Goal: Information Seeking & Learning: Learn about a topic

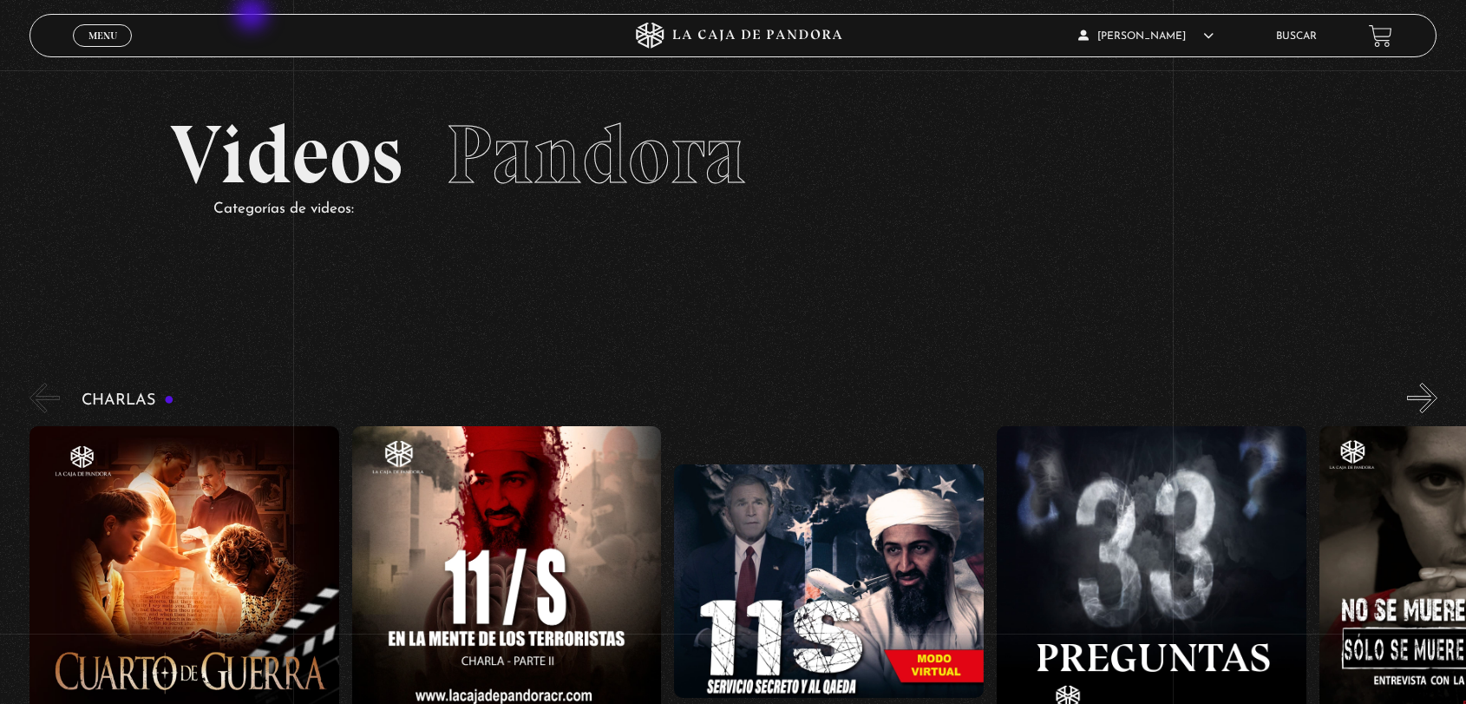
scroll to position [1253, 0]
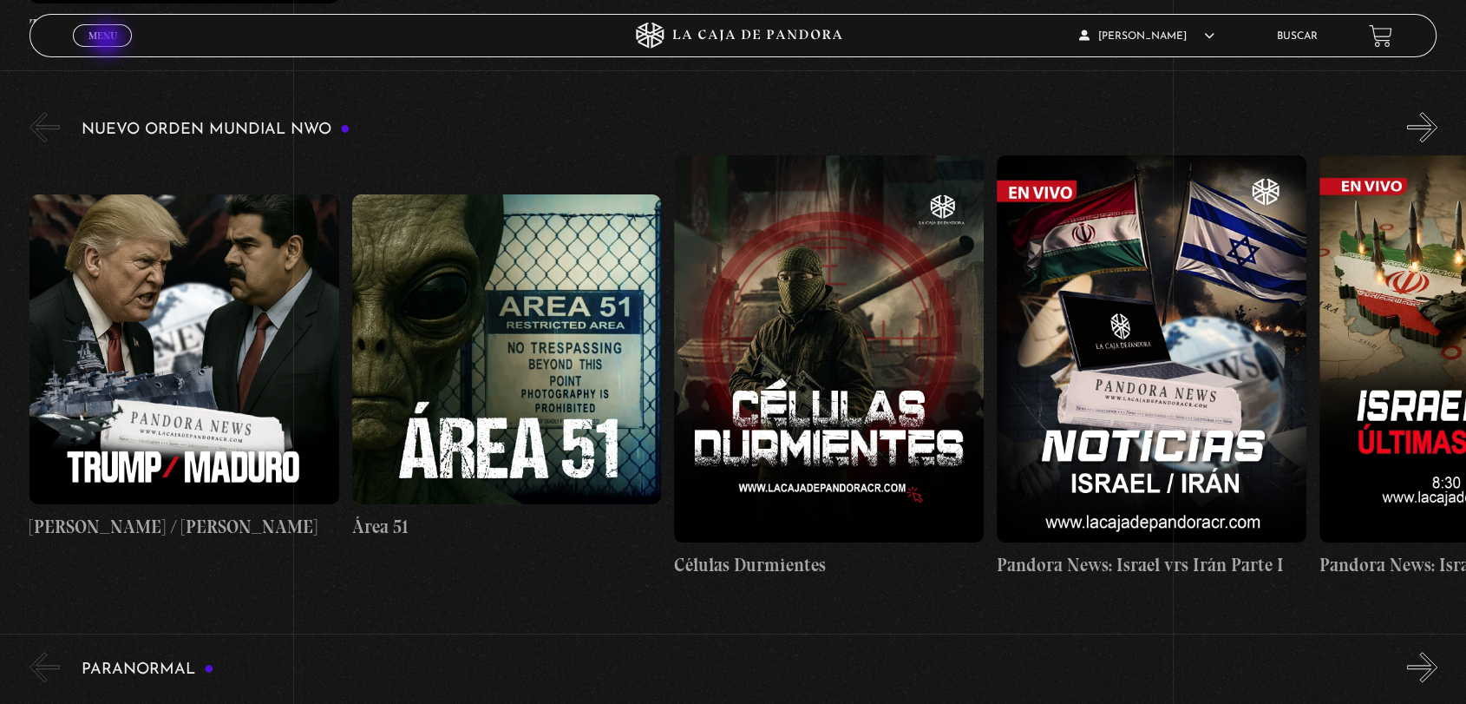
click at [104, 40] on span "Menu" at bounding box center [102, 35] width 29 height 10
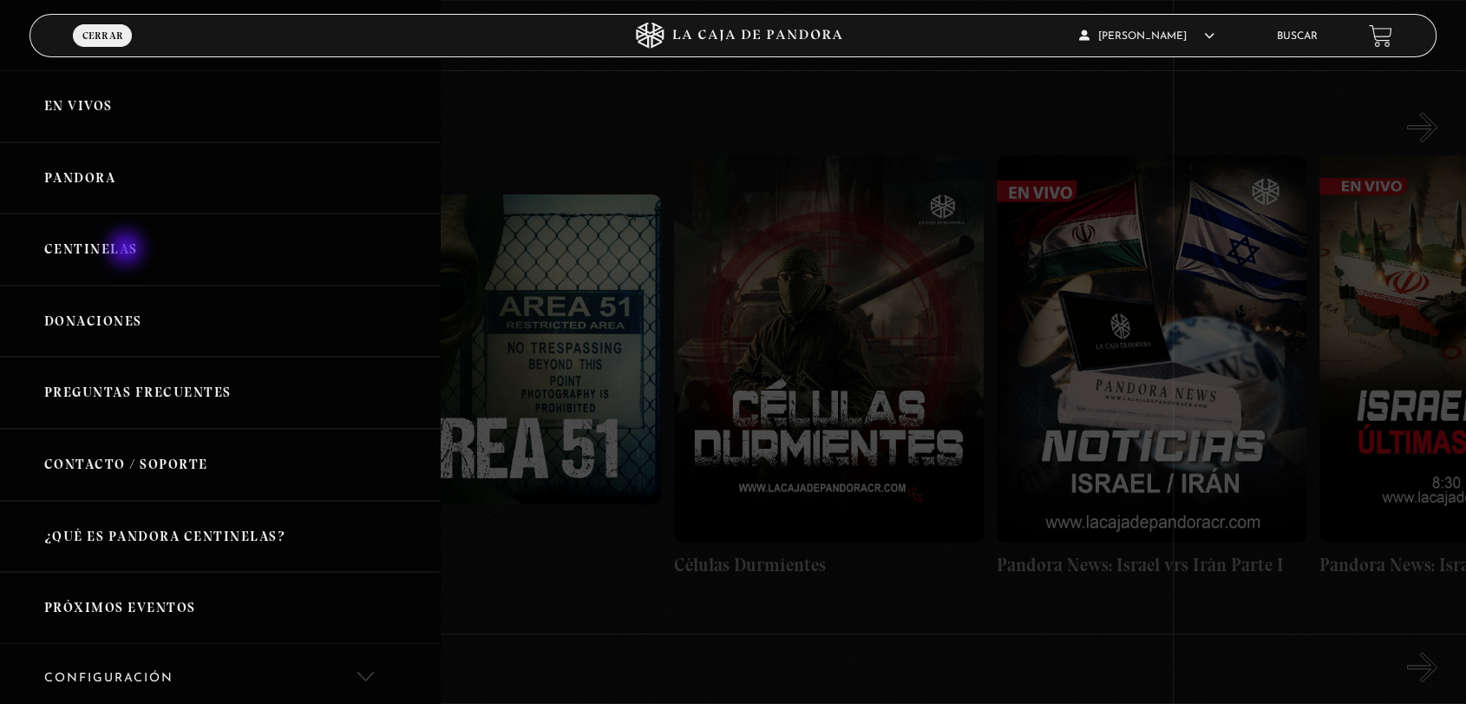
click at [128, 250] on link "Centinelas" at bounding box center [220, 249] width 440 height 72
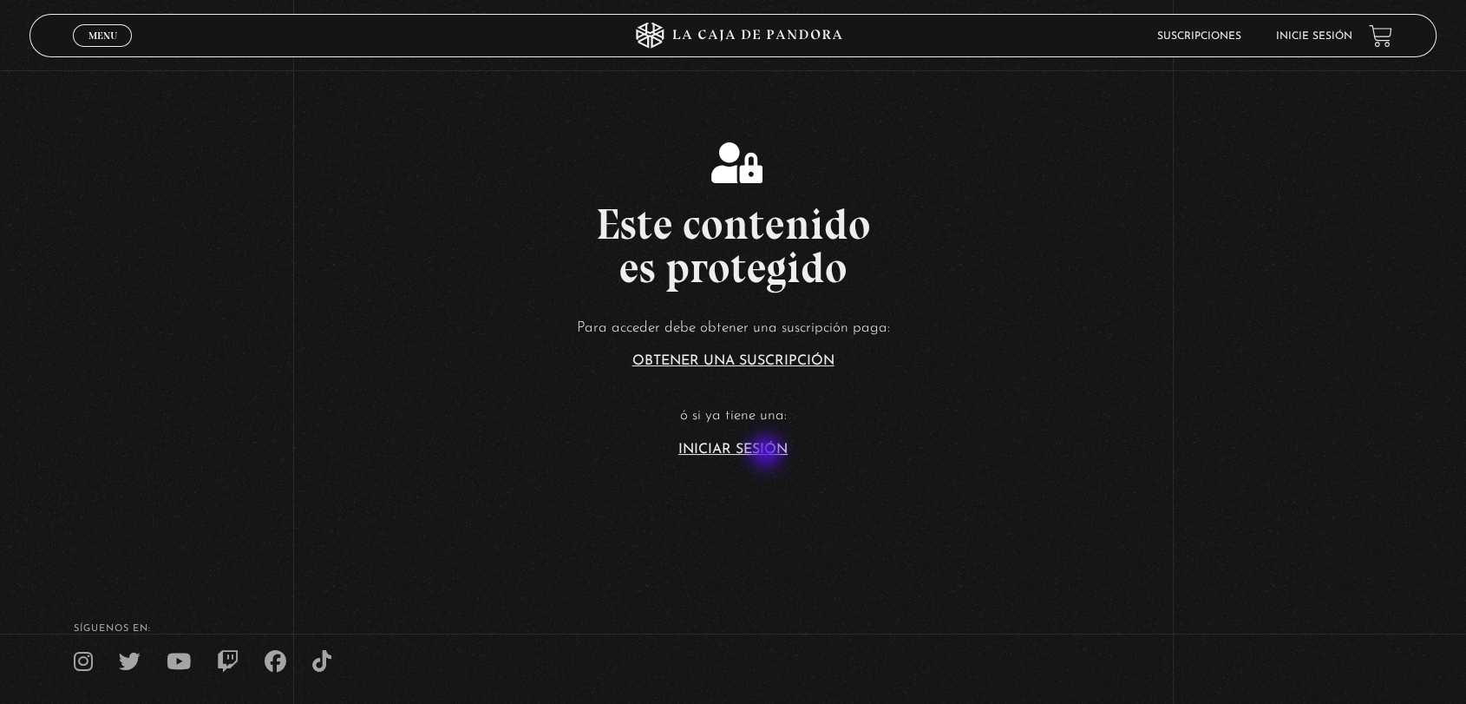
click at [768, 453] on link "Iniciar Sesión" at bounding box center [732, 449] width 109 height 14
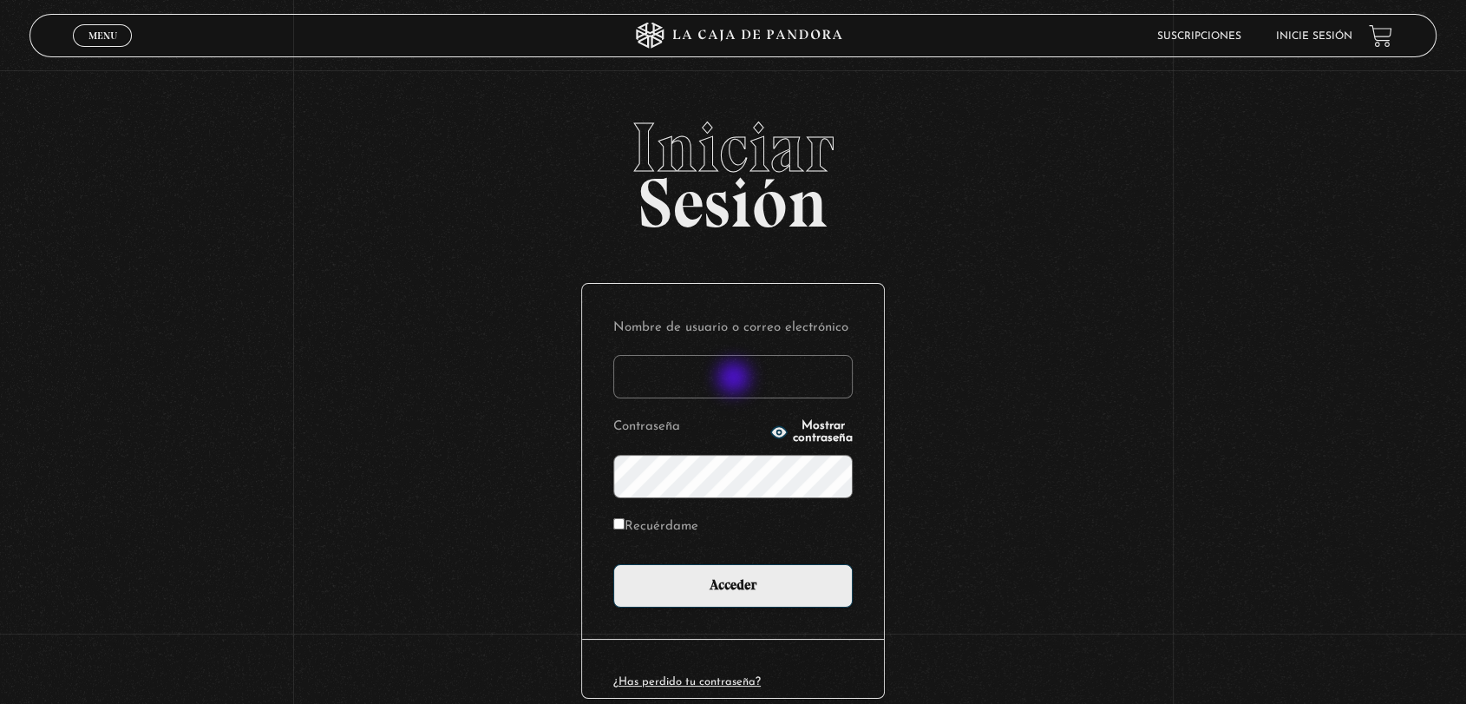
click at [736, 379] on input "Nombre de usuario o correo electrónico" at bounding box center [732, 376] width 239 height 43
type input "[EMAIL_ADDRESS][DOMAIN_NAME]"
click at [606, 467] on div "Nombre de usuario o correo electrónico keypc18@hotmail.com Contraseña Mostrar c…" at bounding box center [733, 461] width 302 height 355
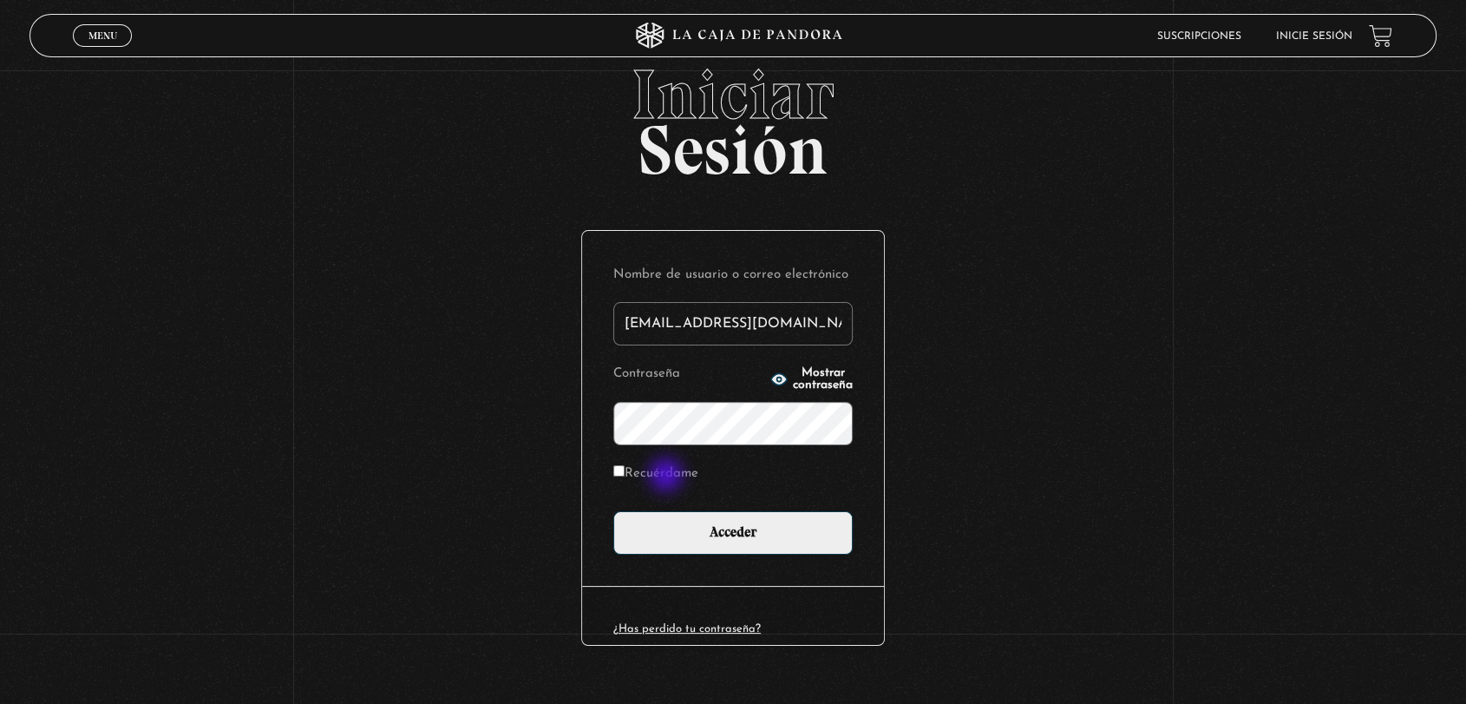
scroll to position [82, 0]
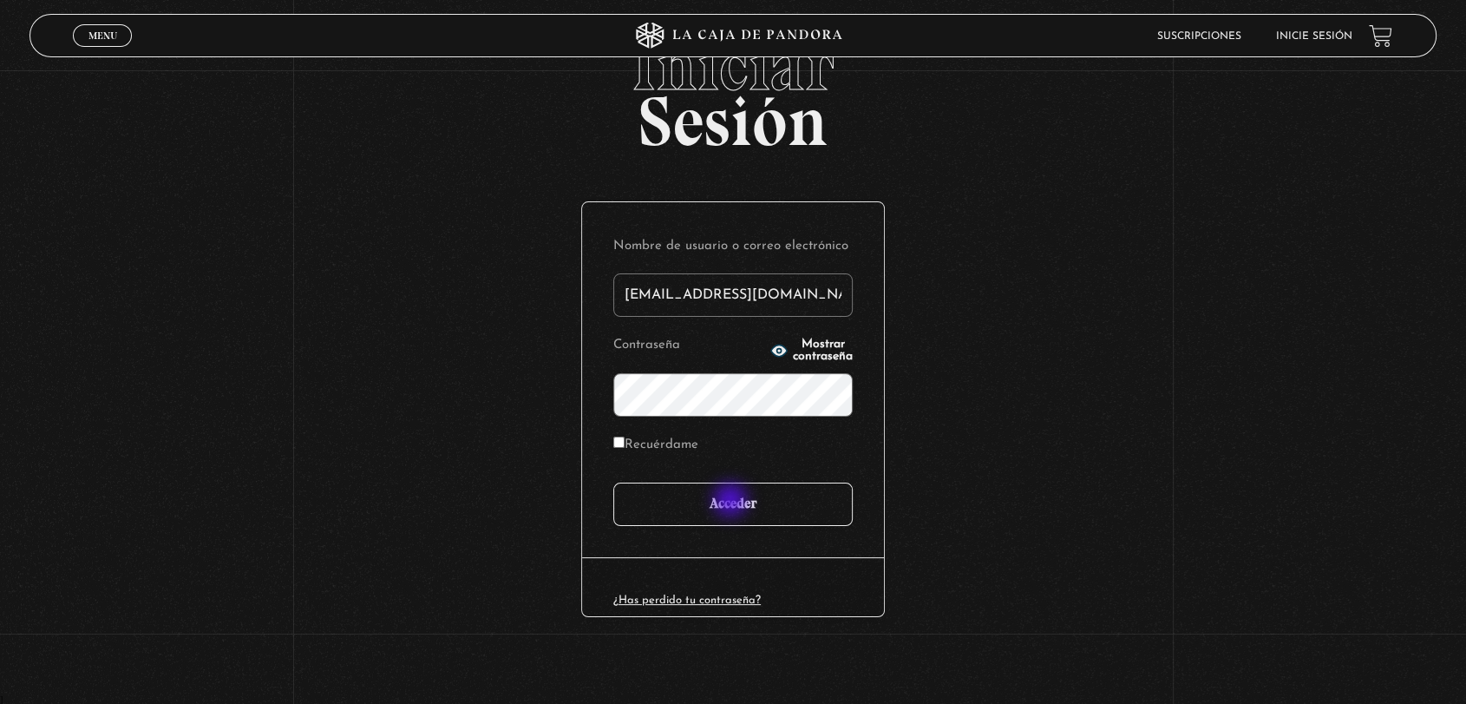
click at [733, 501] on input "Acceder" at bounding box center [732, 503] width 239 height 43
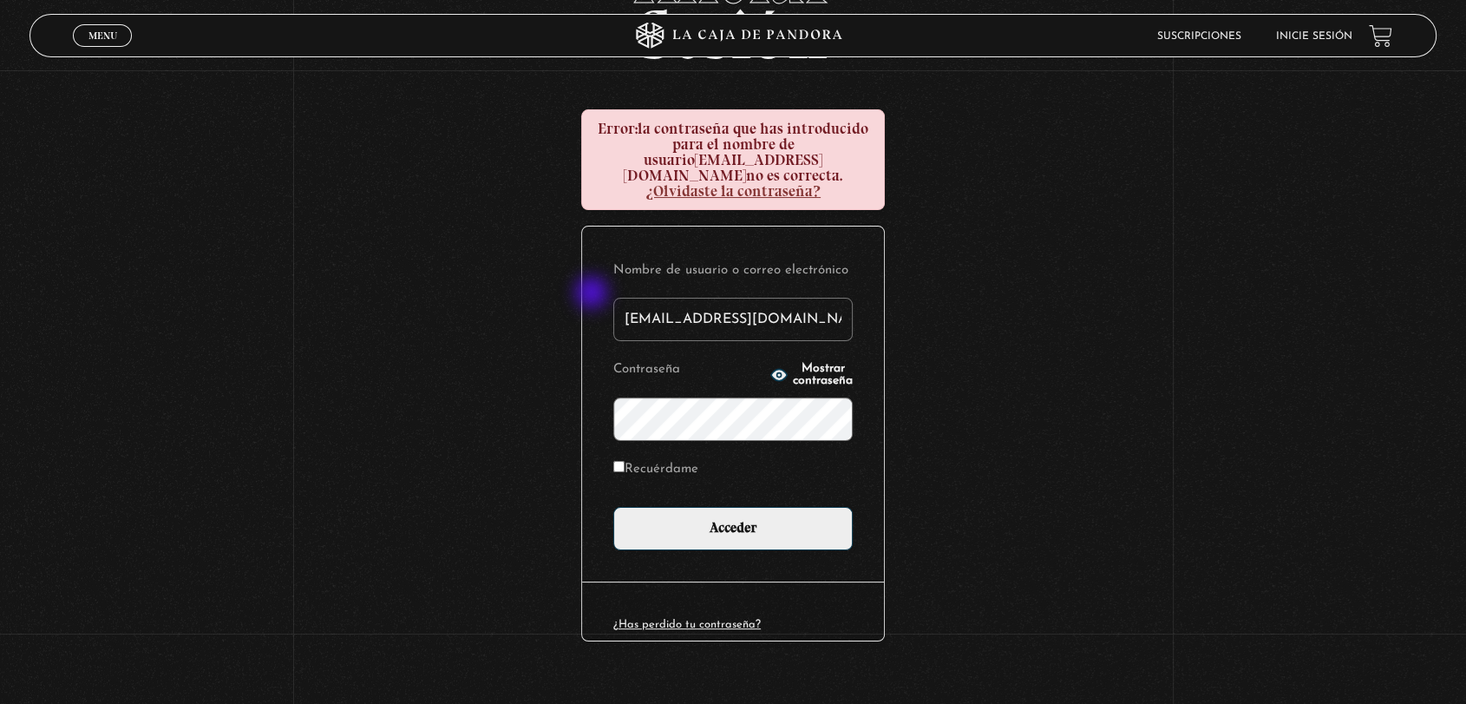
scroll to position [176, 0]
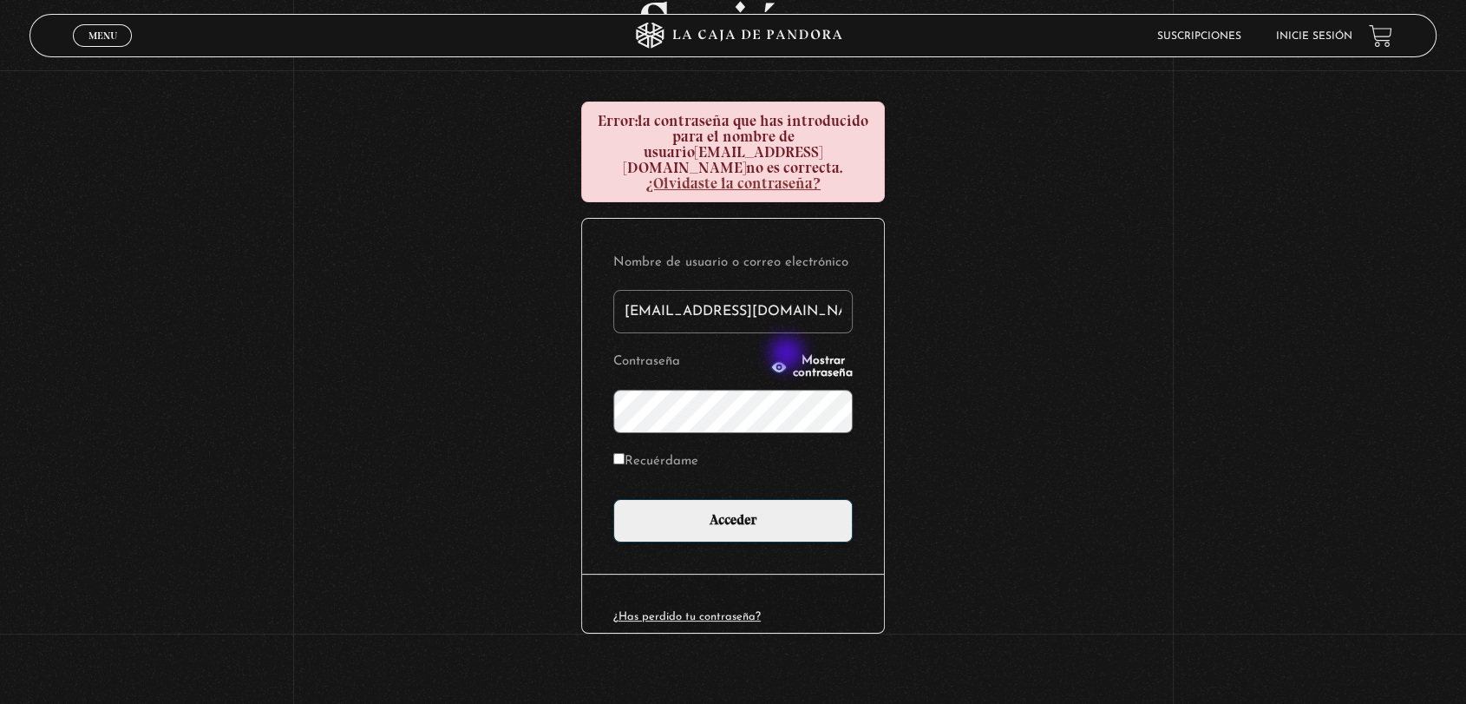
click at [793, 355] on span "Mostrar contraseña" at bounding box center [823, 367] width 60 height 24
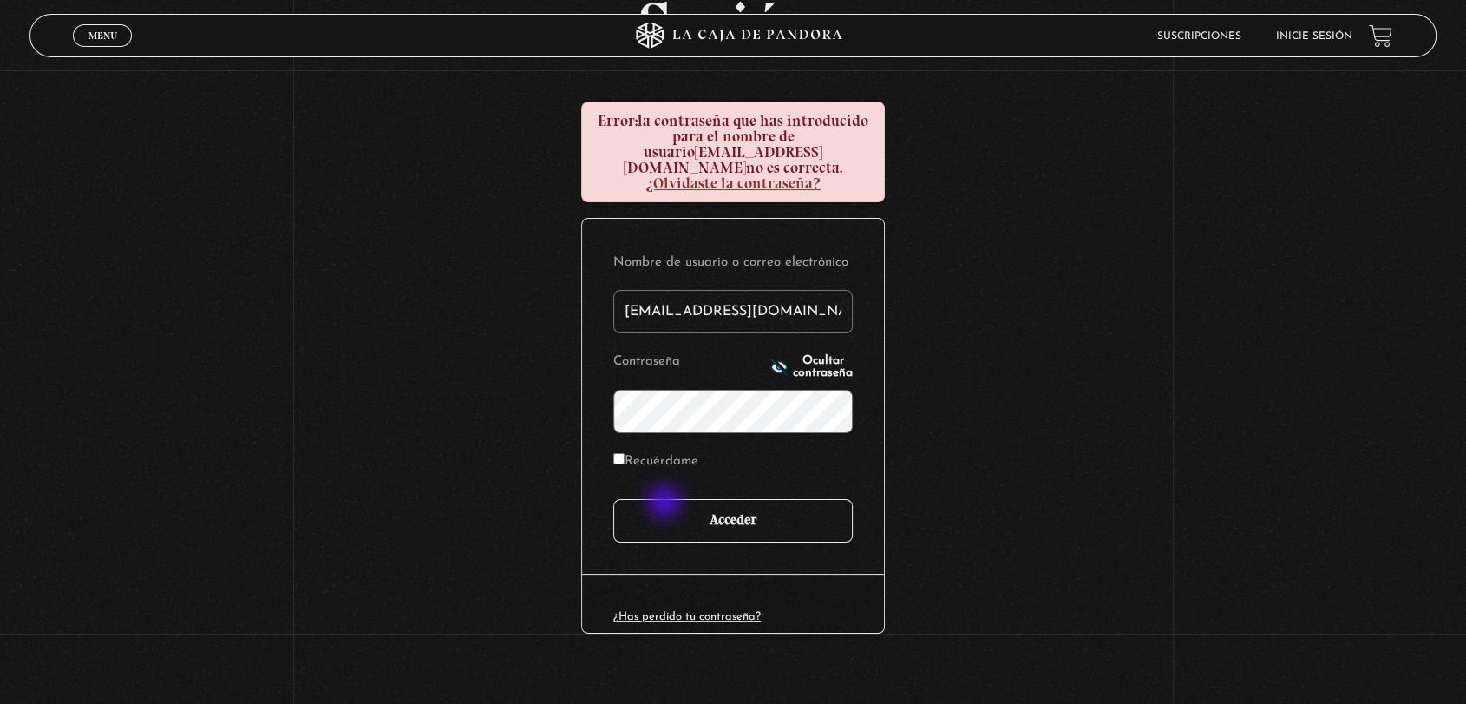
click at [666, 503] on input "Acceder" at bounding box center [732, 520] width 239 height 43
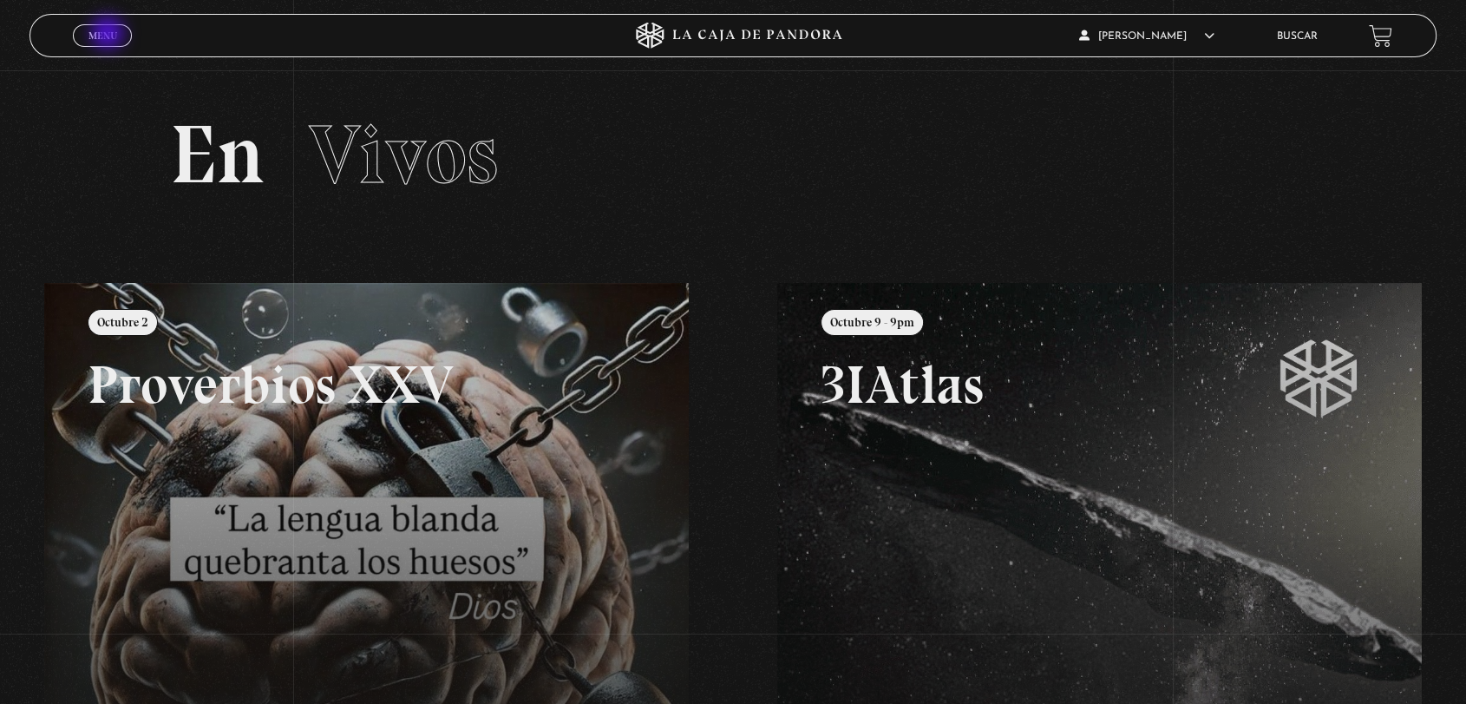
click at [109, 35] on span "Menu" at bounding box center [102, 35] width 29 height 10
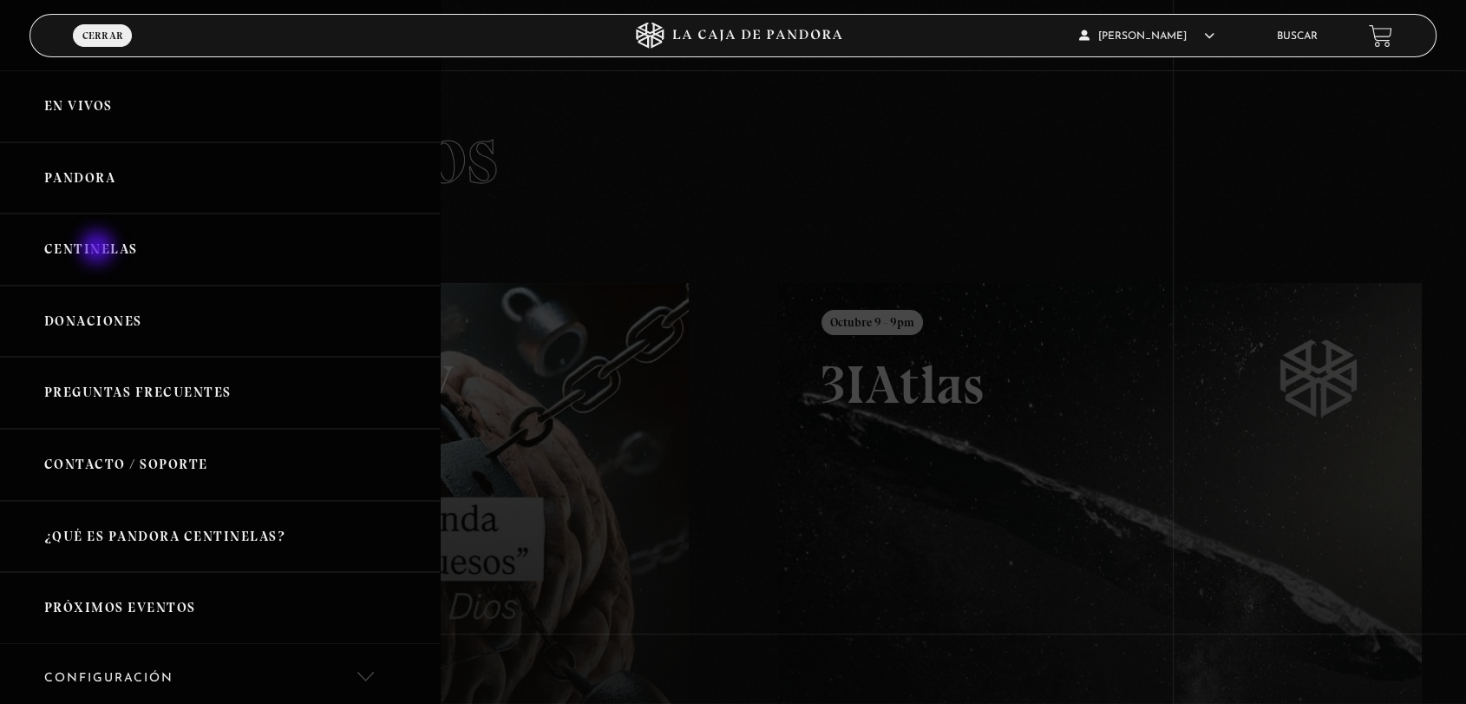
click at [99, 249] on link "Centinelas" at bounding box center [220, 249] width 440 height 72
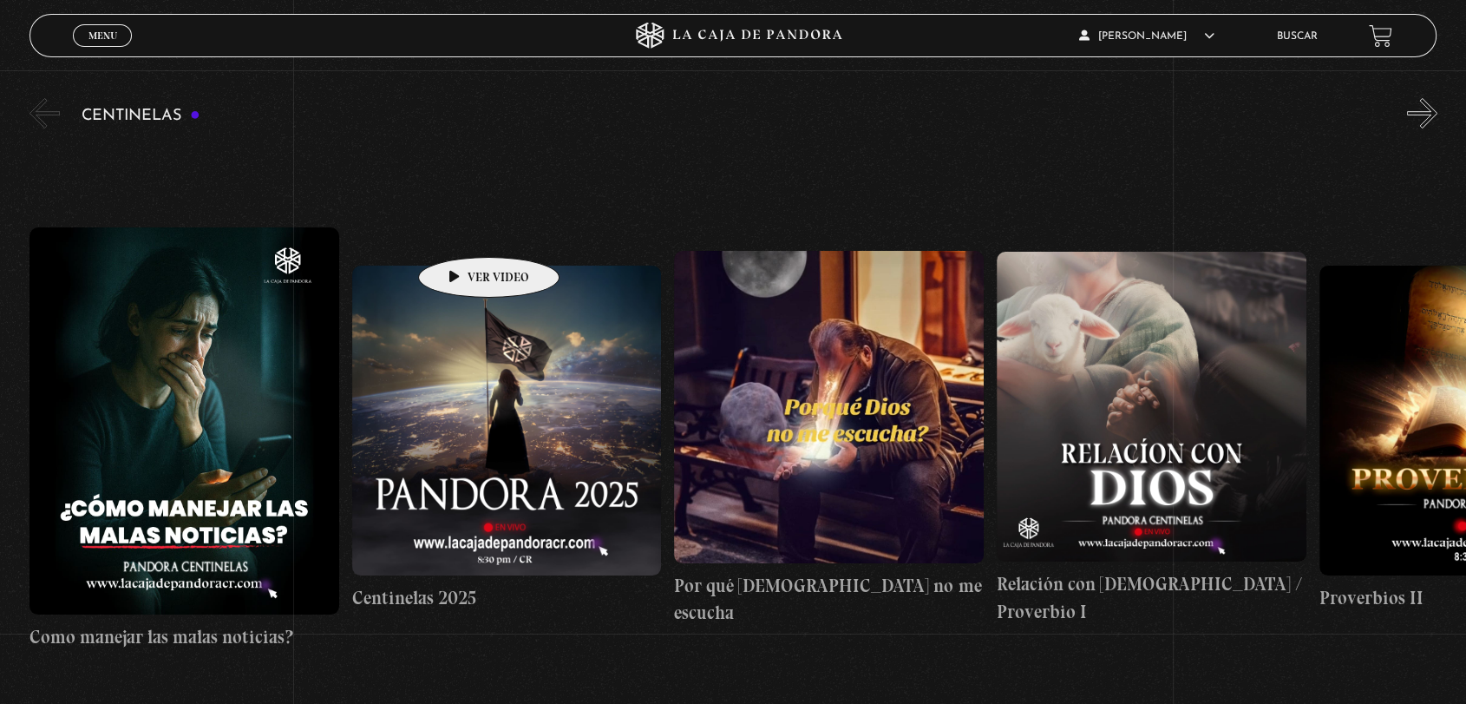
scroll to position [193, 0]
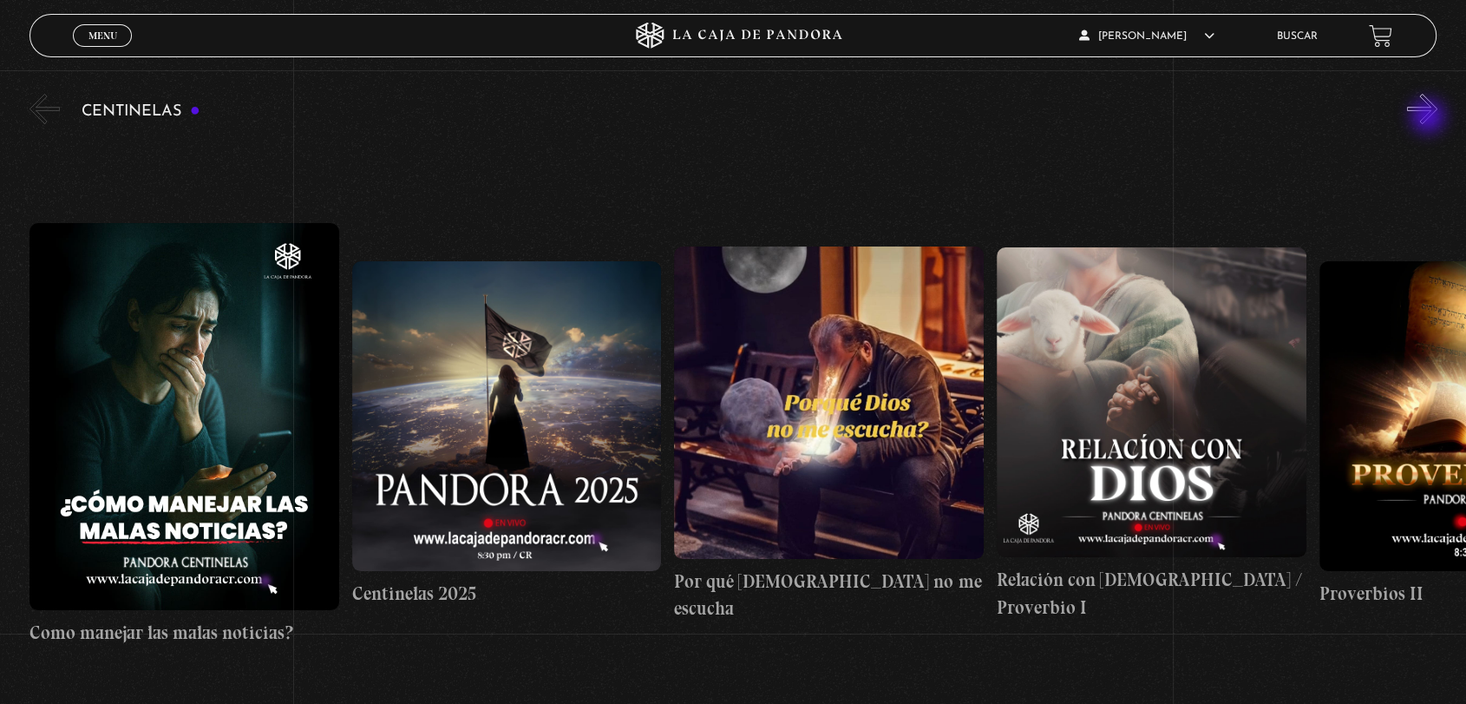
click at [1430, 118] on button "»" at bounding box center [1422, 109] width 30 height 30
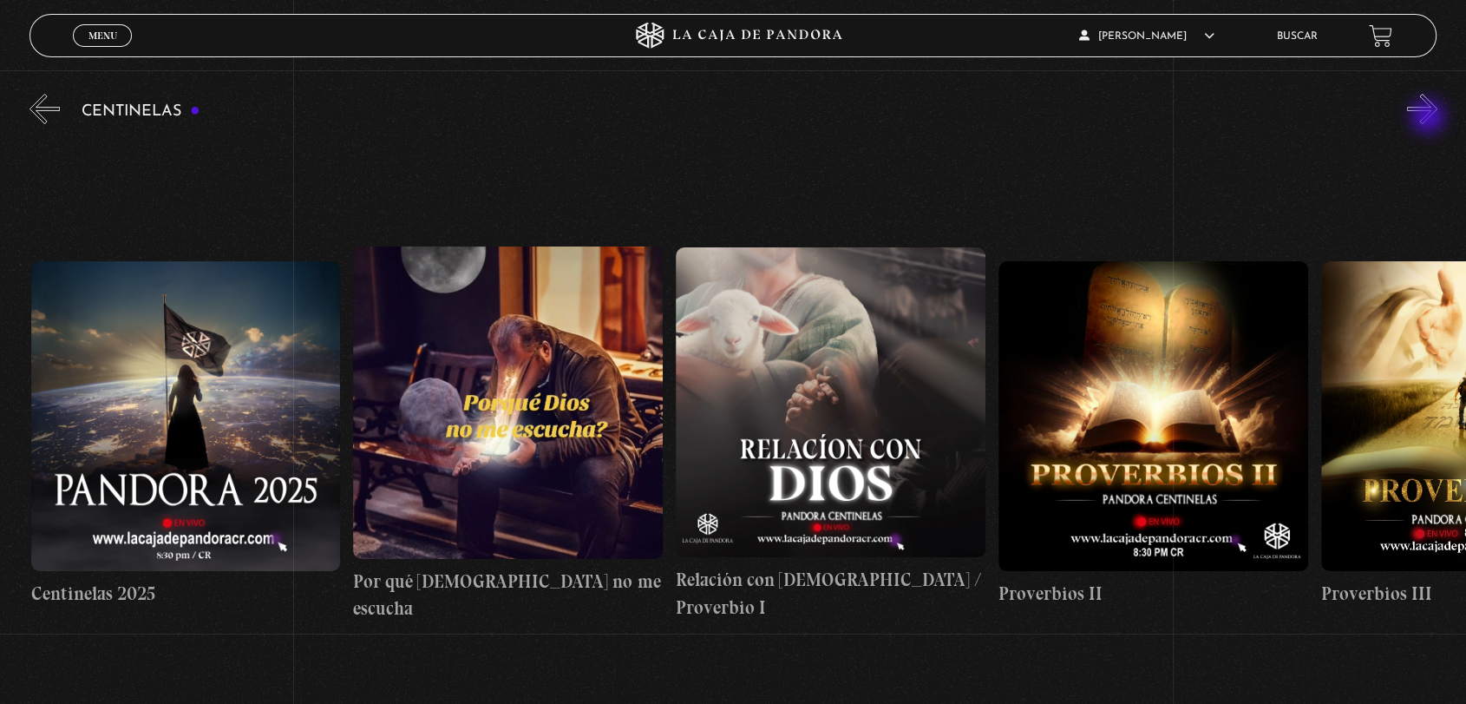
scroll to position [0, 322]
click at [1430, 118] on button "»" at bounding box center [1422, 109] width 30 height 30
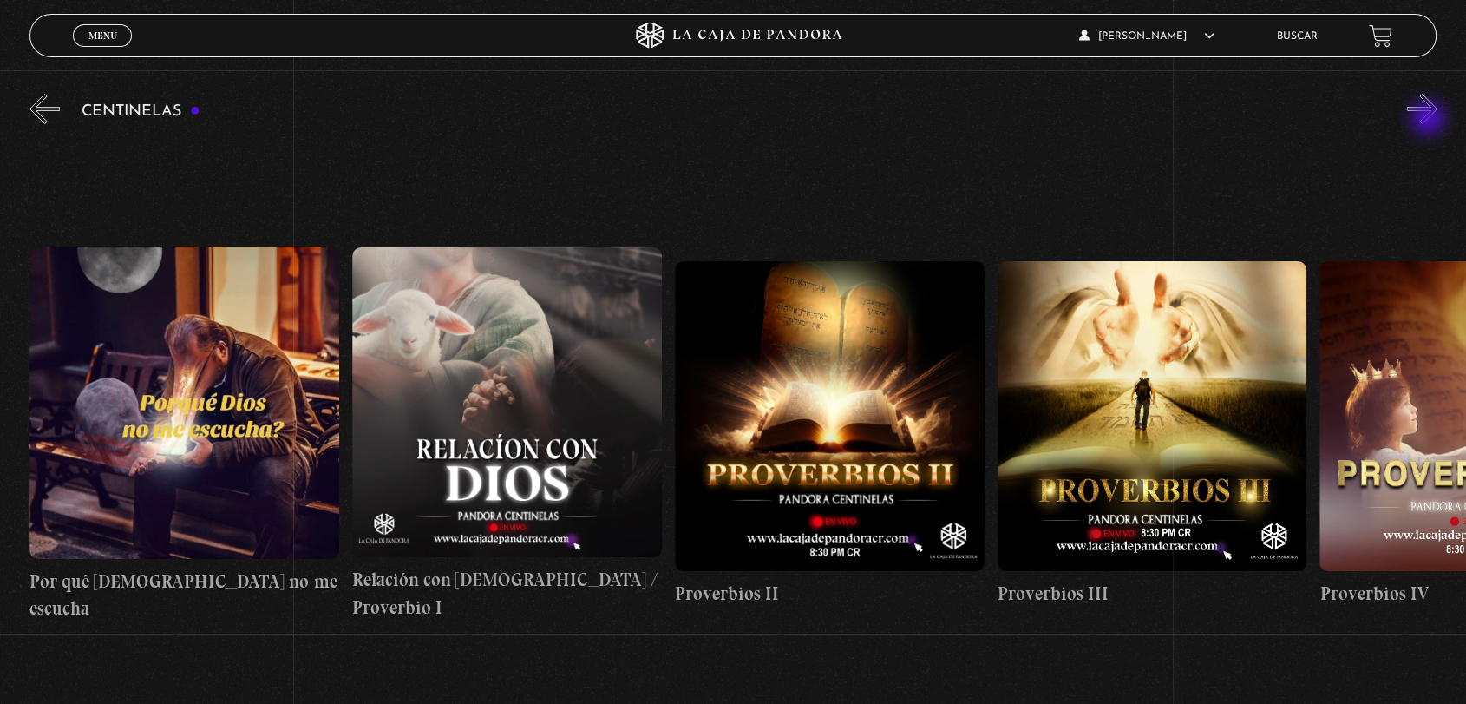
click at [1430, 120] on button "»" at bounding box center [1422, 109] width 30 height 30
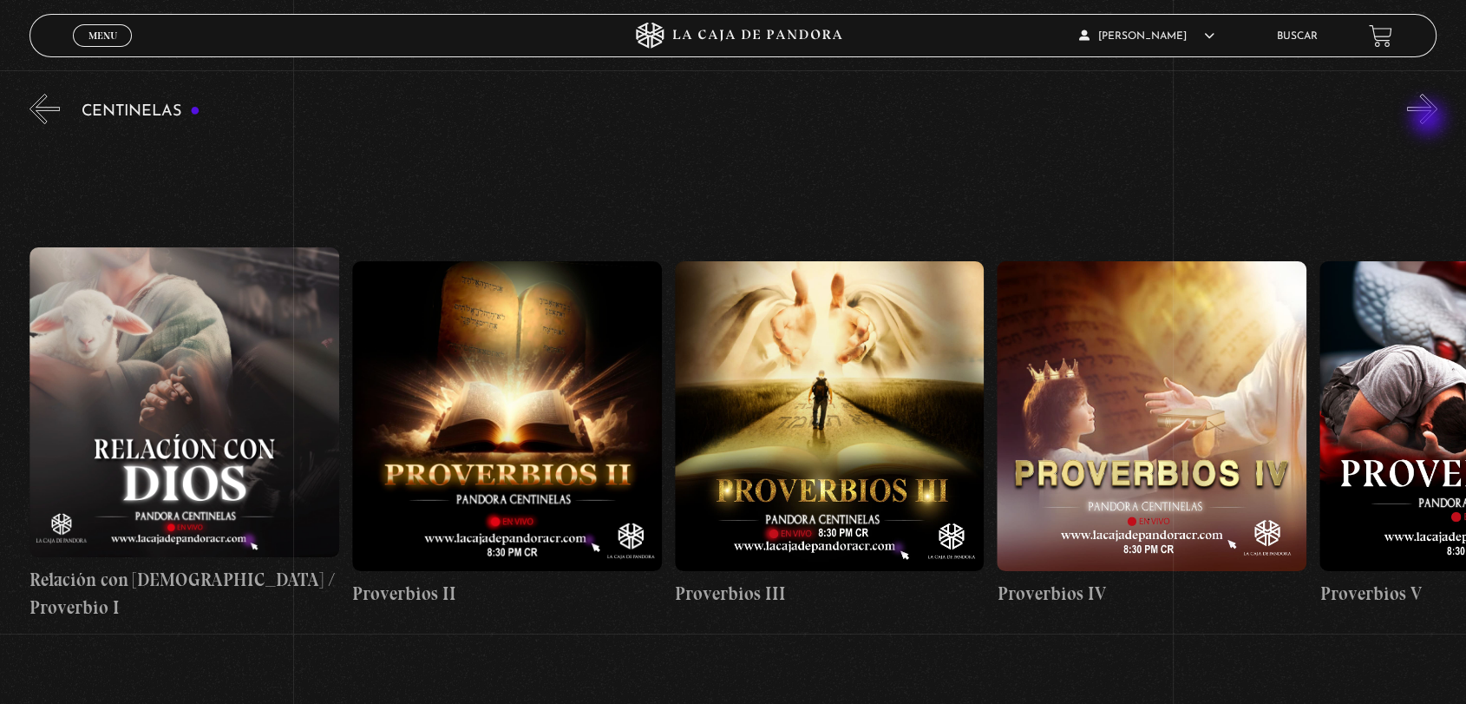
click at [1430, 120] on button "»" at bounding box center [1422, 109] width 30 height 30
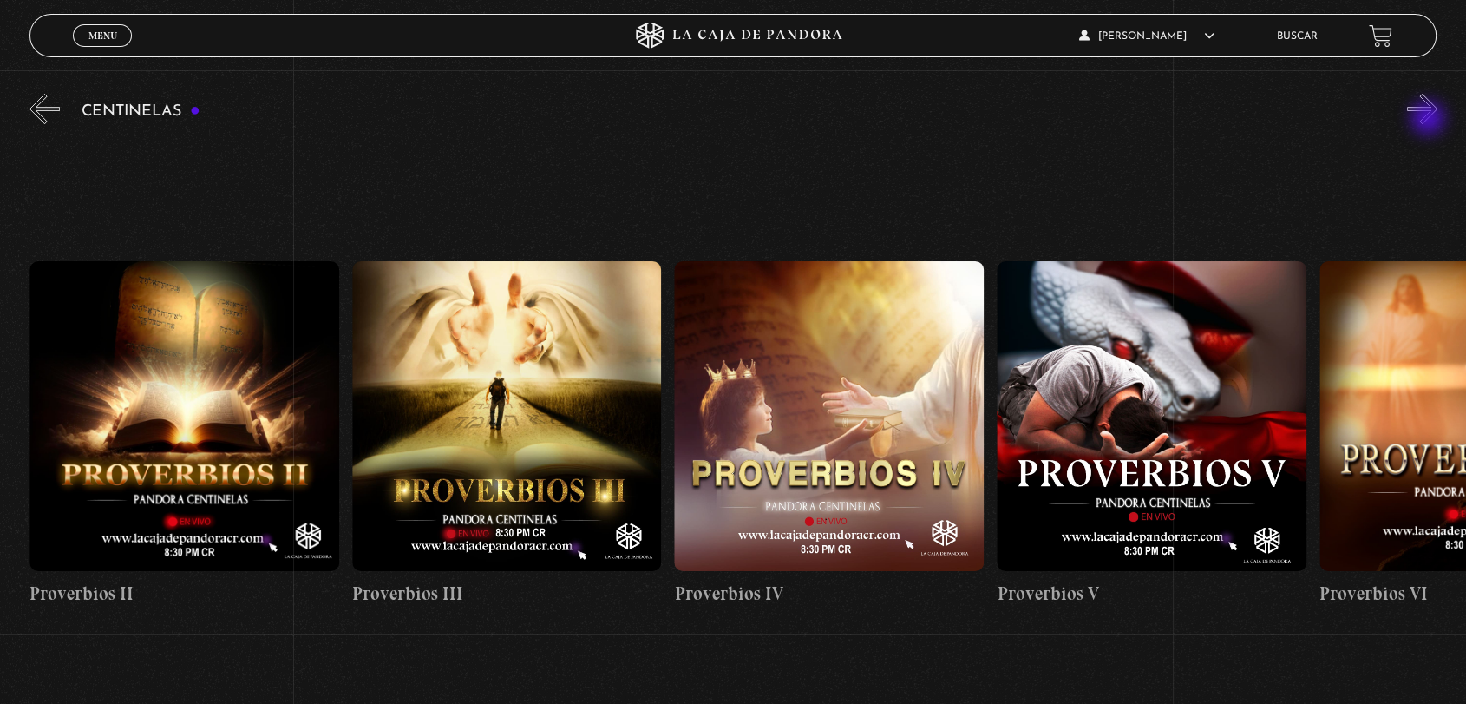
click at [1430, 120] on button "»" at bounding box center [1422, 109] width 30 height 30
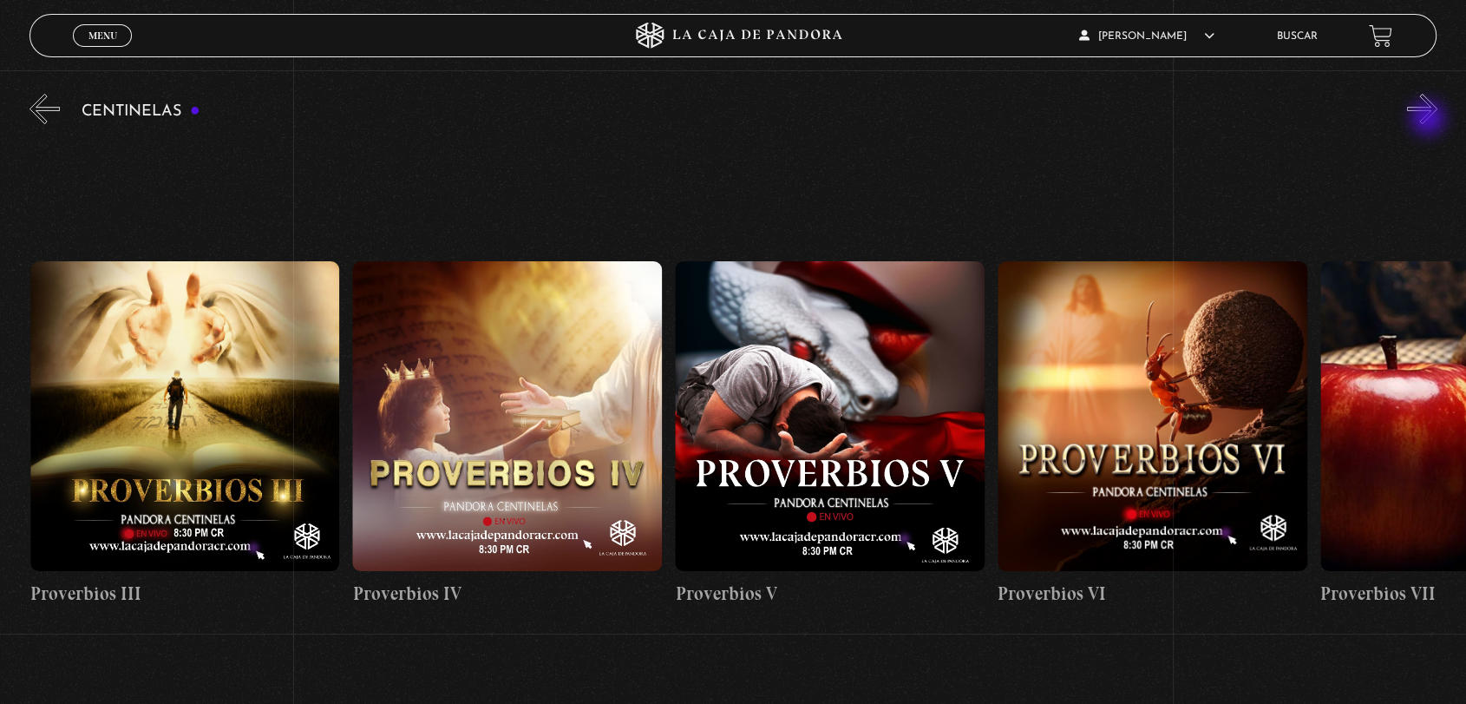
click at [1430, 120] on button "»" at bounding box center [1422, 109] width 30 height 30
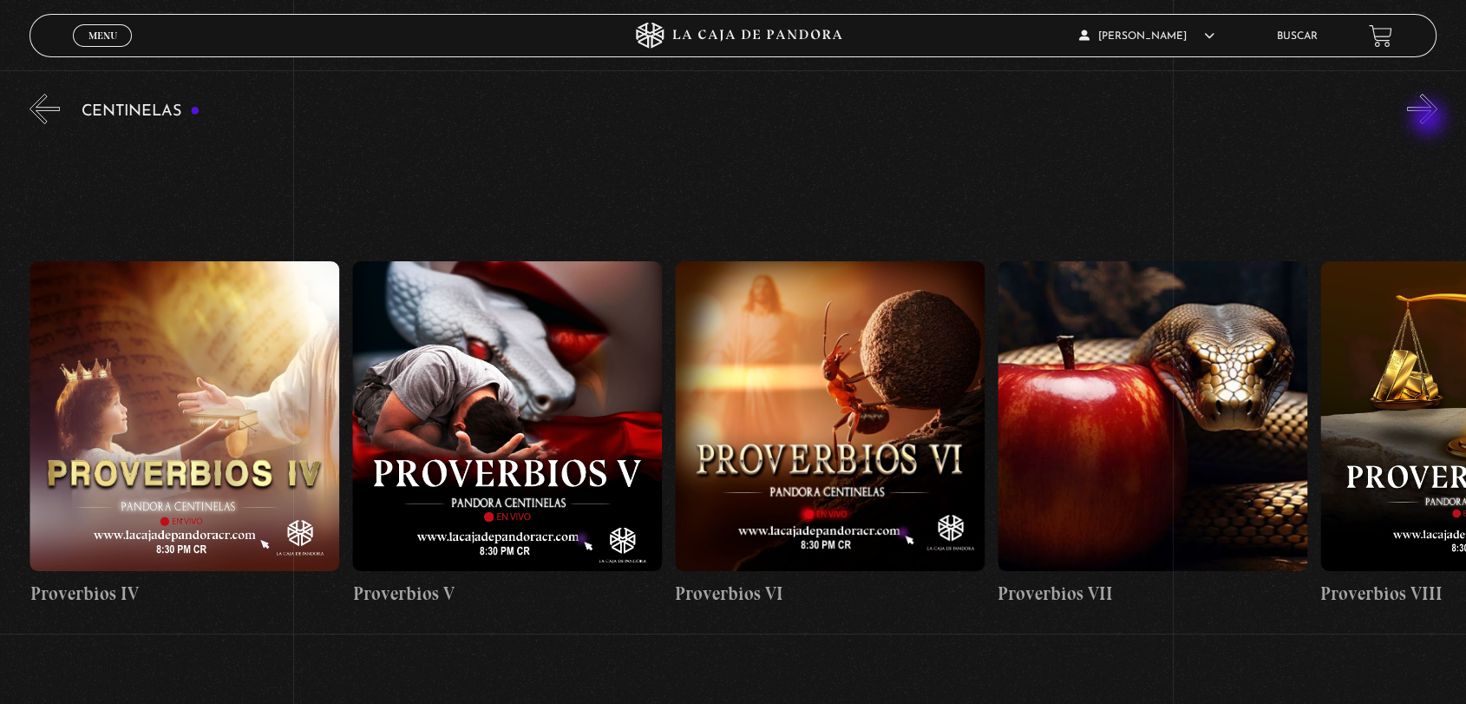
scroll to position [0, 1936]
click at [1430, 120] on button "»" at bounding box center [1422, 109] width 30 height 30
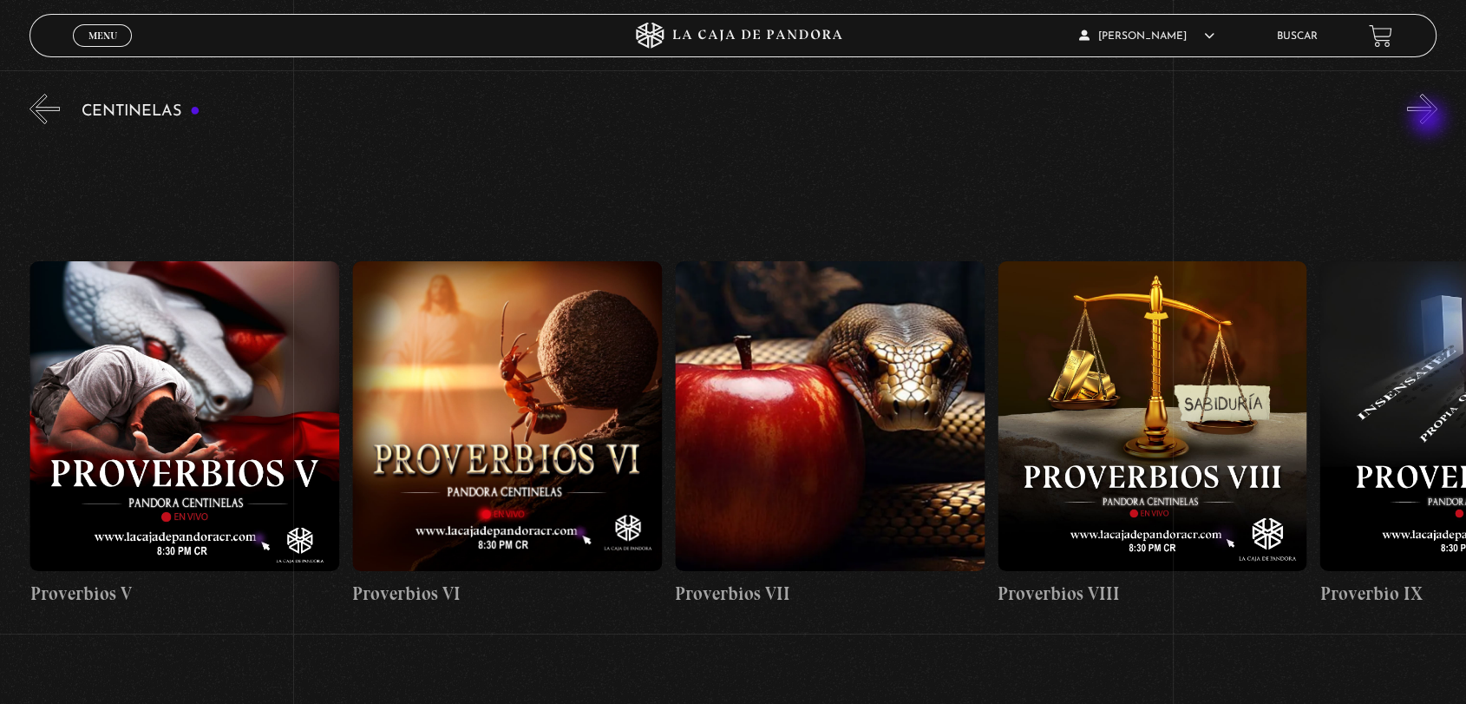
click at [1430, 120] on button "»" at bounding box center [1422, 109] width 30 height 30
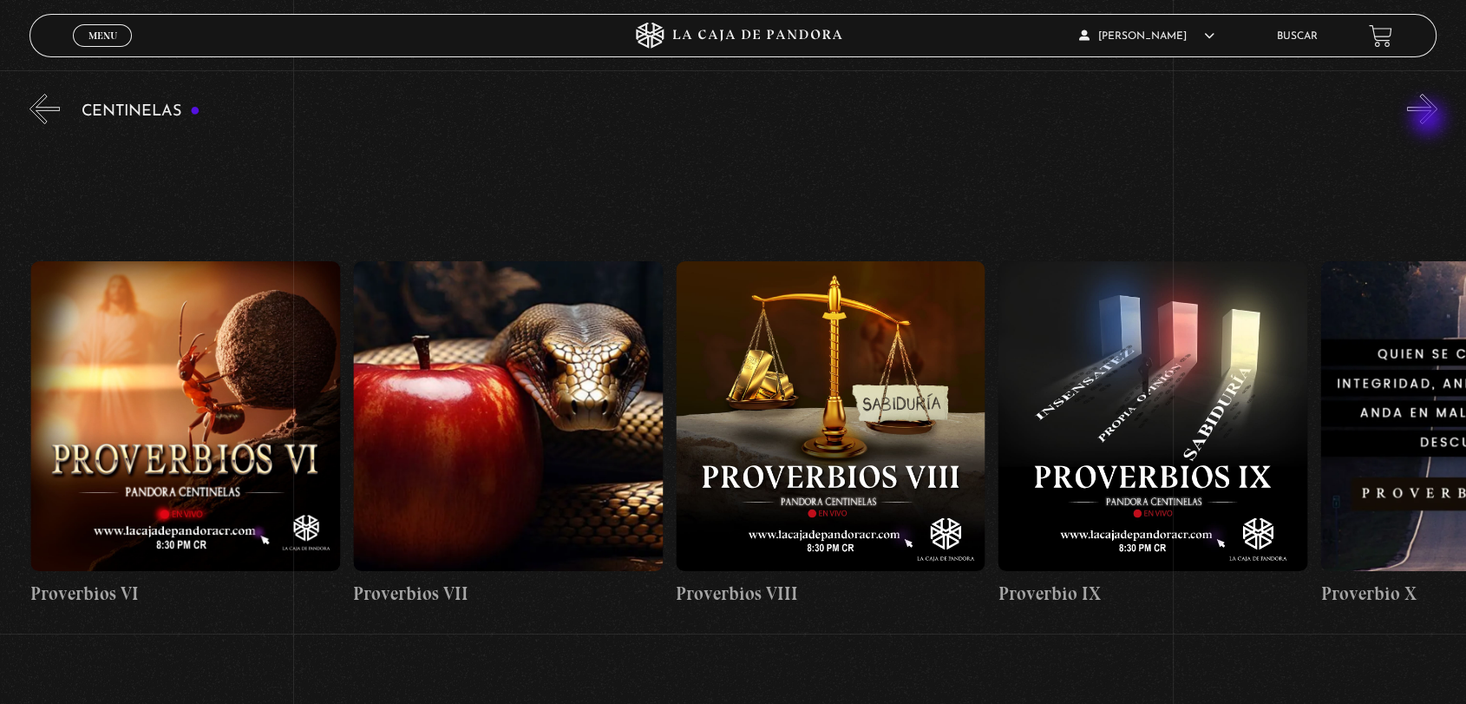
click at [1430, 120] on button "»" at bounding box center [1422, 109] width 30 height 30
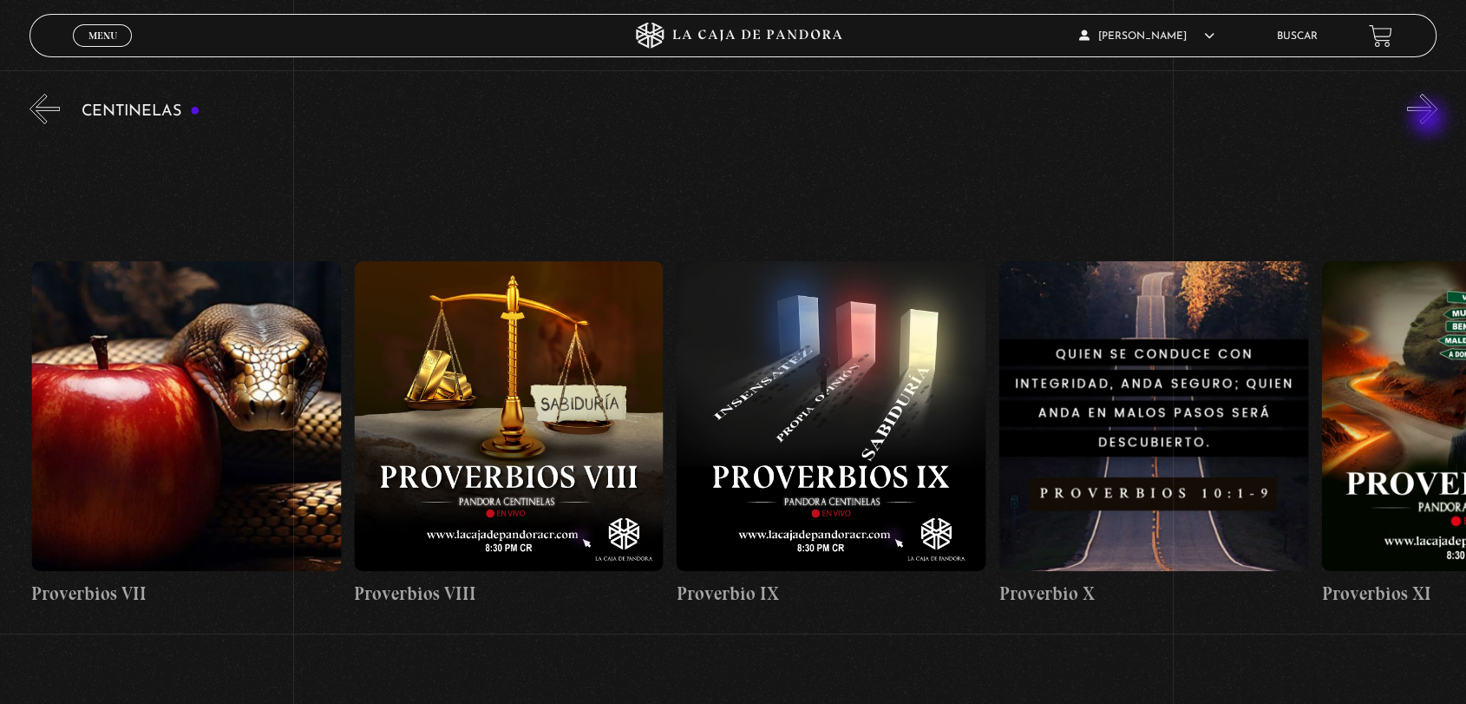
scroll to position [0, 2902]
click at [1430, 121] on button "»" at bounding box center [1422, 109] width 30 height 30
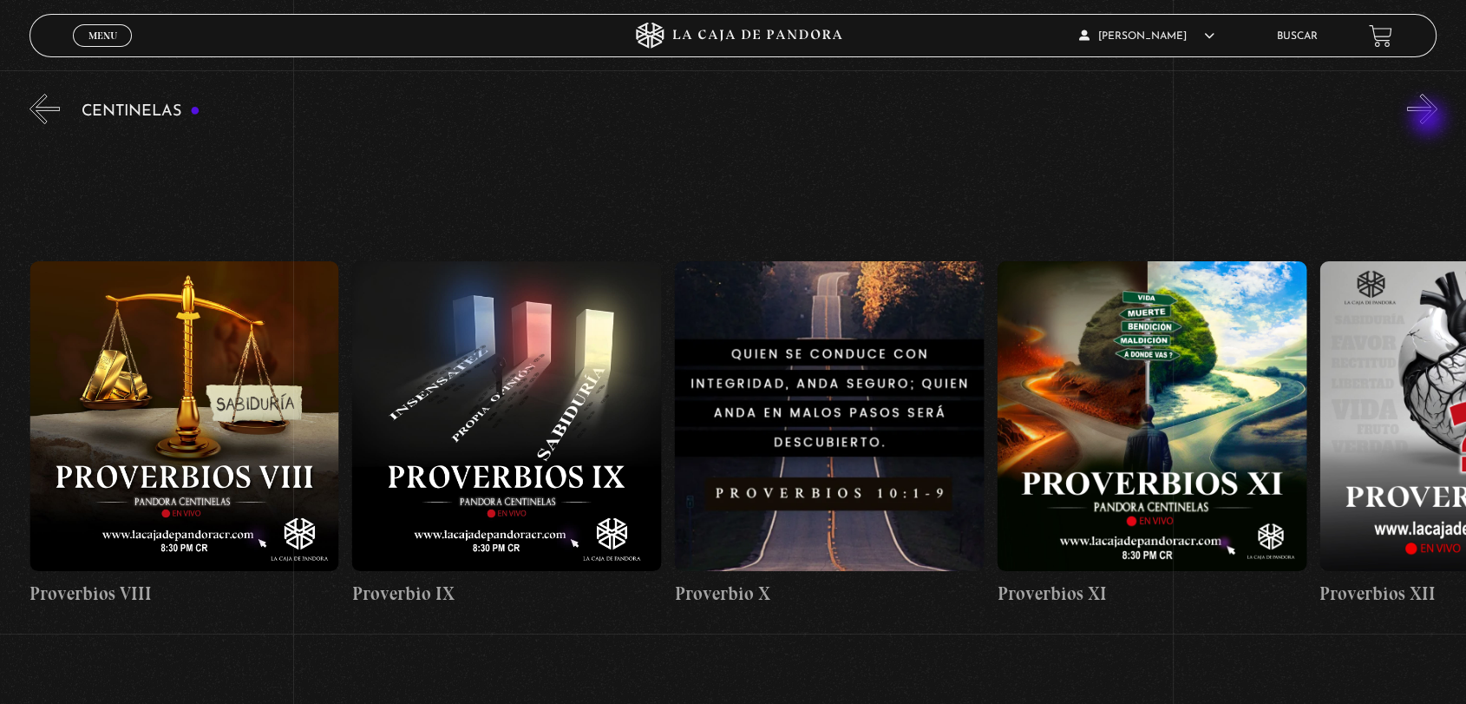
click at [1430, 121] on button "»" at bounding box center [1422, 109] width 30 height 30
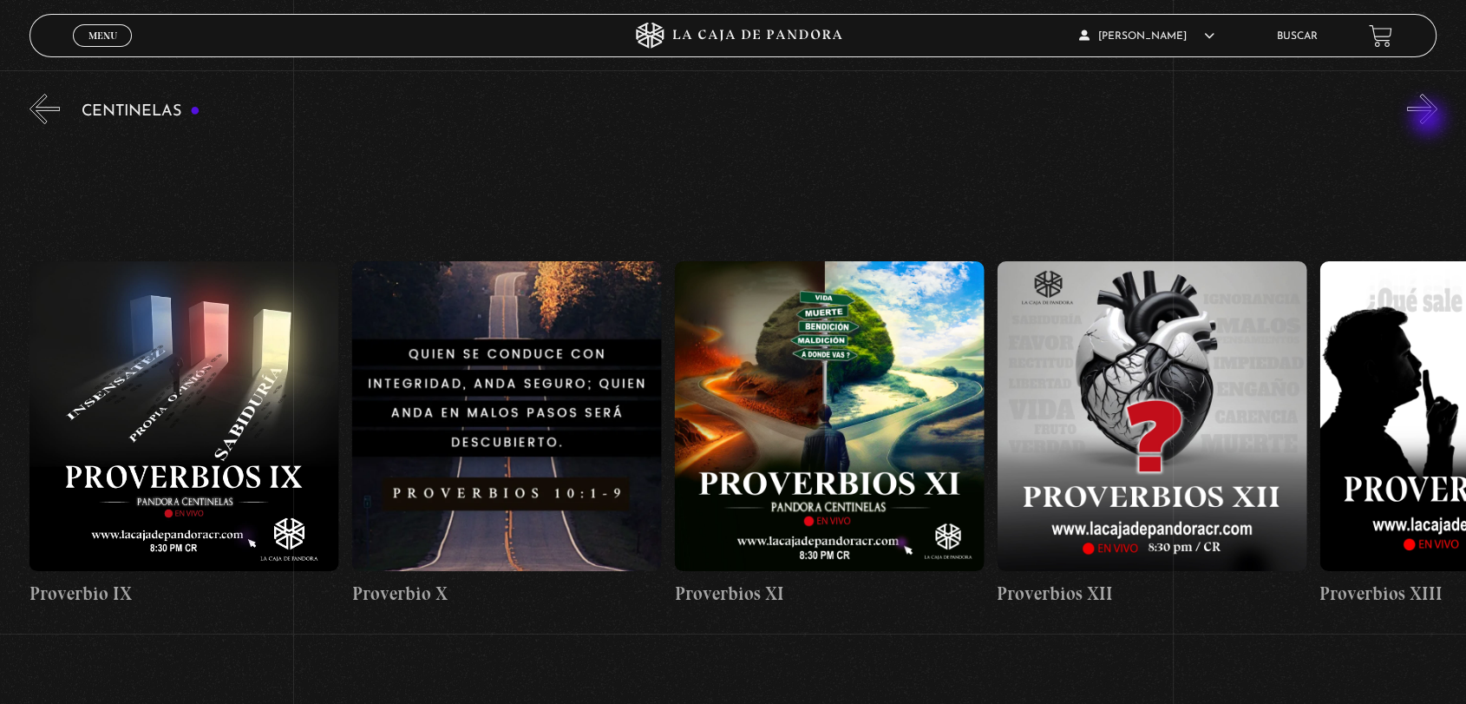
click at [1430, 121] on button "»" at bounding box center [1422, 109] width 30 height 30
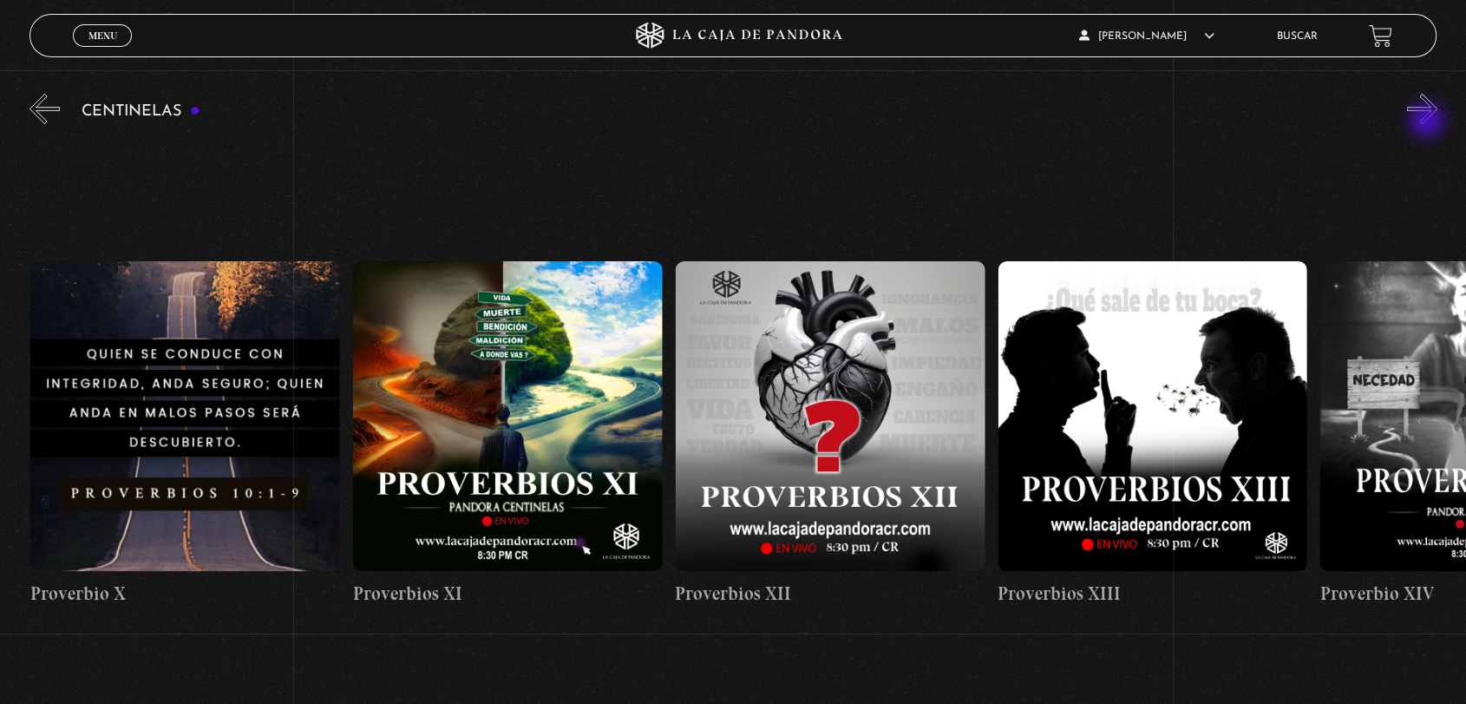
click at [1429, 122] on button "»" at bounding box center [1422, 109] width 30 height 30
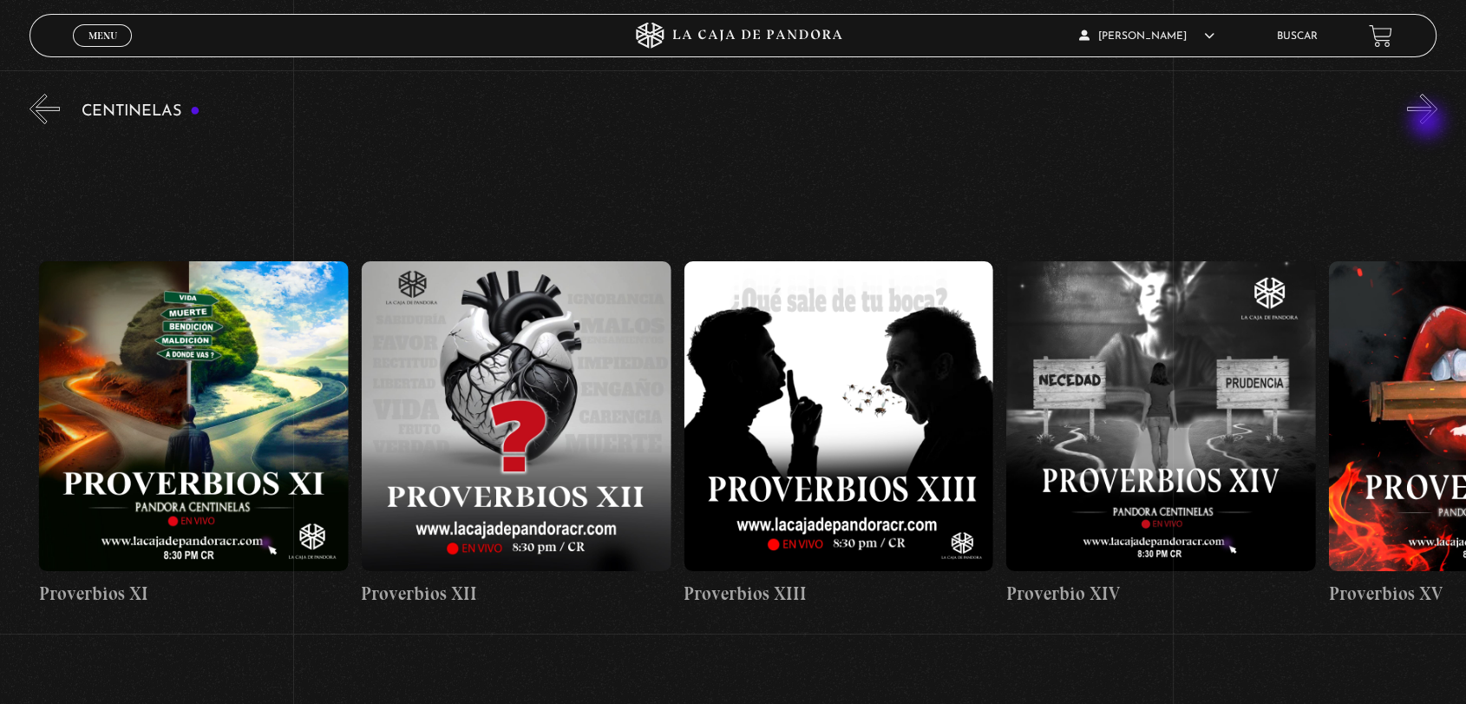
click at [1429, 122] on button "»" at bounding box center [1422, 109] width 30 height 30
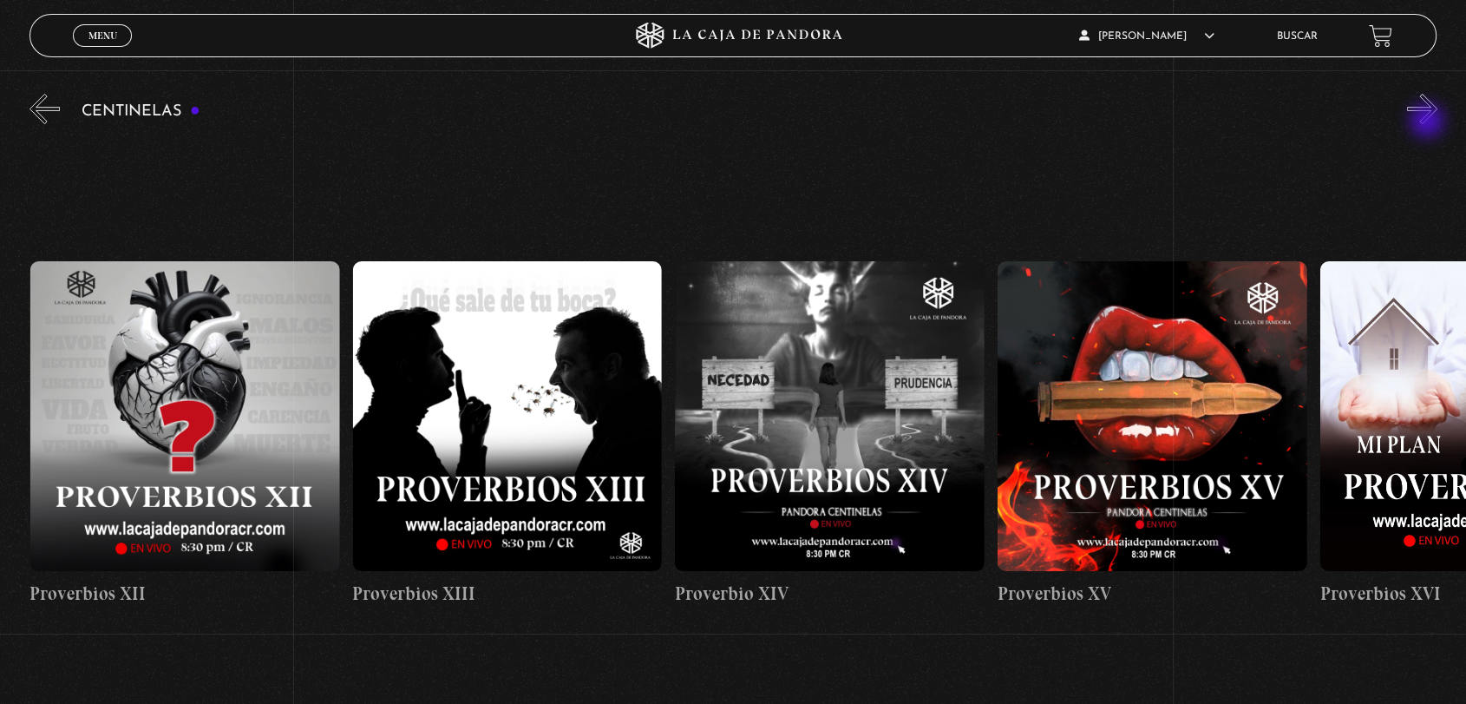
click at [1429, 122] on button "»" at bounding box center [1422, 109] width 30 height 30
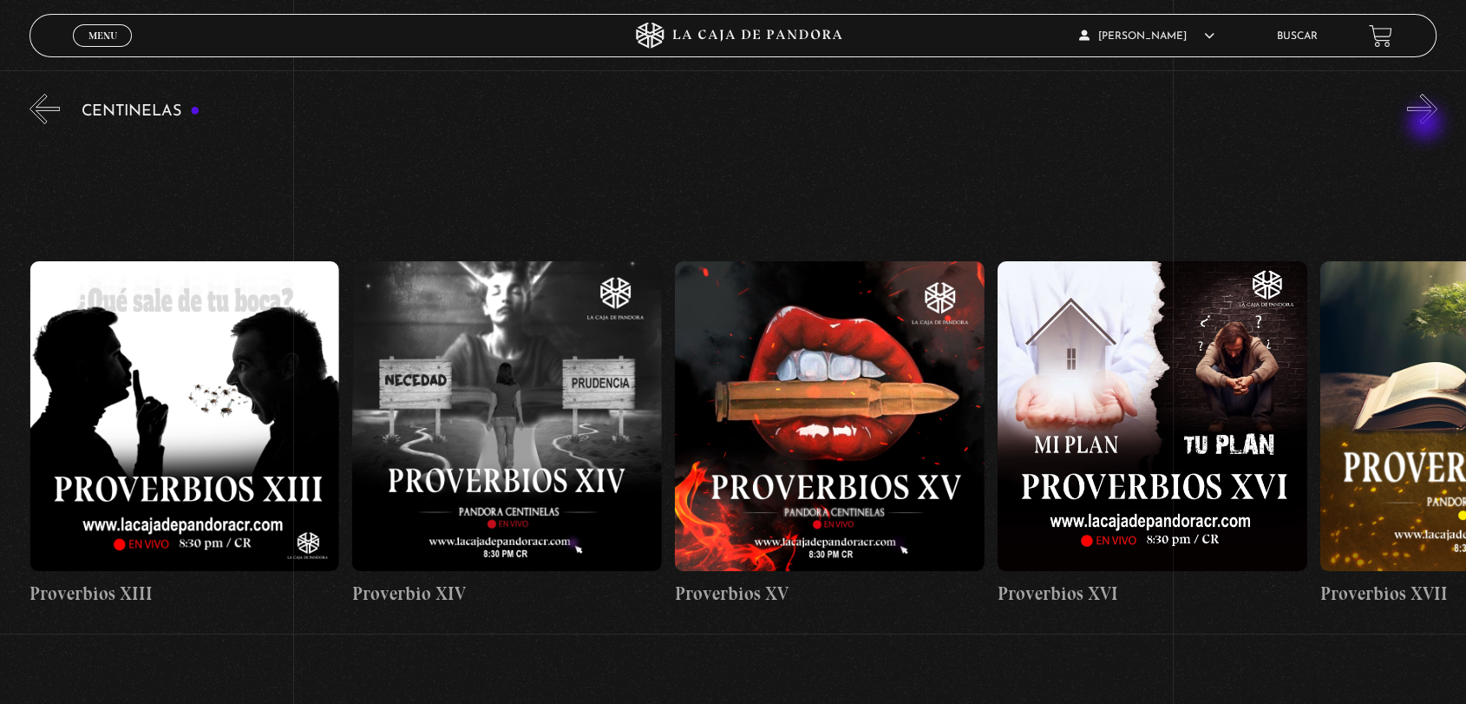
click at [1427, 124] on button "»" at bounding box center [1422, 109] width 30 height 30
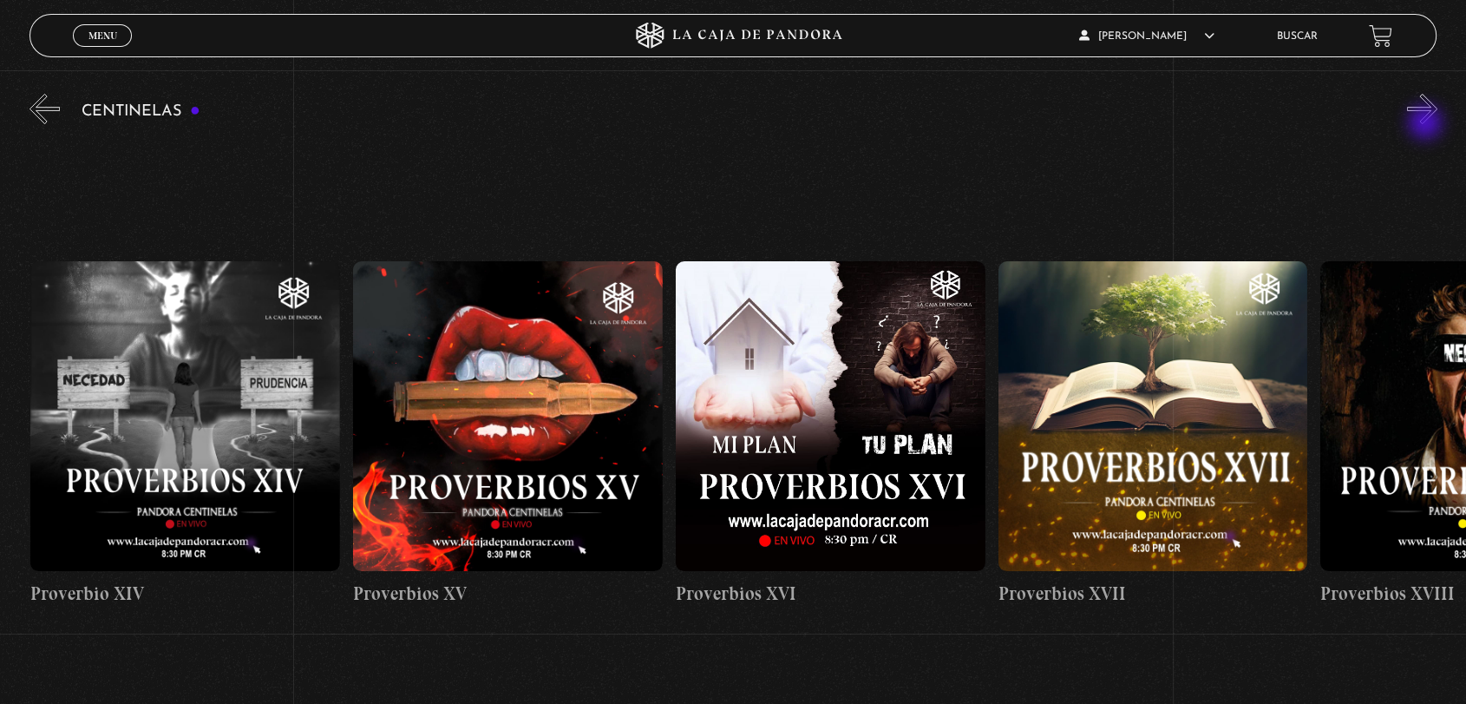
scroll to position [0, 5161]
click at [1427, 124] on button "»" at bounding box center [1422, 109] width 30 height 30
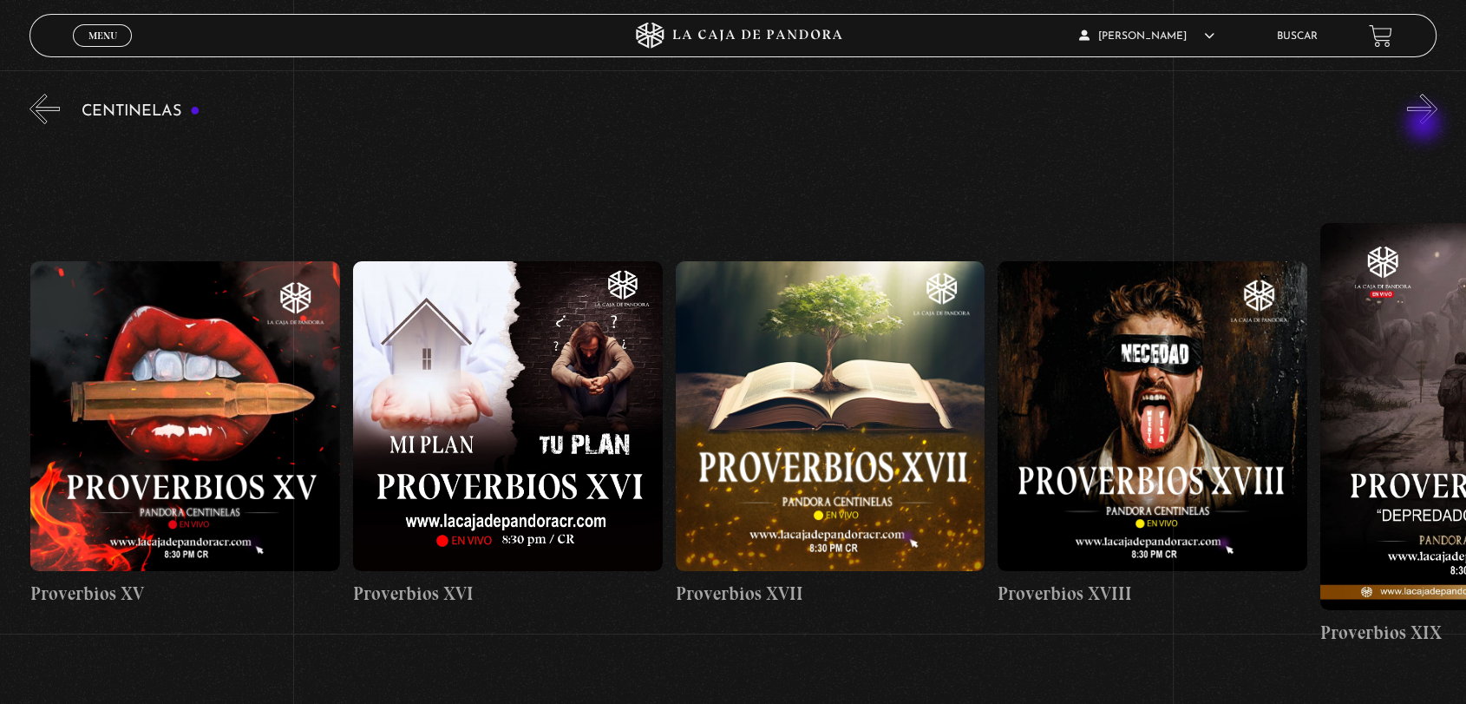
scroll to position [0, 5483]
click at [1426, 125] on div "Centinelas" at bounding box center [747, 410] width 1437 height 641
click at [1425, 125] on div "Centinelas" at bounding box center [747, 410] width 1437 height 641
click at [1460, 99] on div "Centinelas" at bounding box center [747, 410] width 1437 height 641
click at [1436, 115] on button "»" at bounding box center [1422, 109] width 30 height 30
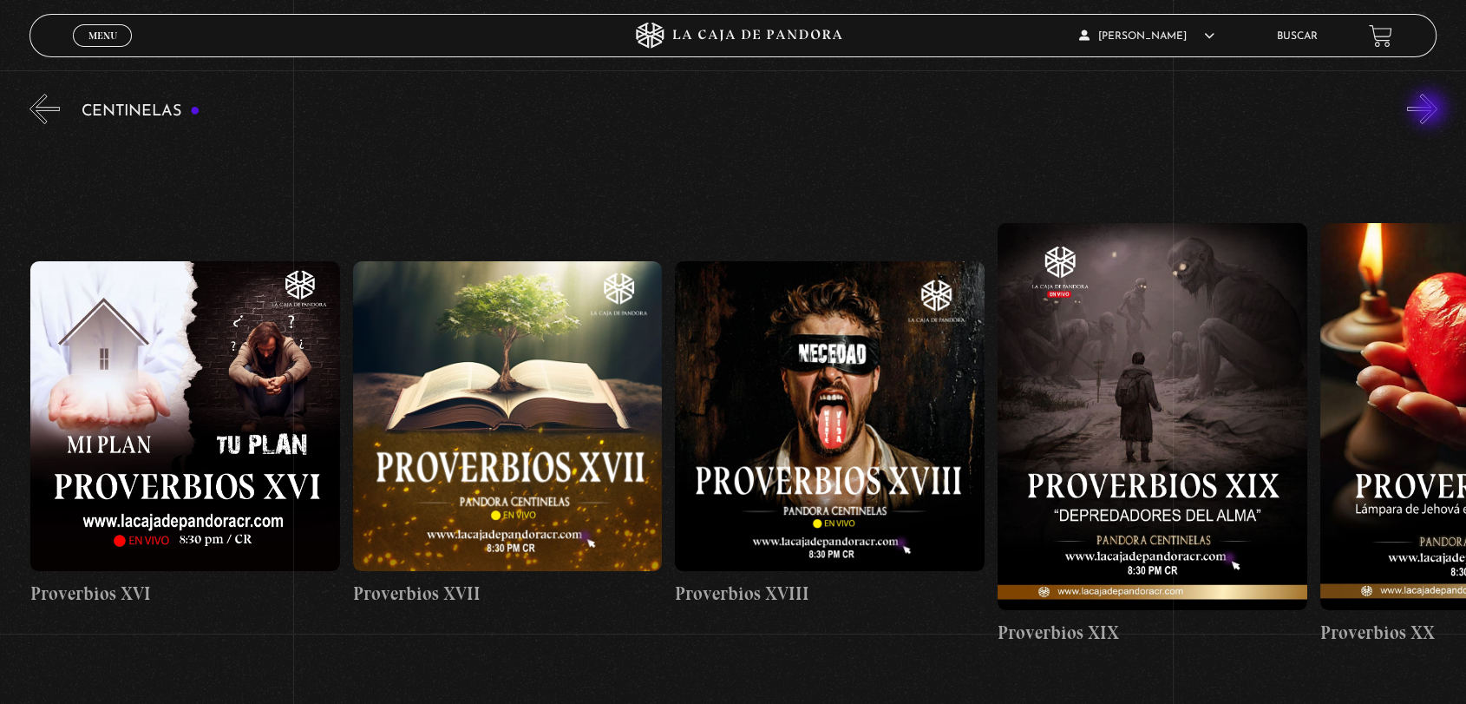
click at [1431, 112] on button "»" at bounding box center [1422, 109] width 30 height 30
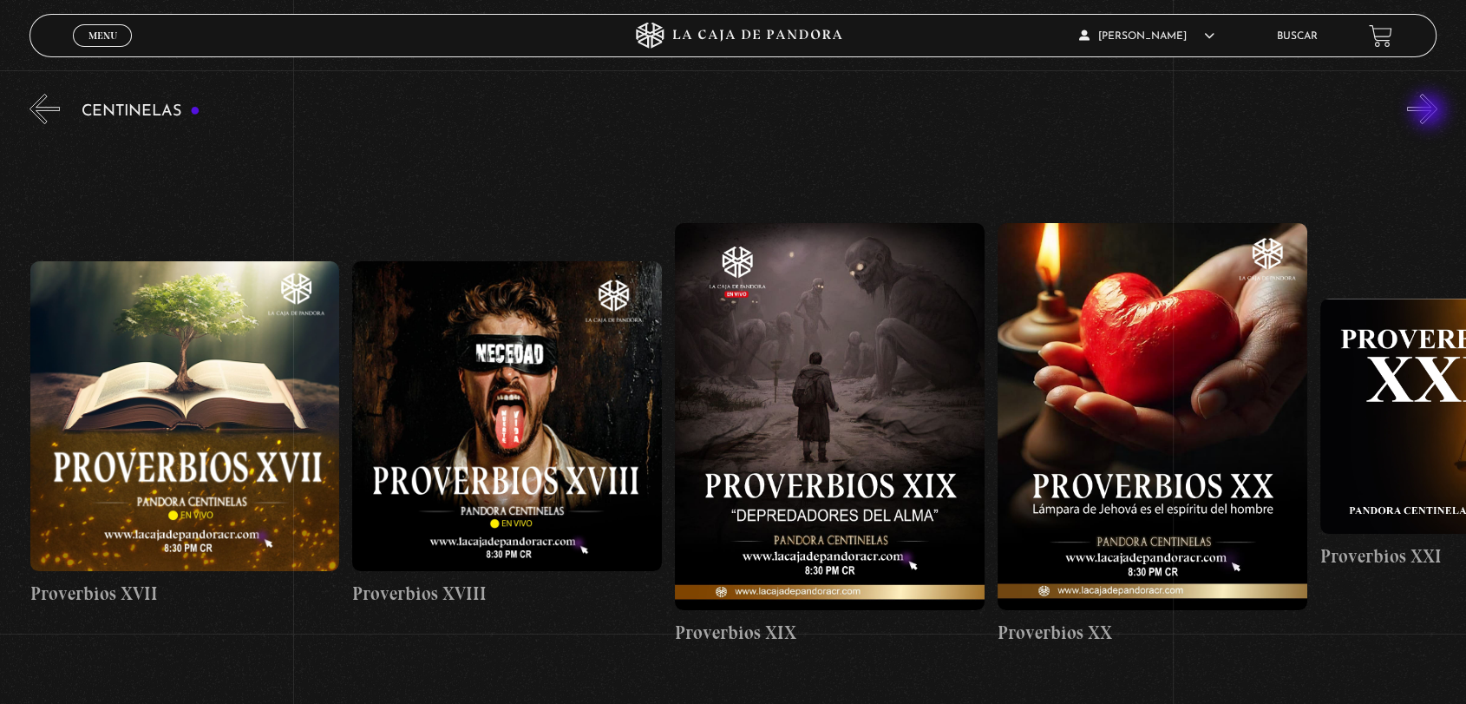
click at [1431, 112] on button "»" at bounding box center [1422, 109] width 30 height 30
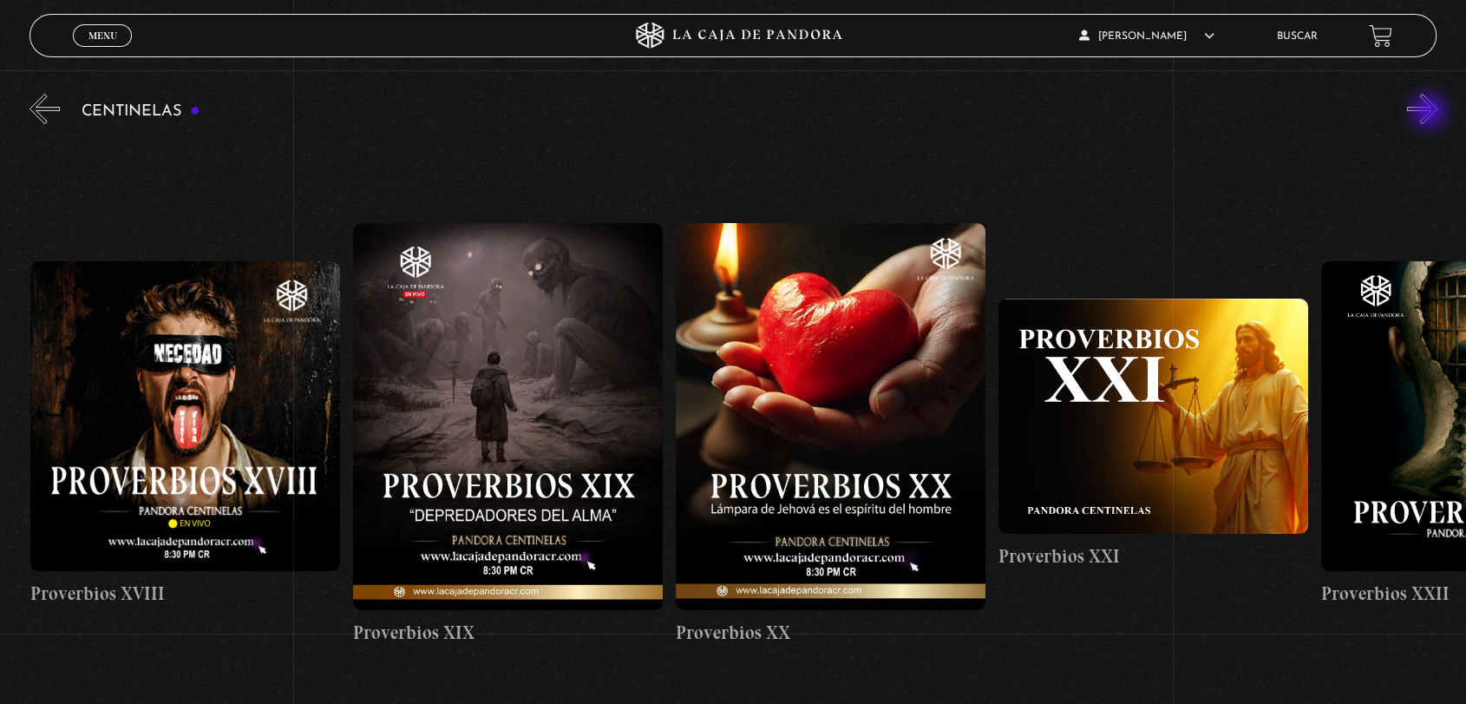
click at [1431, 113] on button "»" at bounding box center [1422, 109] width 30 height 30
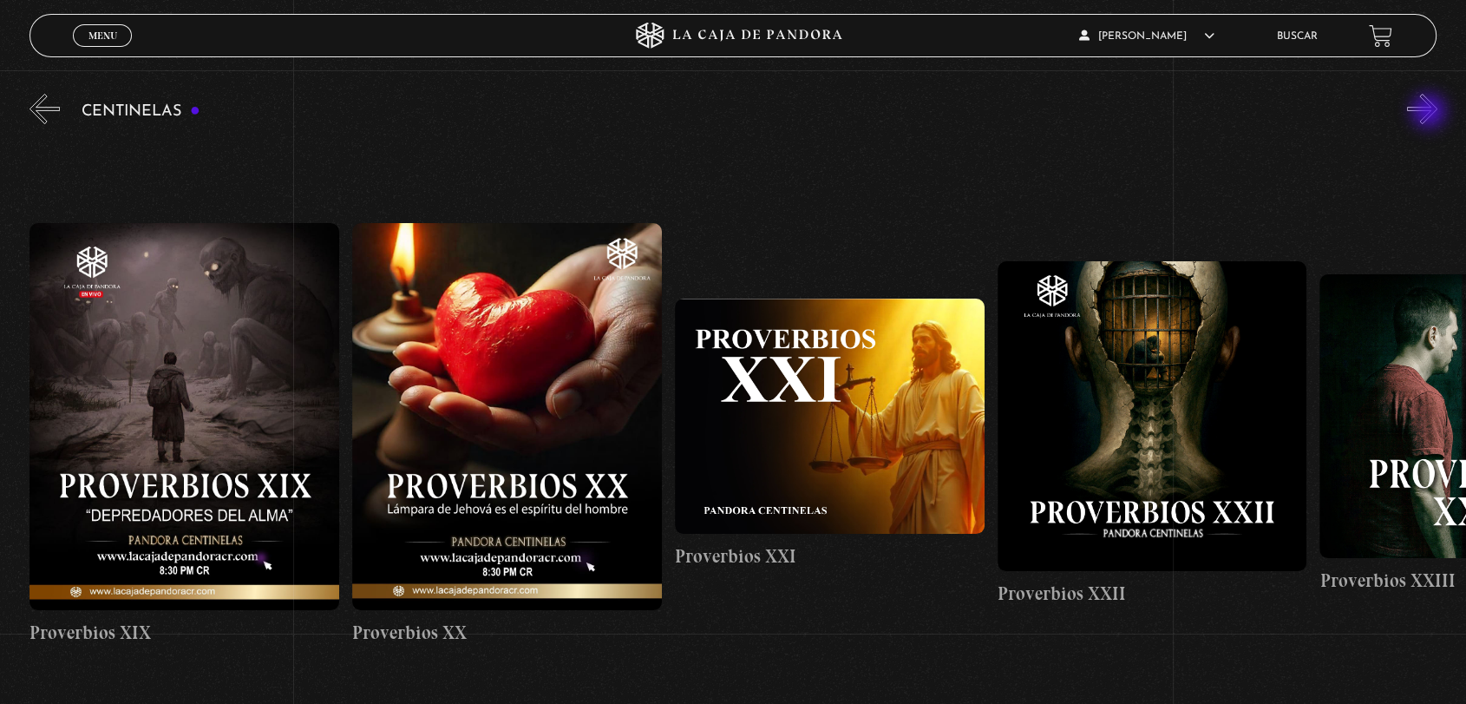
click at [1431, 113] on button "»" at bounding box center [1422, 109] width 30 height 30
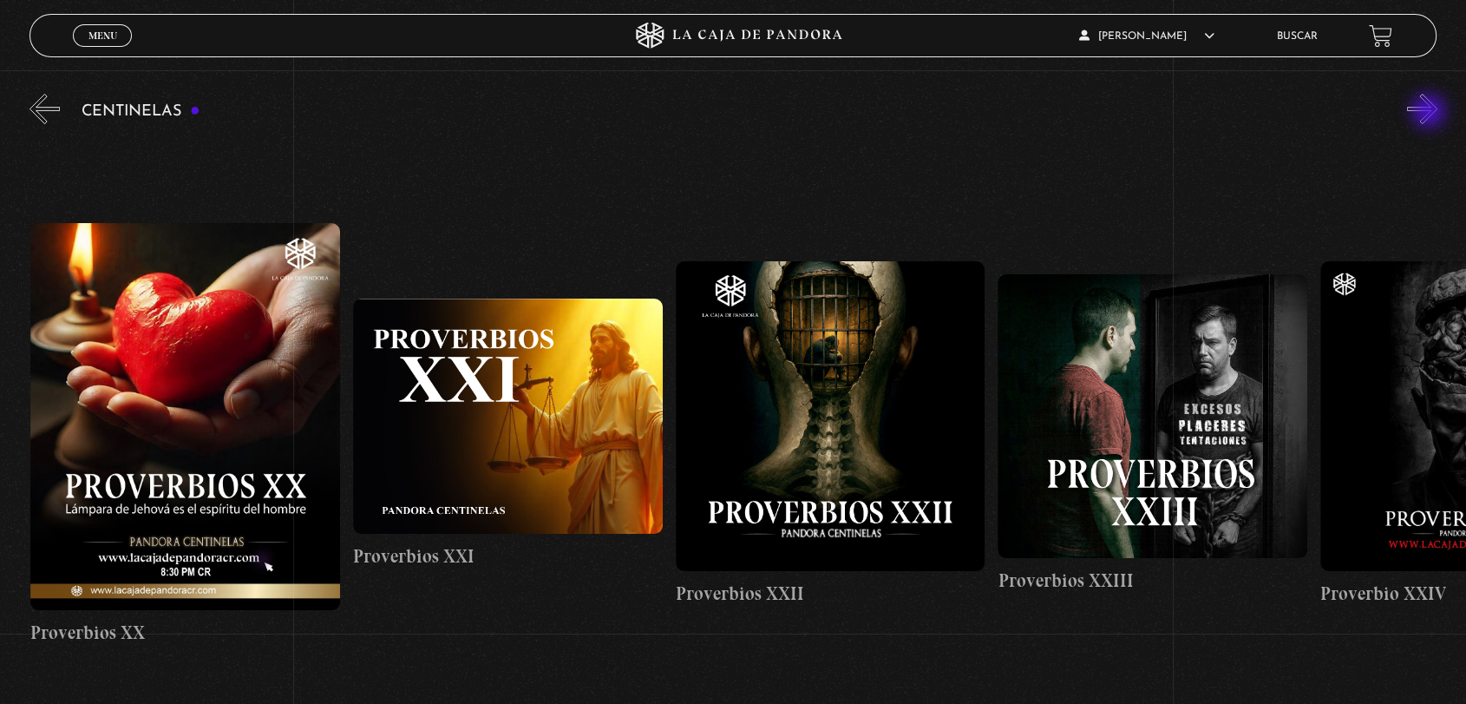
click at [1431, 113] on button "»" at bounding box center [1422, 109] width 30 height 30
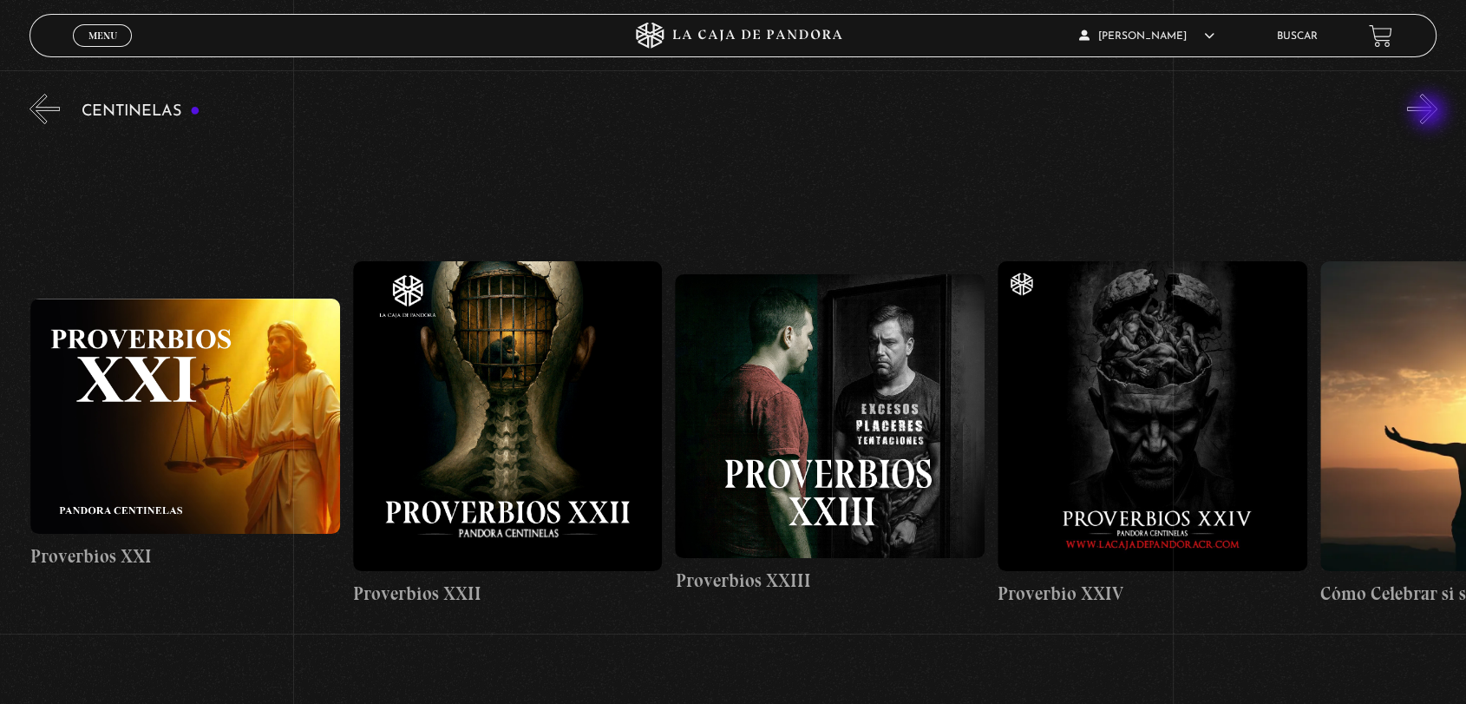
click at [1431, 113] on button "»" at bounding box center [1422, 109] width 30 height 30
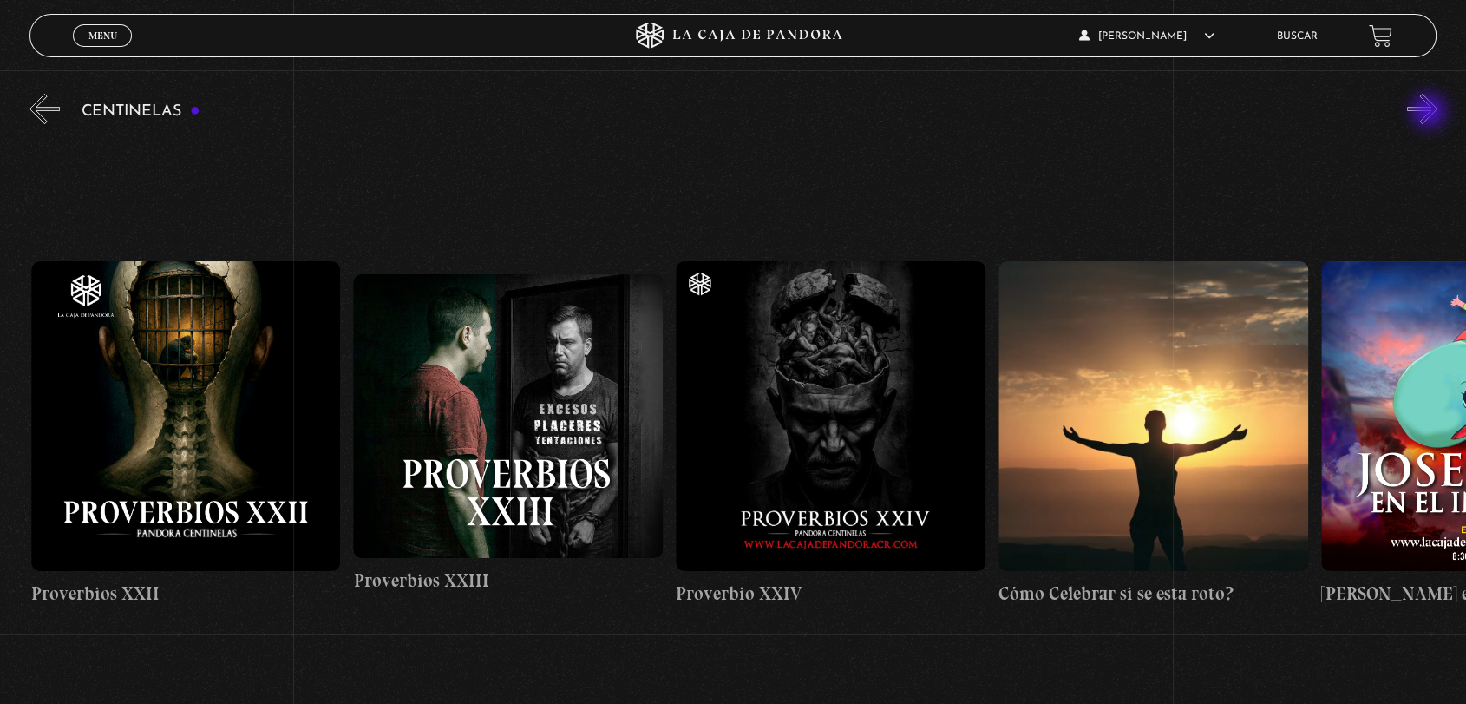
scroll to position [0, 7741]
click at [1431, 113] on button "»" at bounding box center [1422, 109] width 30 height 30
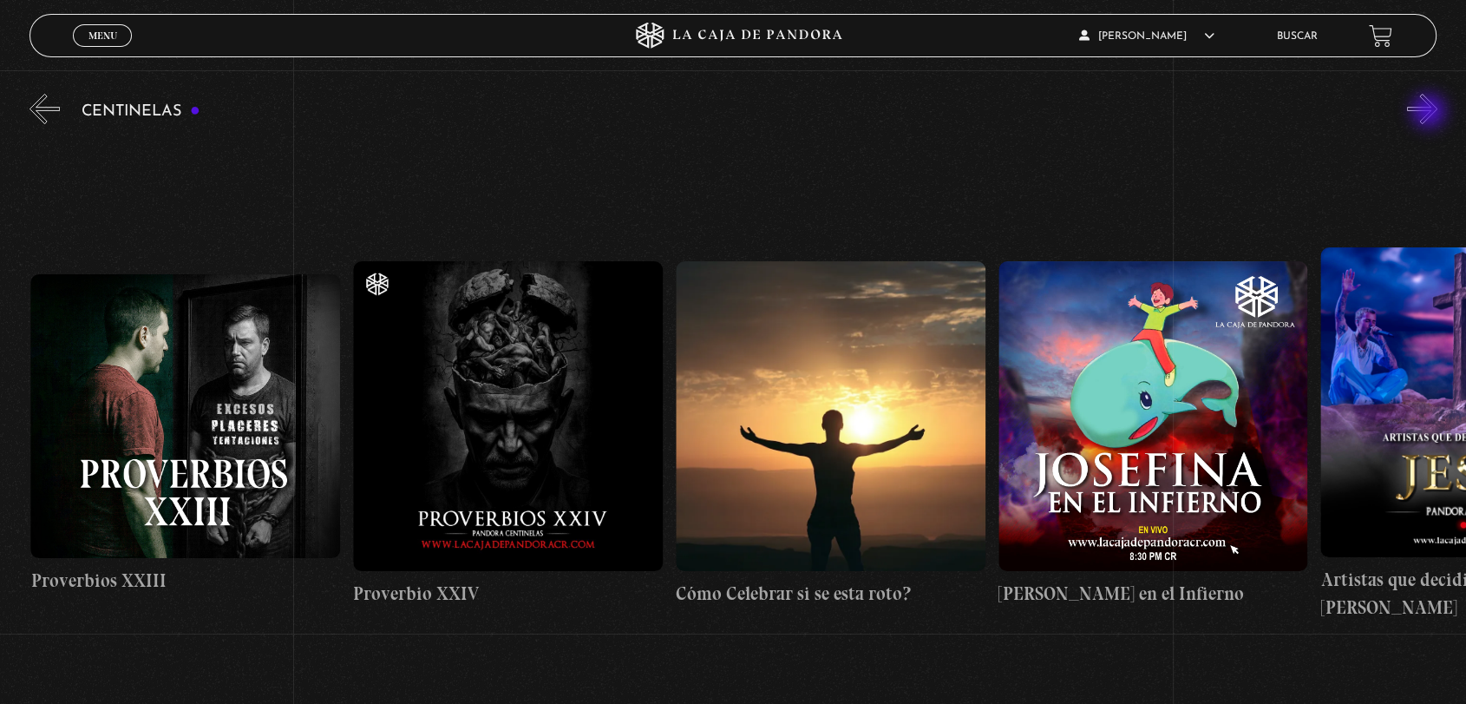
scroll to position [0, 8064]
click at [1431, 113] on button "»" at bounding box center [1422, 109] width 30 height 30
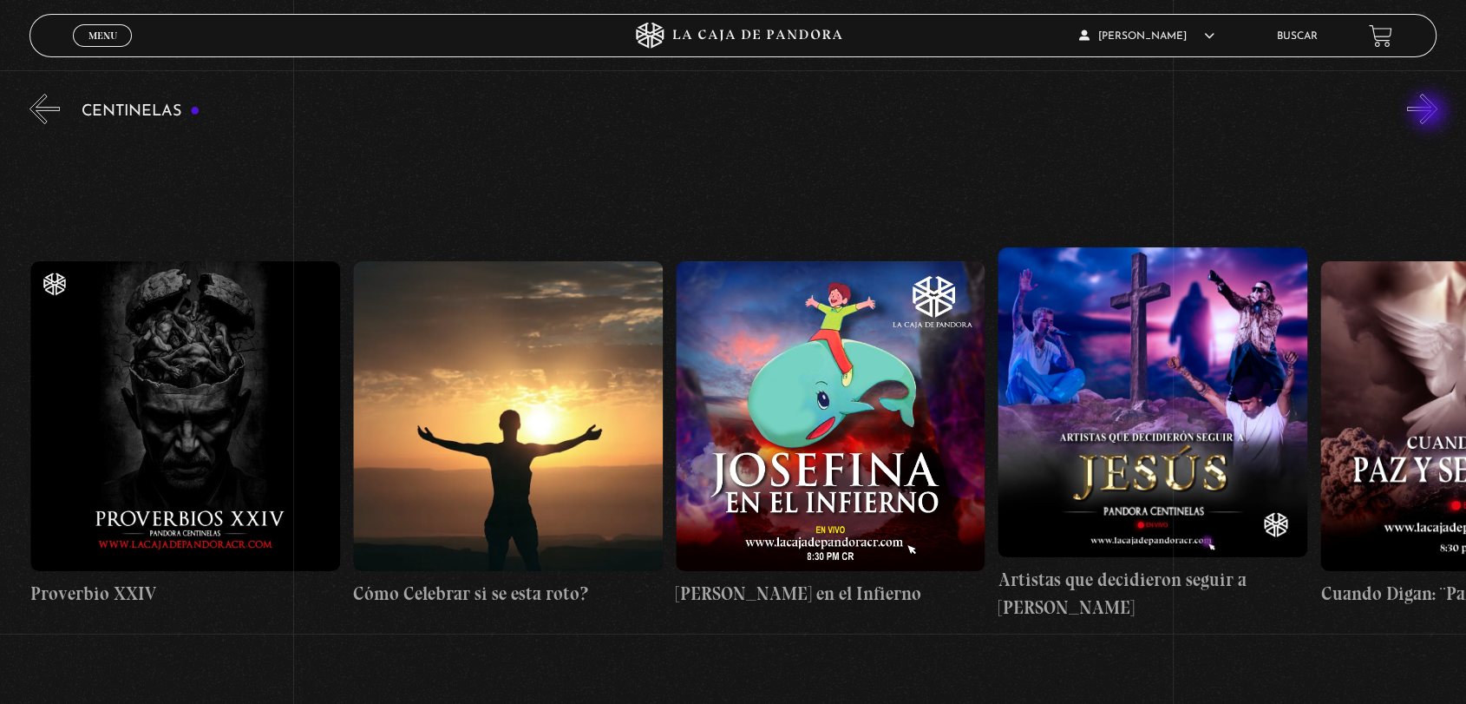
scroll to position [0, 8387]
click at [1431, 113] on button "»" at bounding box center [1422, 109] width 30 height 30
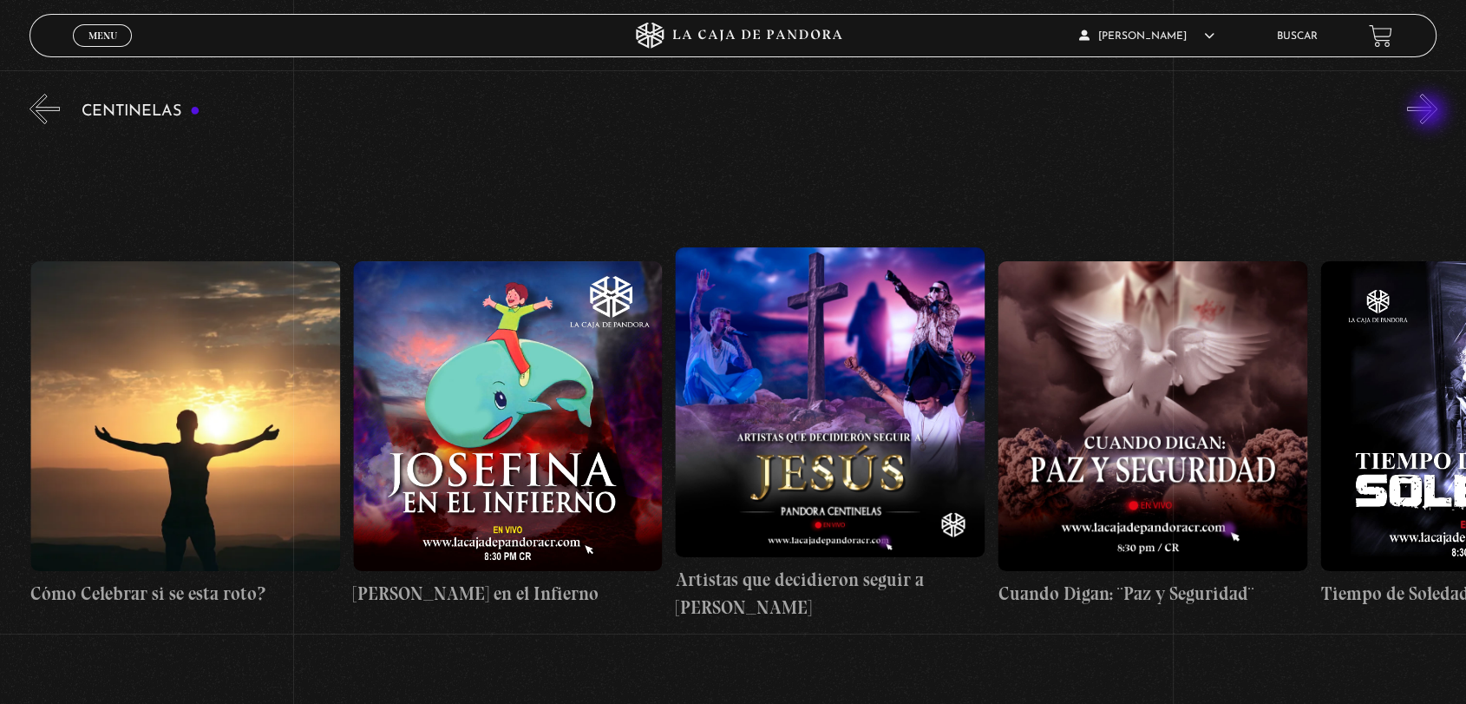
scroll to position [0, 8709]
click at [1431, 113] on button "»" at bounding box center [1422, 109] width 30 height 30
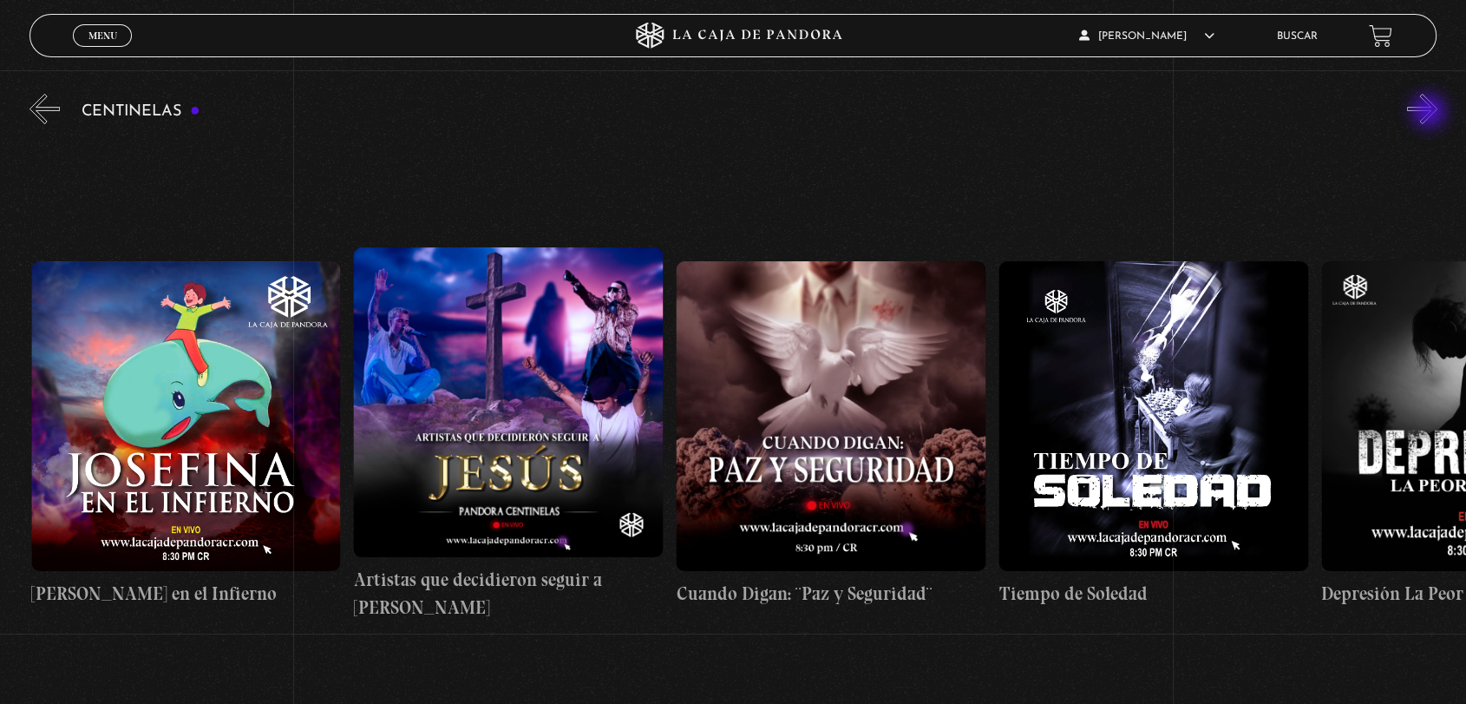
scroll to position [0, 9031]
click at [1431, 113] on button "»" at bounding box center [1422, 109] width 30 height 30
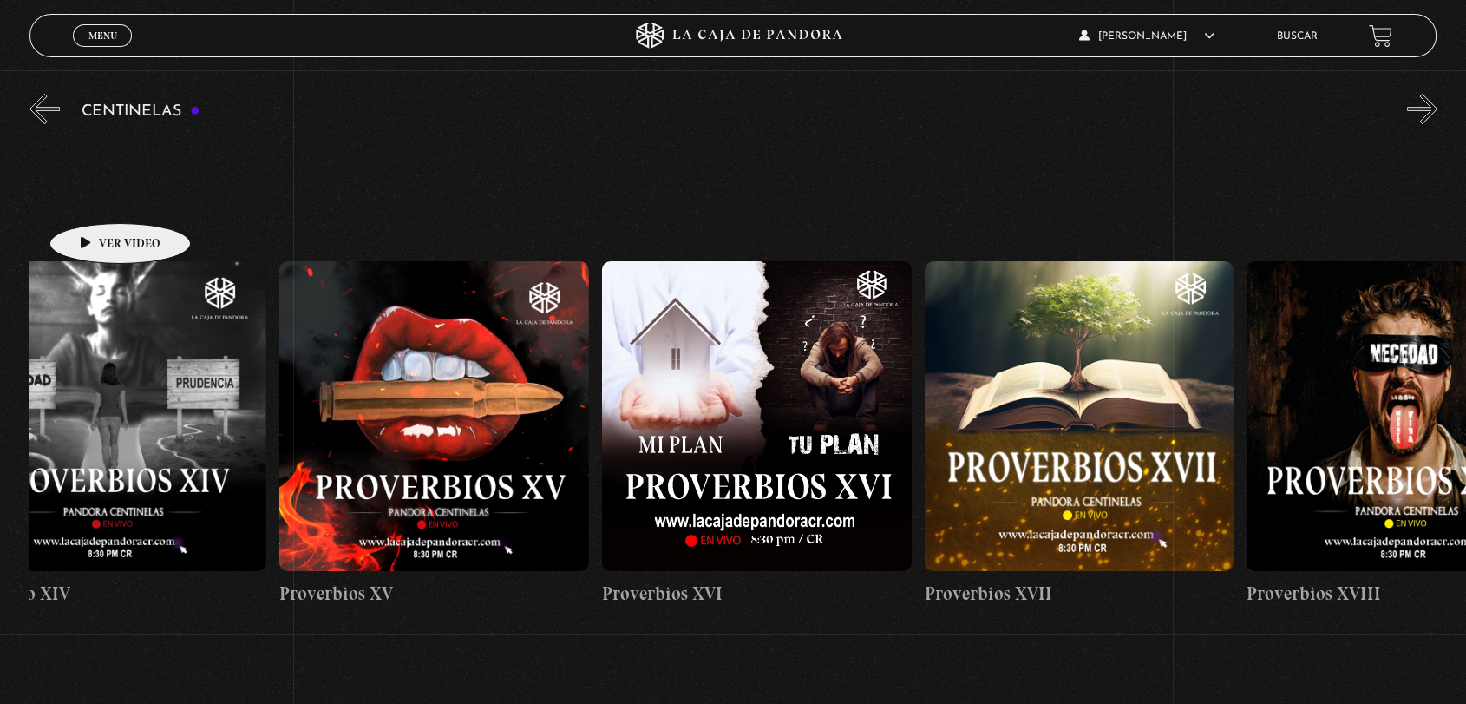
scroll to position [0, 2634]
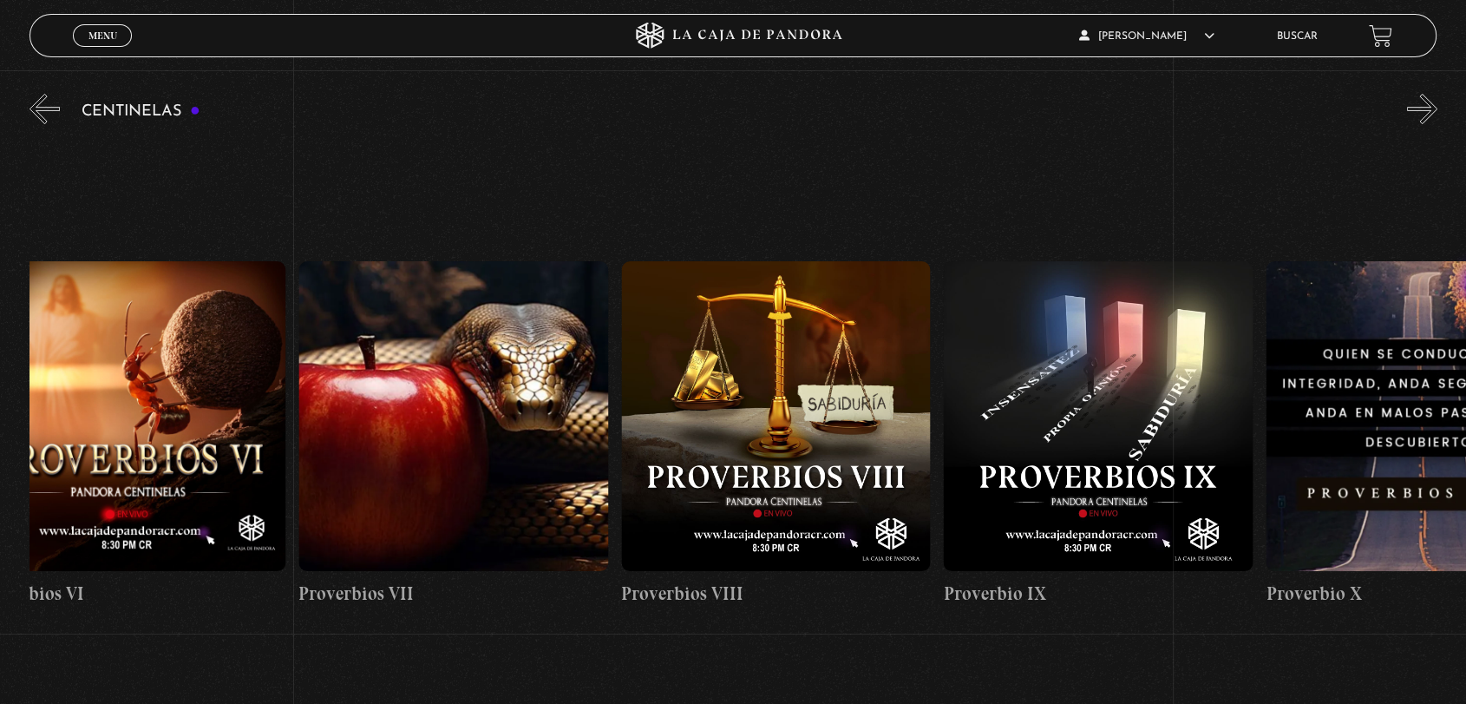
drag, startPoint x: 62, startPoint y: 194, endPoint x: 1479, endPoint y: 284, distance: 1420.5
click at [1465, 284] on html "ingresar al sitio Ver Video Más Información Solicitar Por favor coloque su disp…" at bounding box center [733, 488] width 1466 height 1363
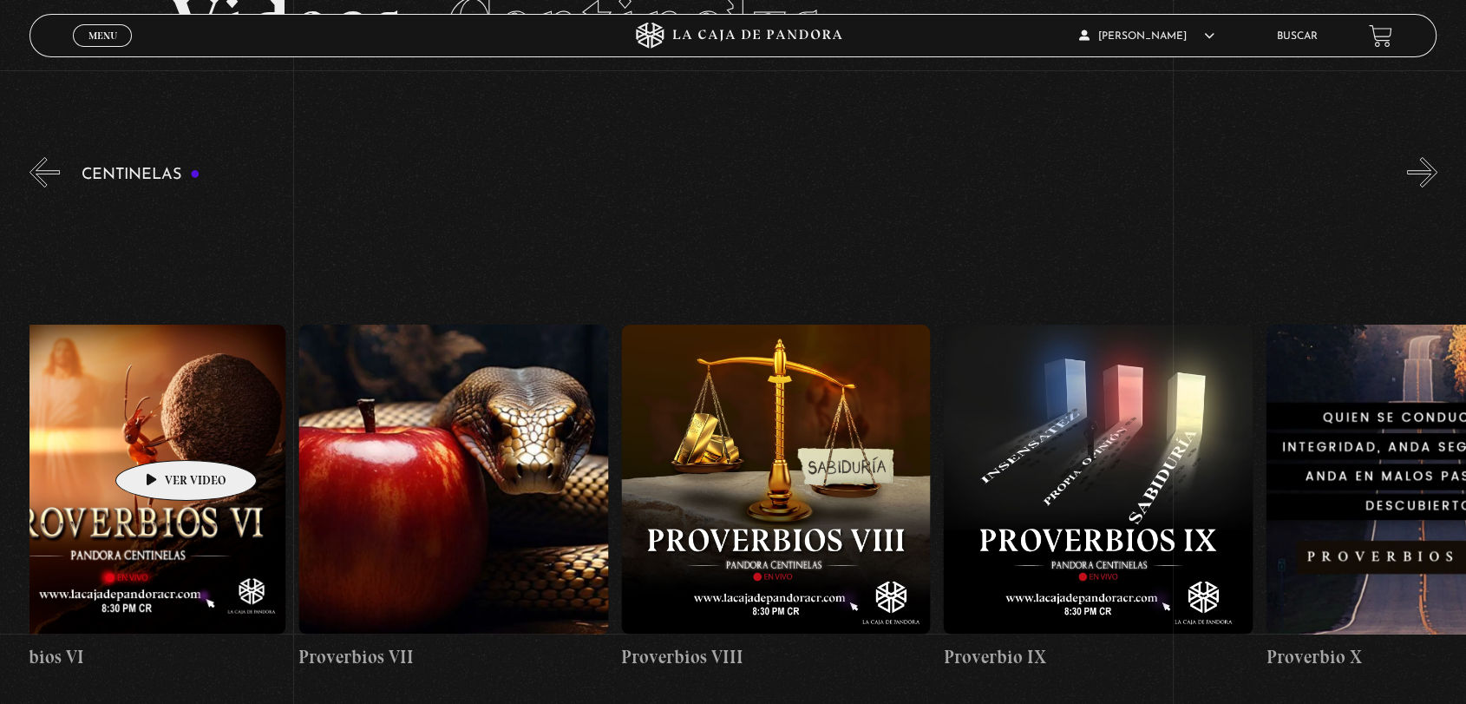
scroll to position [96, 0]
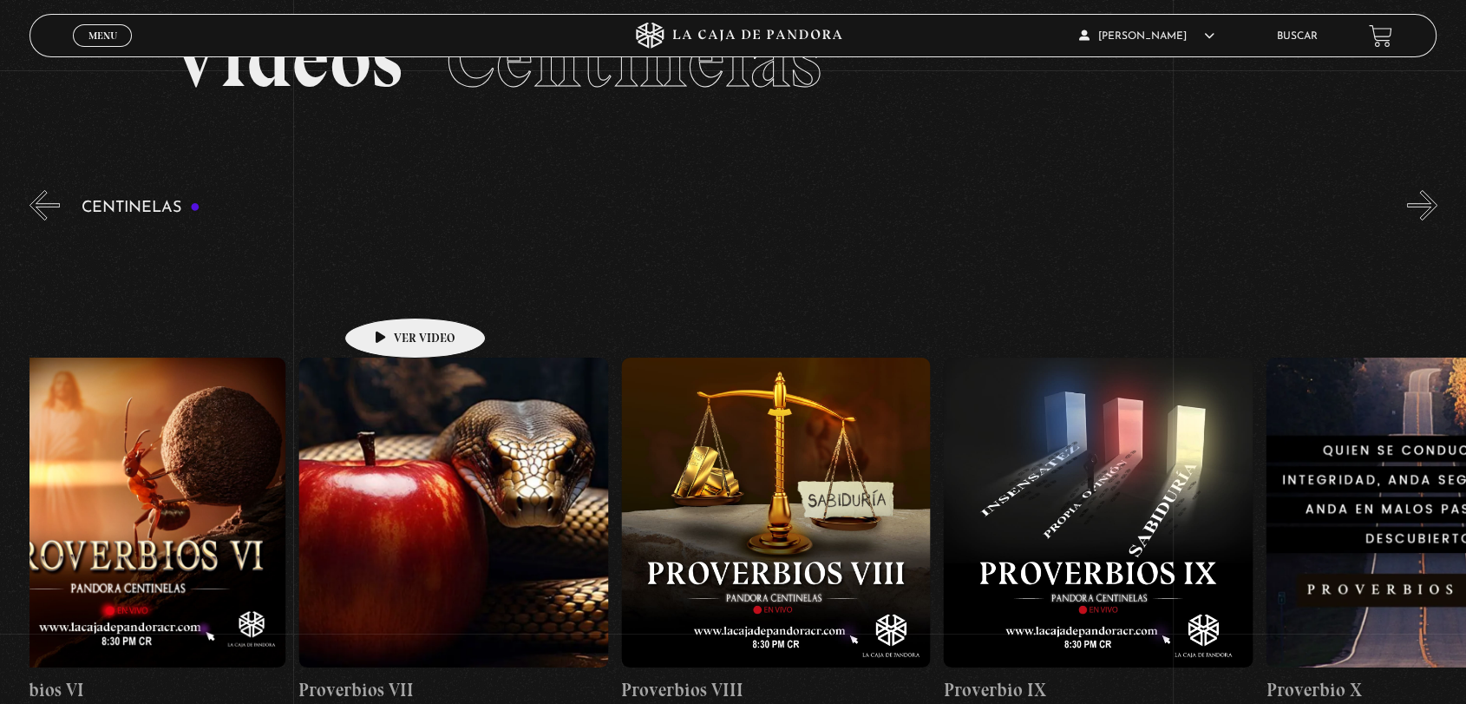
drag, startPoint x: 42, startPoint y: 263, endPoint x: 1013, endPoint y: 321, distance: 973.5
click at [1013, 321] on section "Centinelas" at bounding box center [733, 551] width 1466 height 728
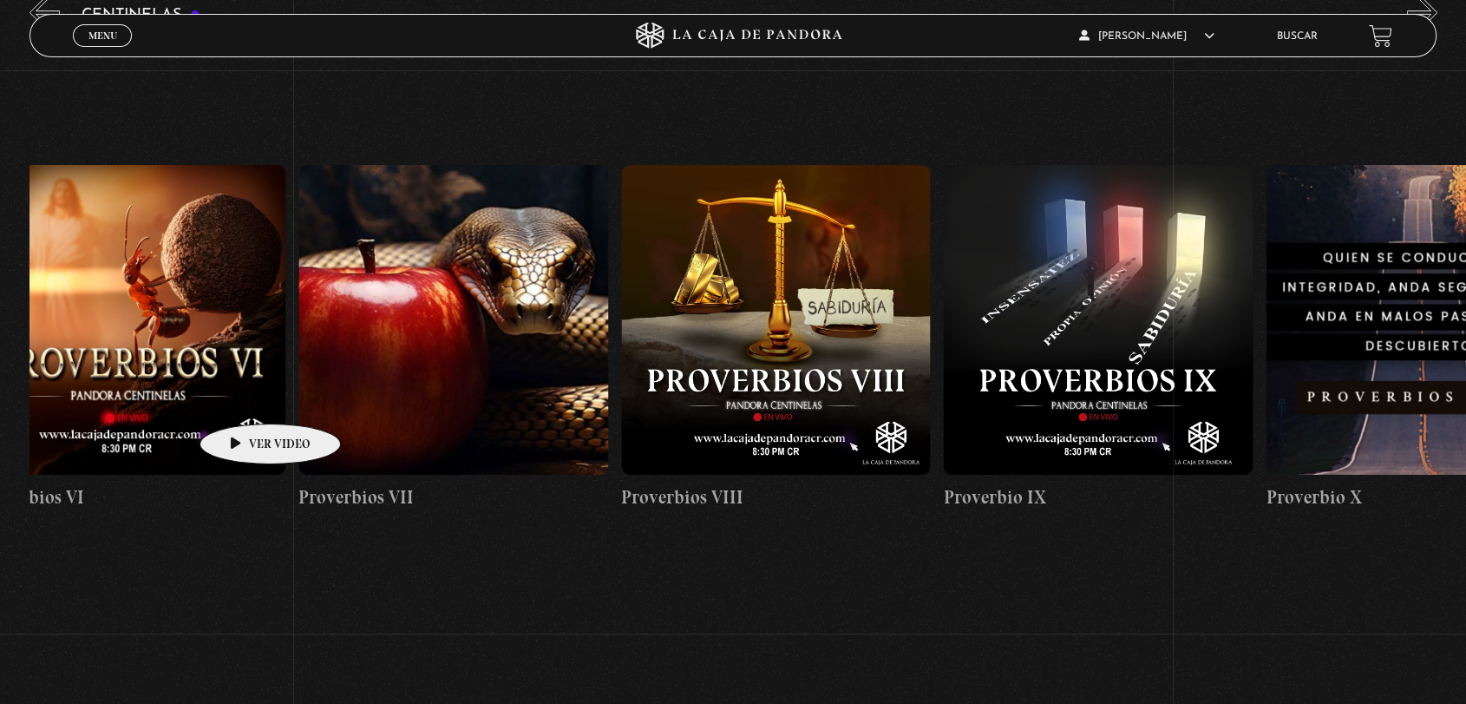
scroll to position [193, 0]
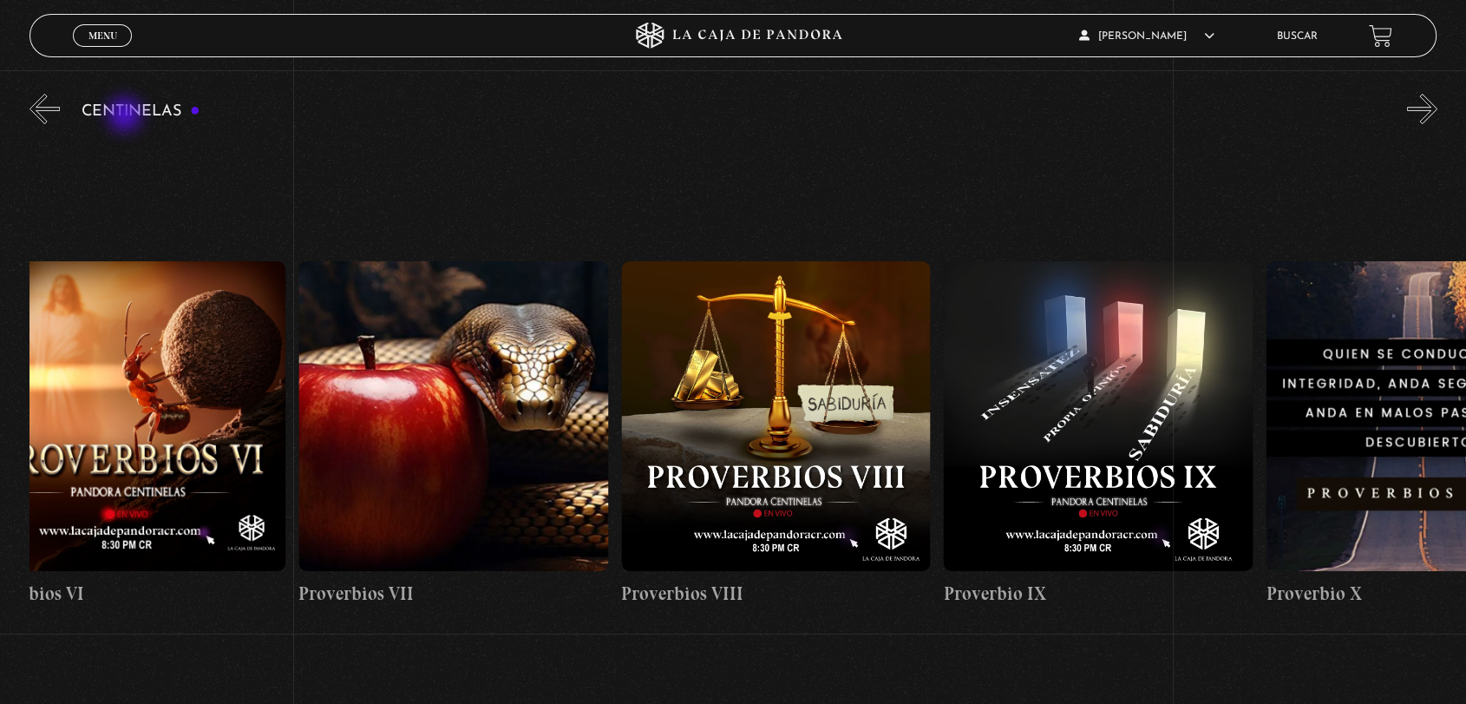
click at [126, 115] on h3 "Centinelas" at bounding box center [141, 111] width 119 height 16
click at [104, 36] on span "Menu" at bounding box center [102, 35] width 29 height 10
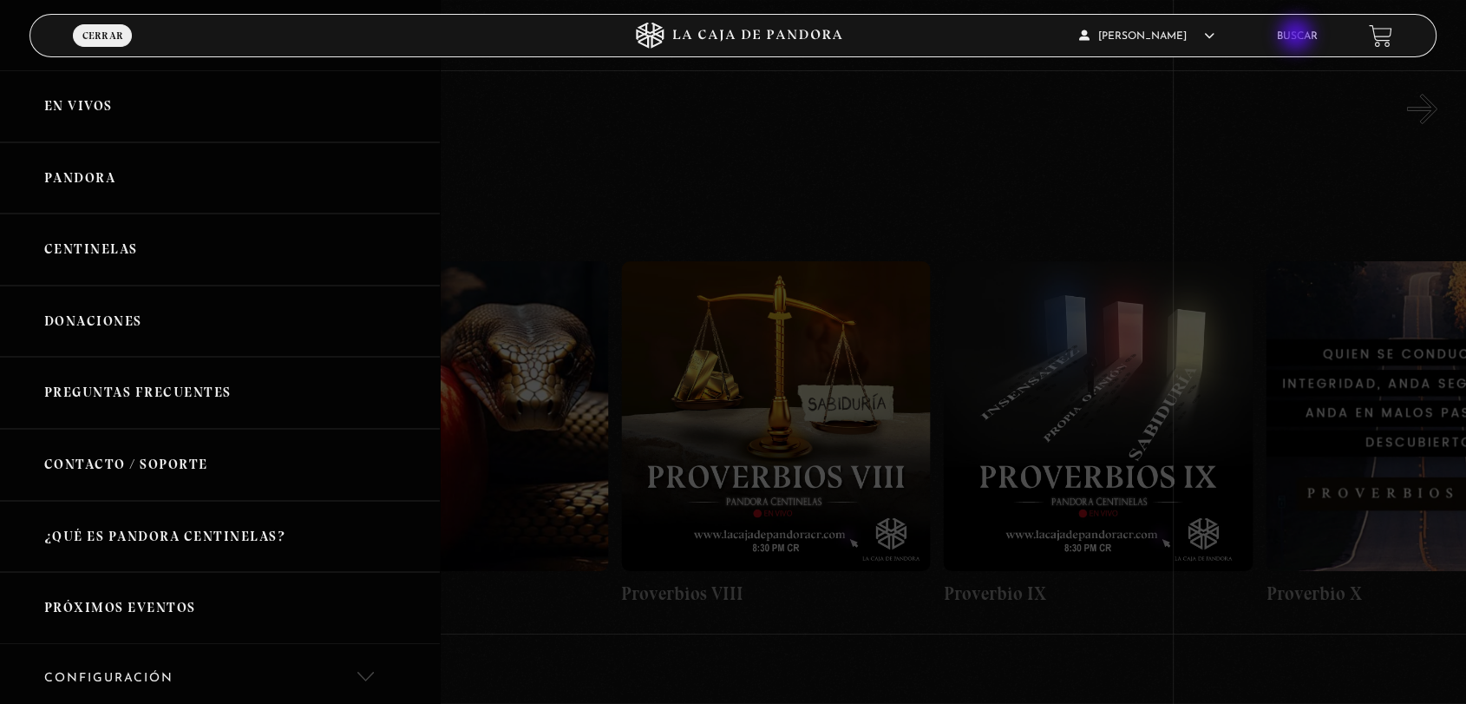
click at [1298, 36] on link "Buscar" at bounding box center [1296, 36] width 41 height 10
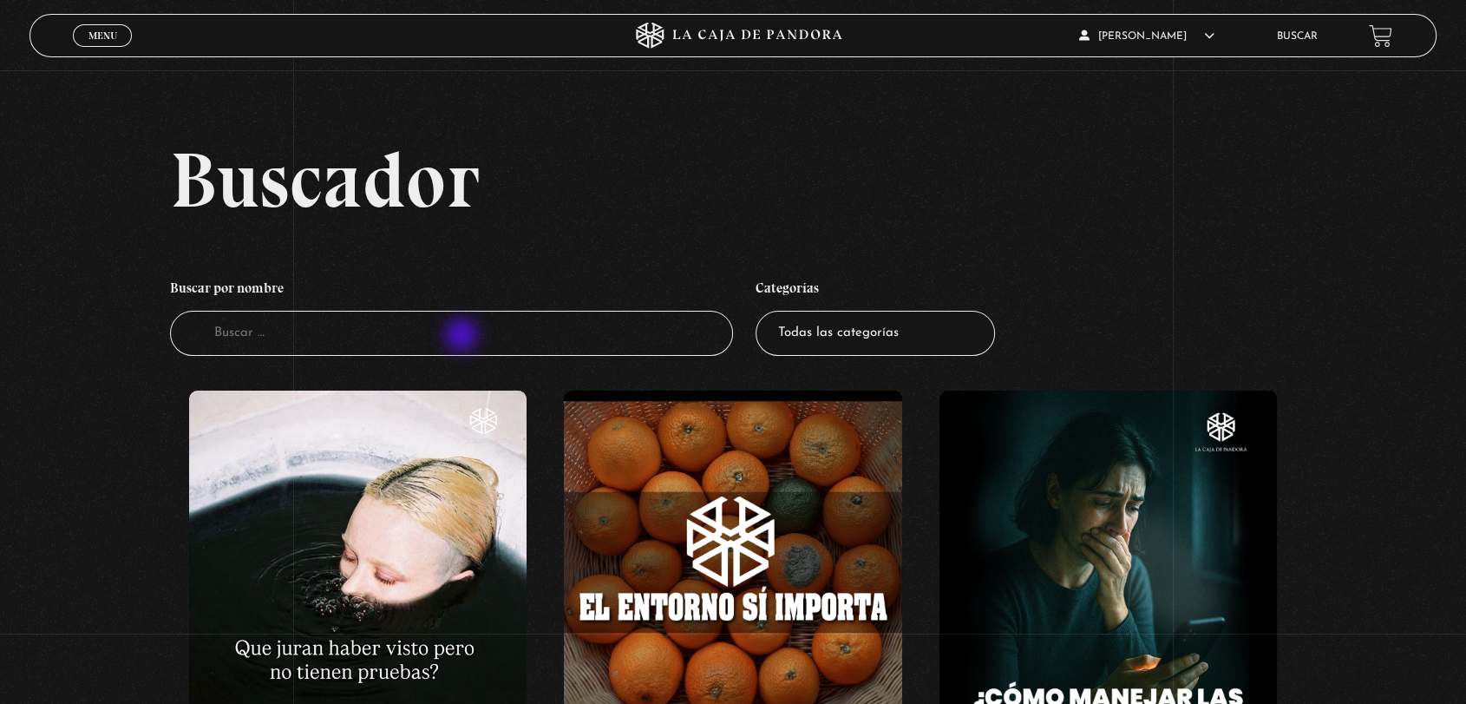
click at [463, 336] on input "Buscador" at bounding box center [451, 334] width 563 height 46
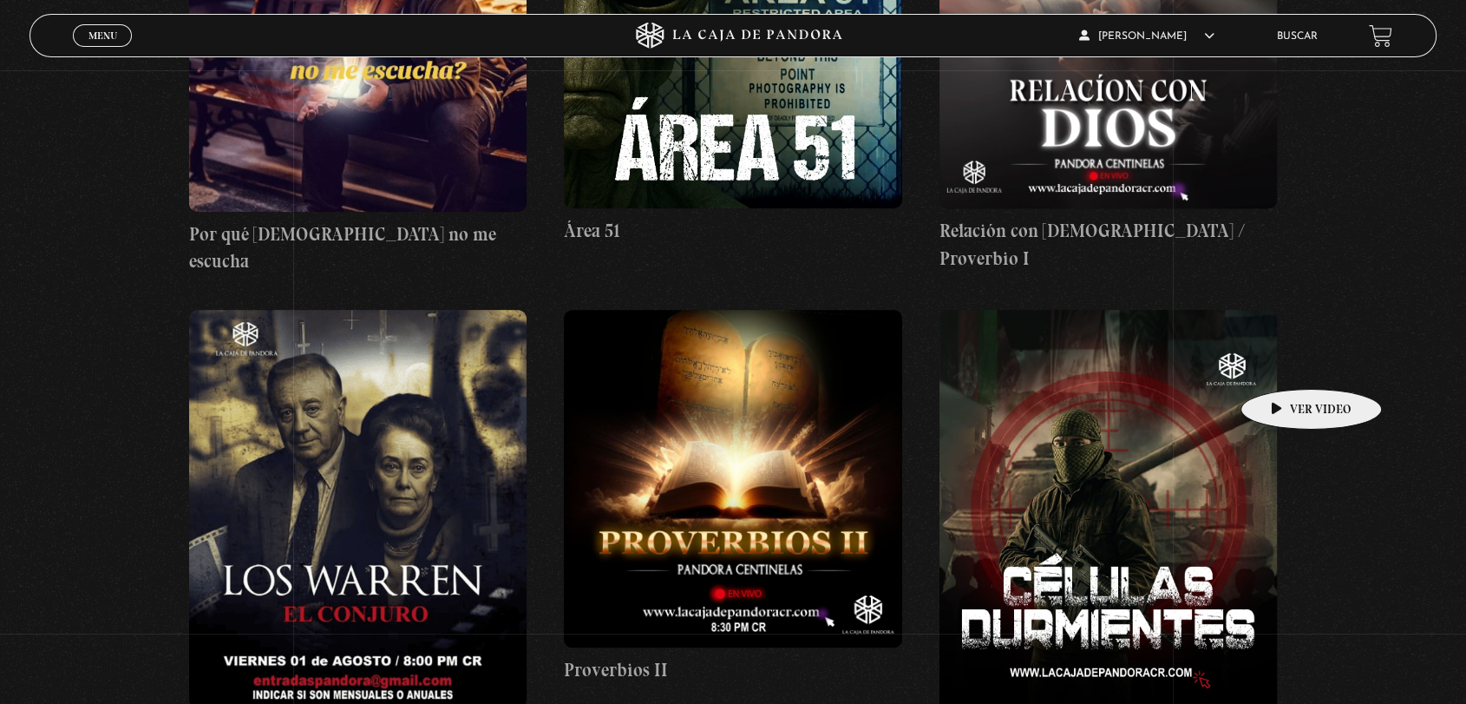
scroll to position [1349, 0]
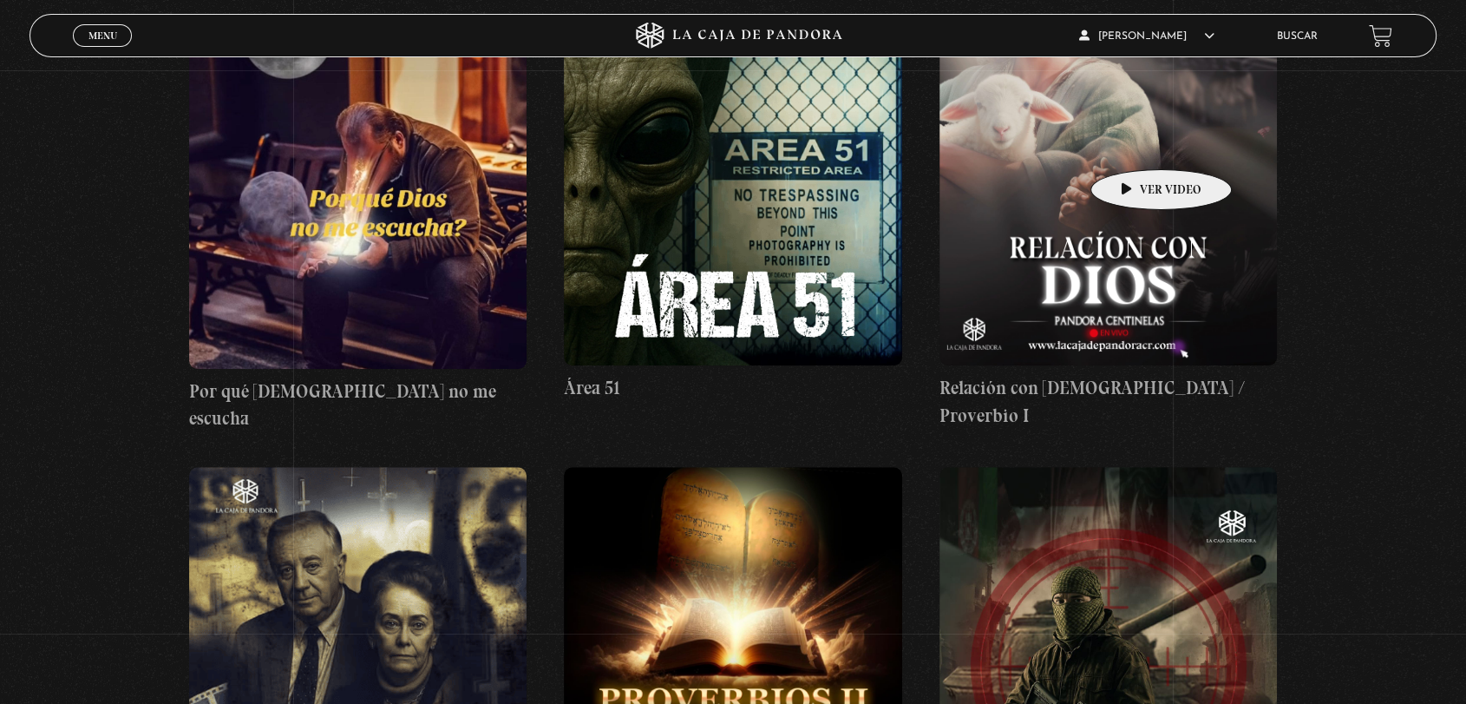
click at [1134, 143] on figure at bounding box center [1109, 197] width 338 height 338
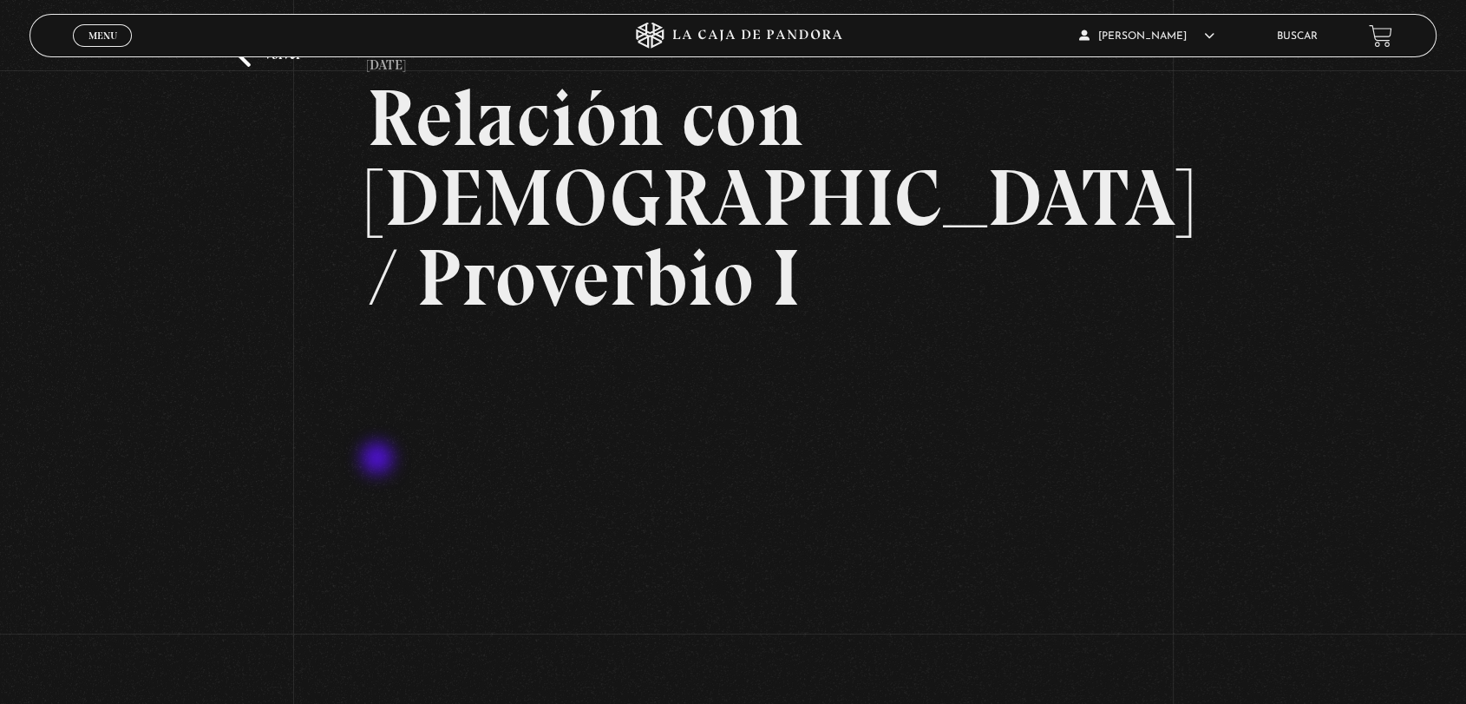
scroll to position [193, 0]
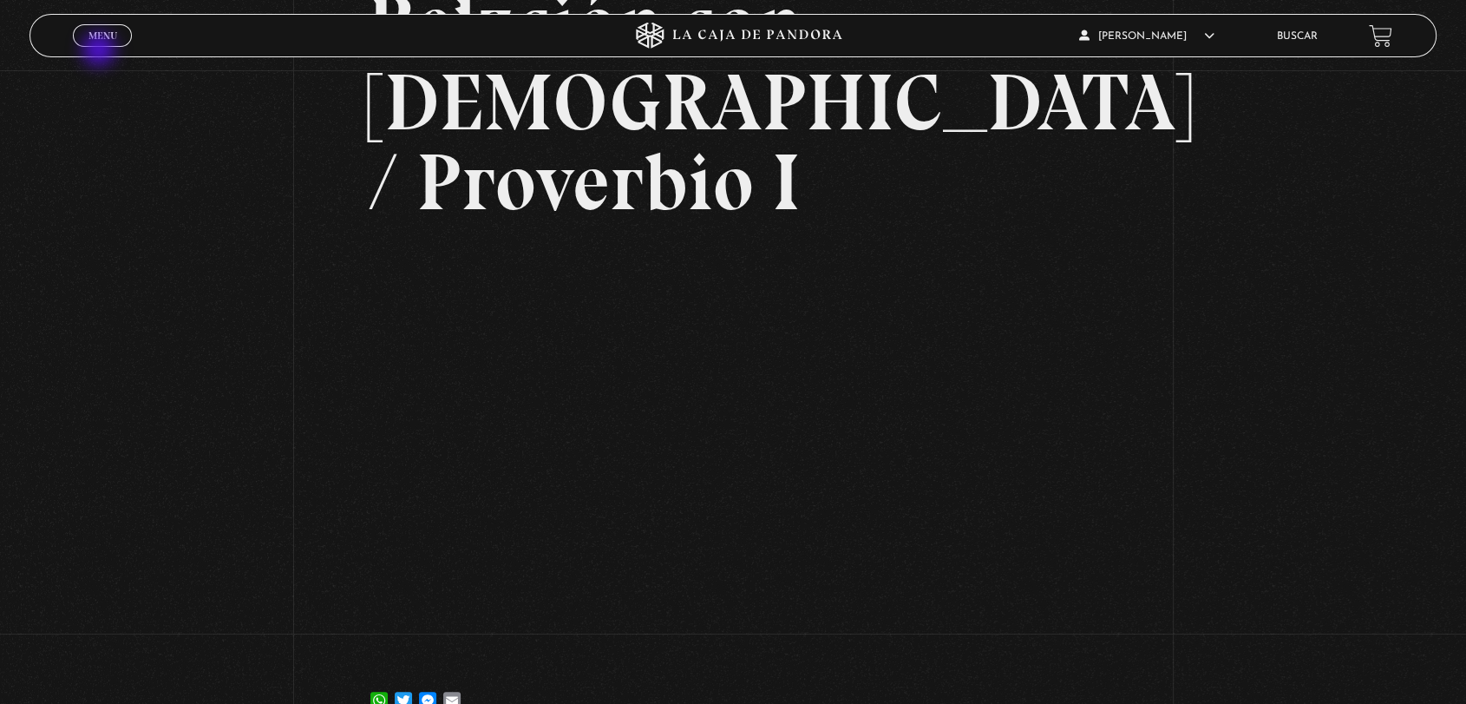
click at [101, 50] on div "Menu Cerrar" at bounding box center [293, 36] width 440 height 42
click at [101, 43] on link "Menu Cerrar" at bounding box center [102, 35] width 59 height 23
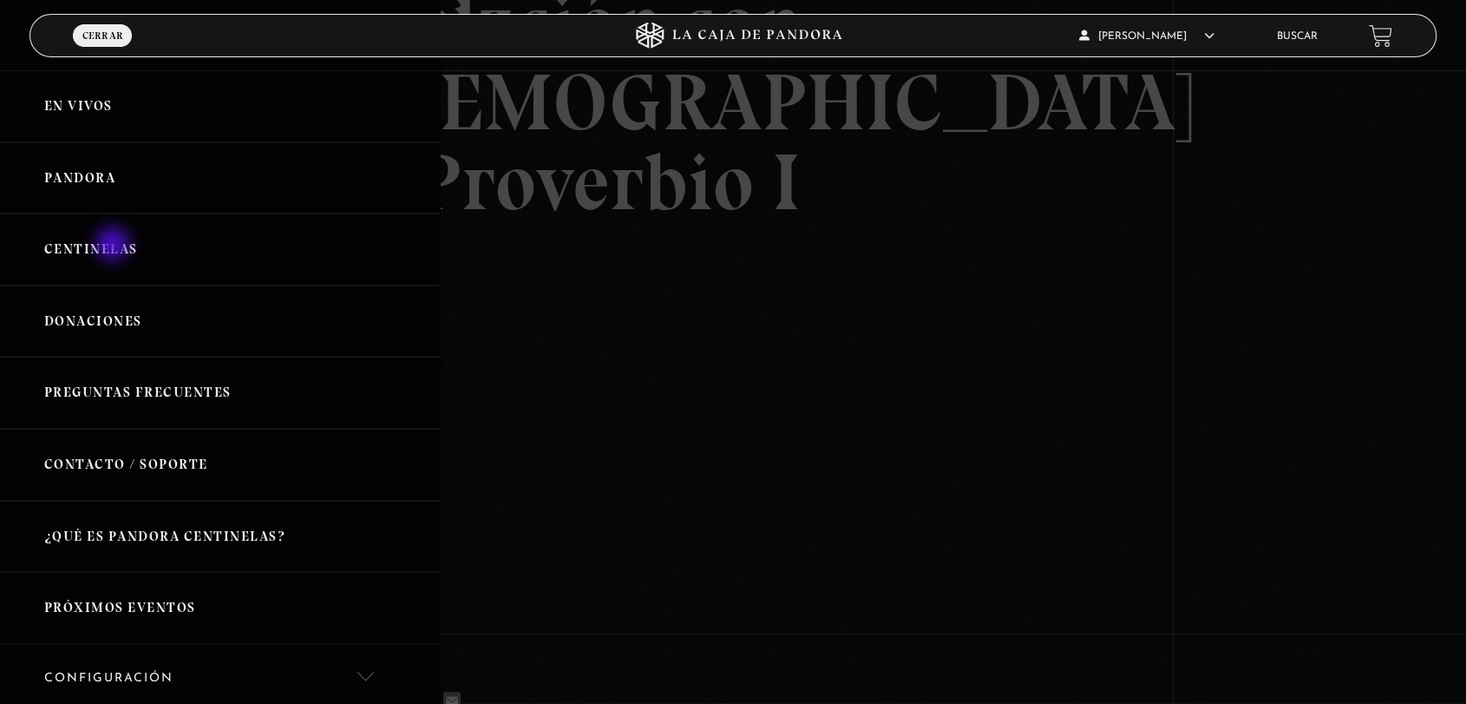
click at [115, 246] on link "Centinelas" at bounding box center [220, 249] width 440 height 72
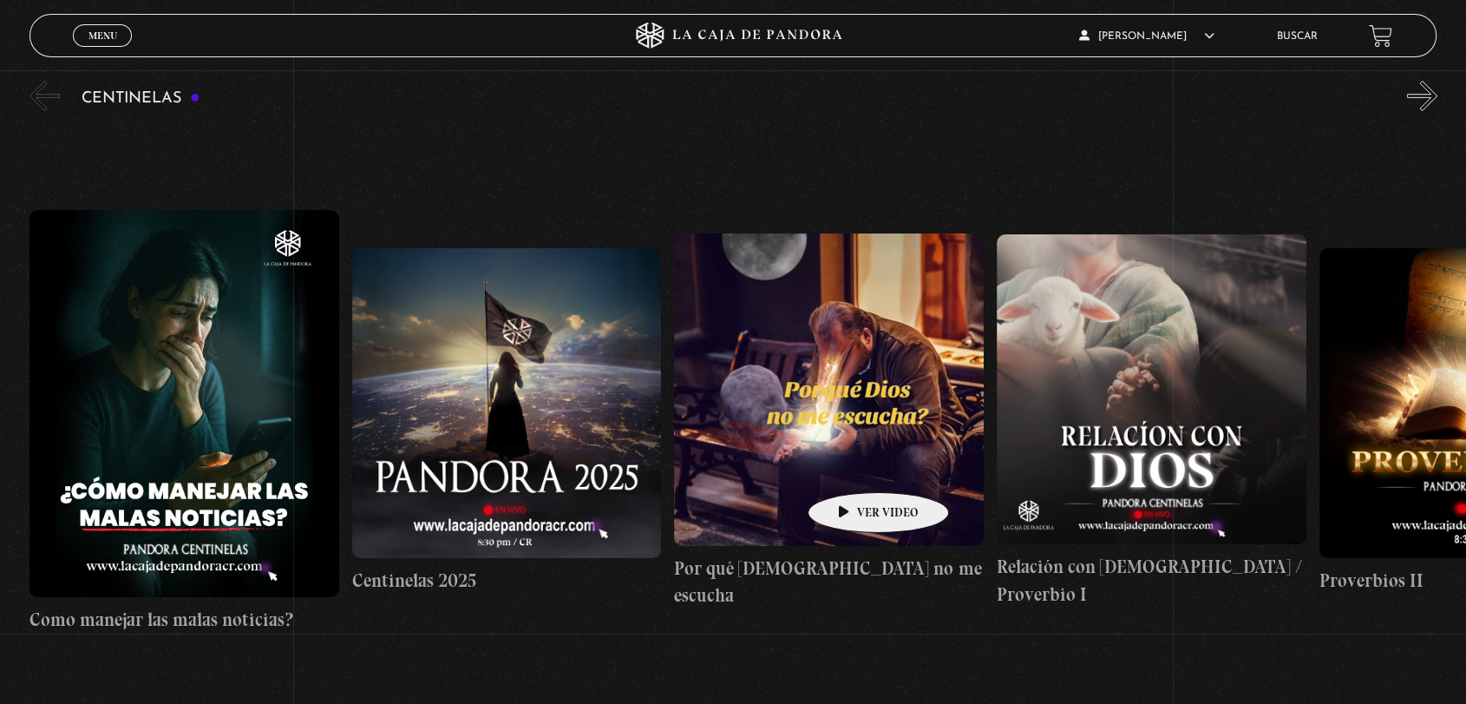
scroll to position [193, 0]
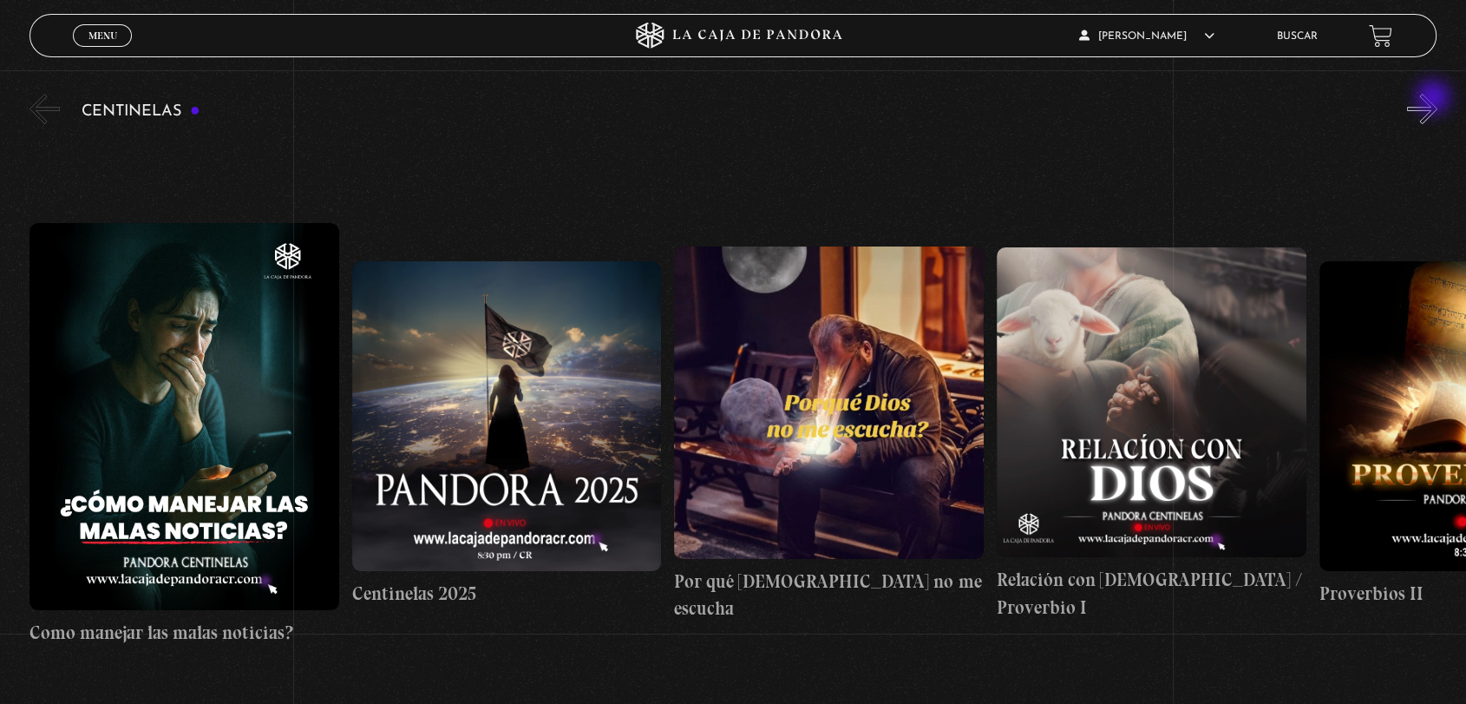
click at [1435, 99] on button "»" at bounding box center [1422, 109] width 30 height 30
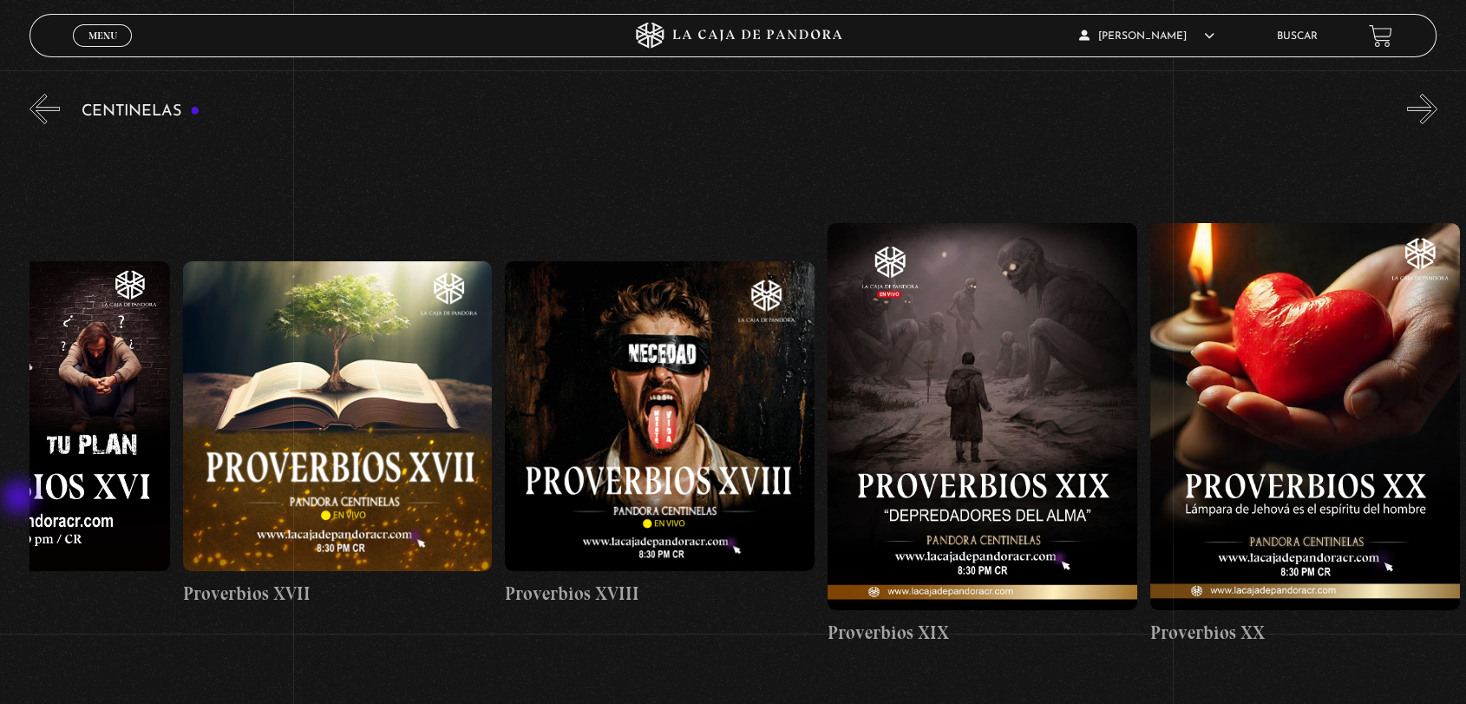
scroll to position [0, 6977]
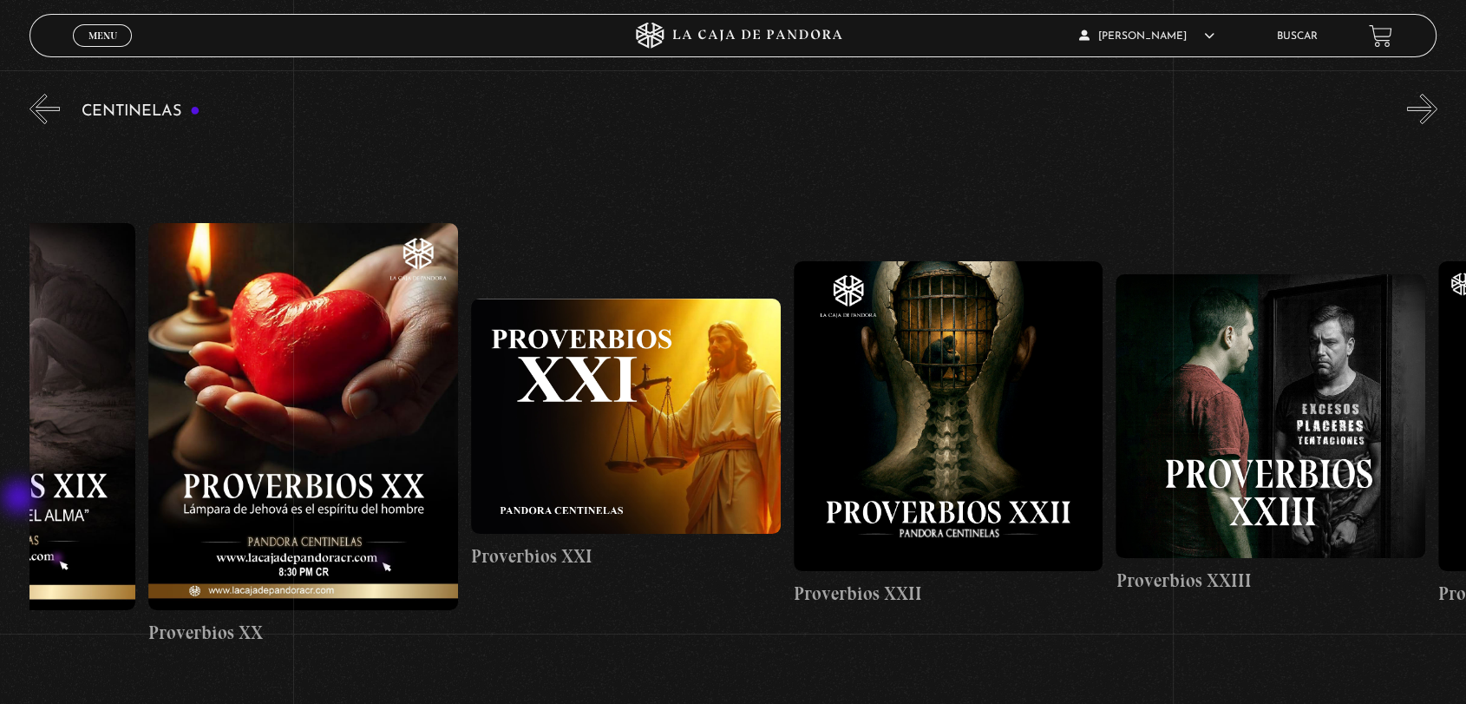
drag, startPoint x: 1429, startPoint y: 364, endPoint x: 0, endPoint y: 503, distance: 1435.7
click at [0, 503] on section "Centinelas" at bounding box center [733, 454] width 1466 height 728
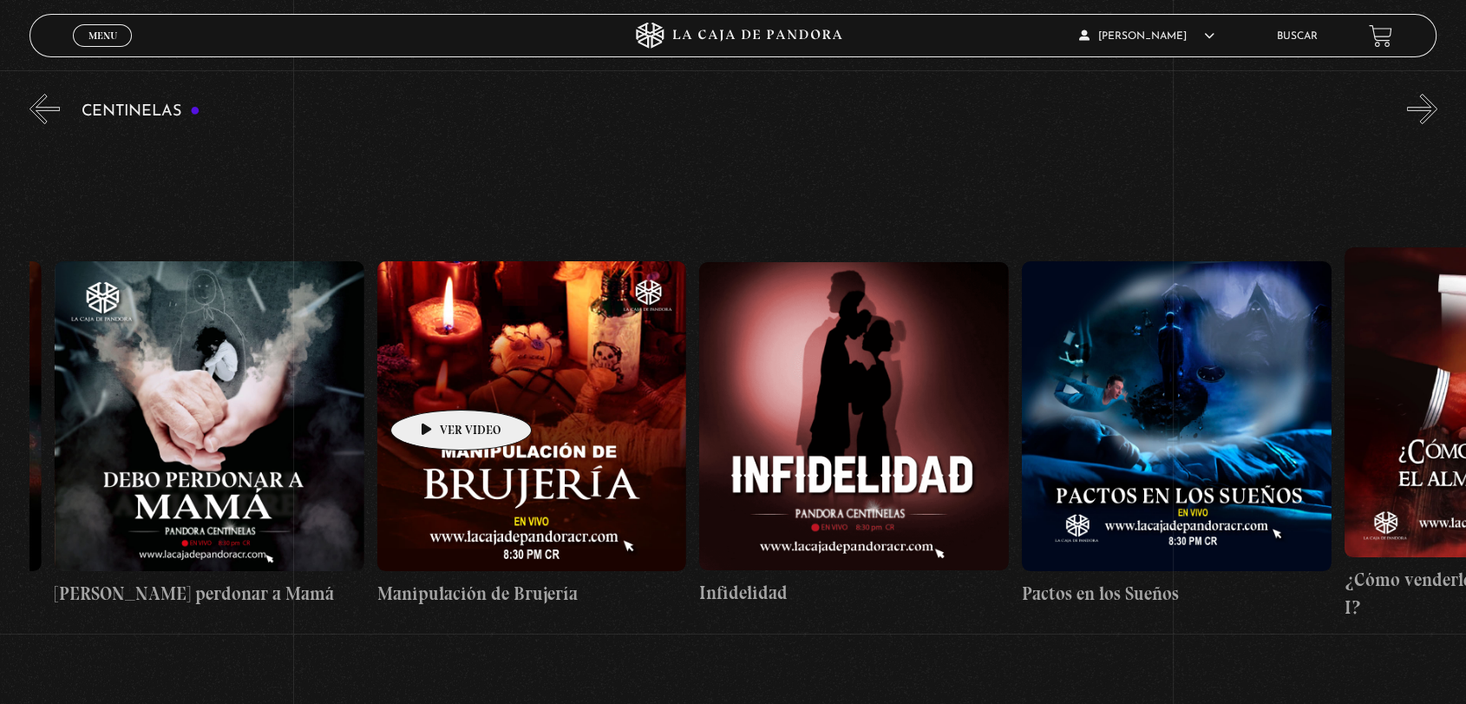
scroll to position [0, 11753]
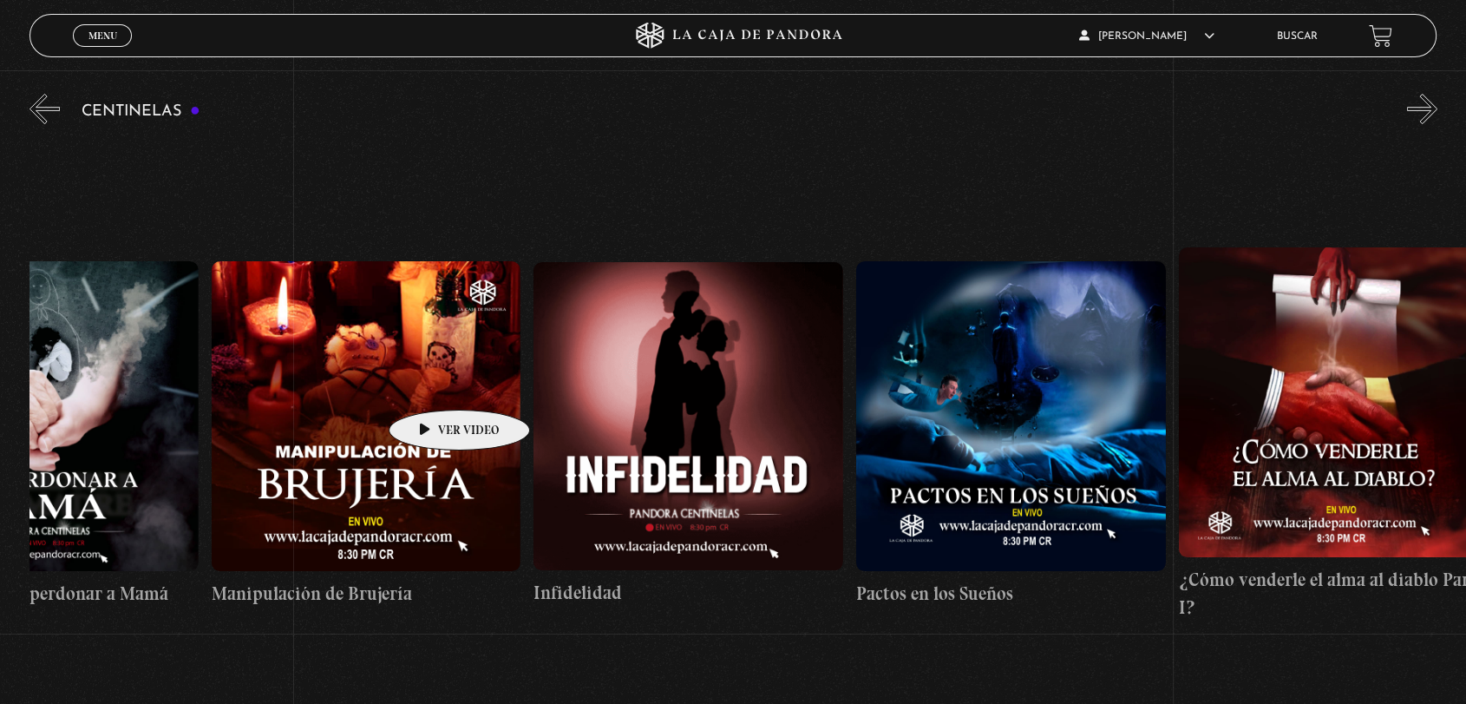
drag, startPoint x: 1382, startPoint y: 350, endPoint x: 432, endPoint y: 383, distance: 950.7
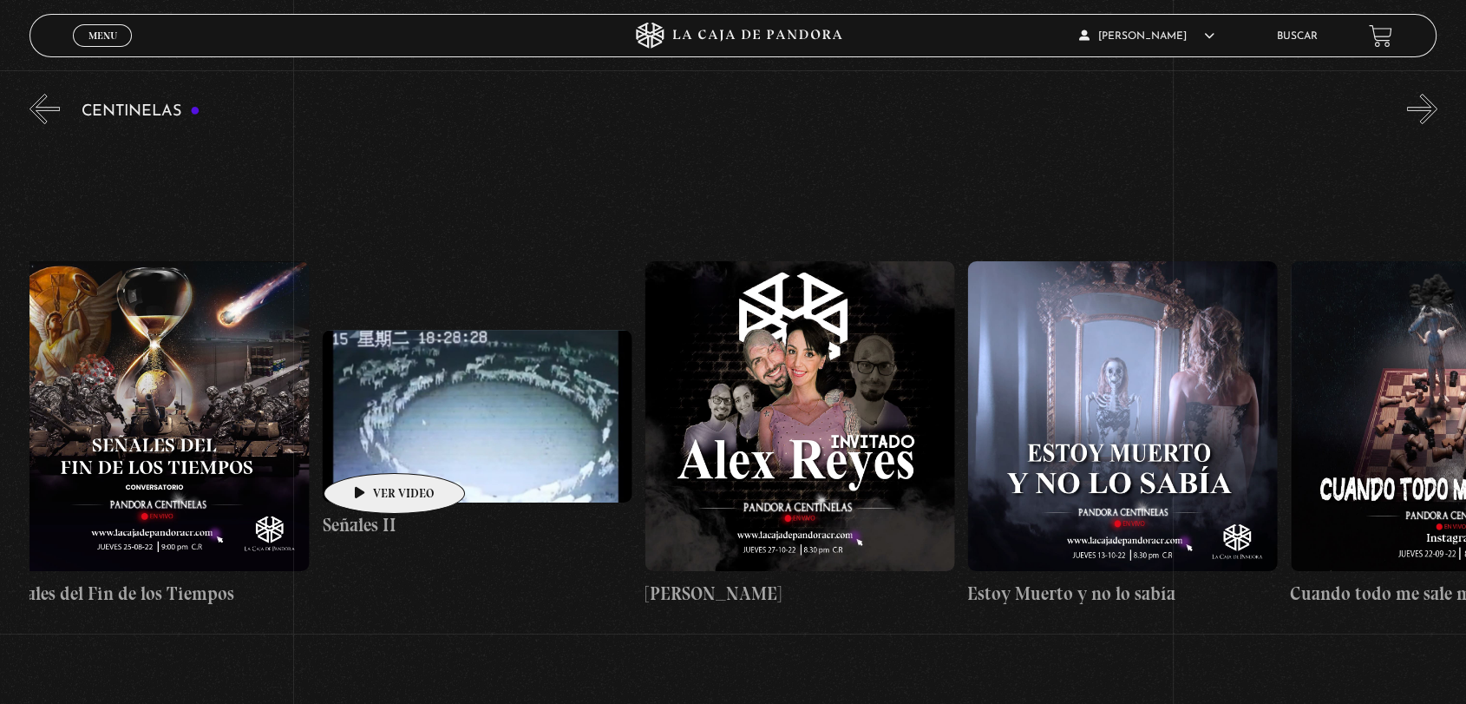
scroll to position [0, 16816]
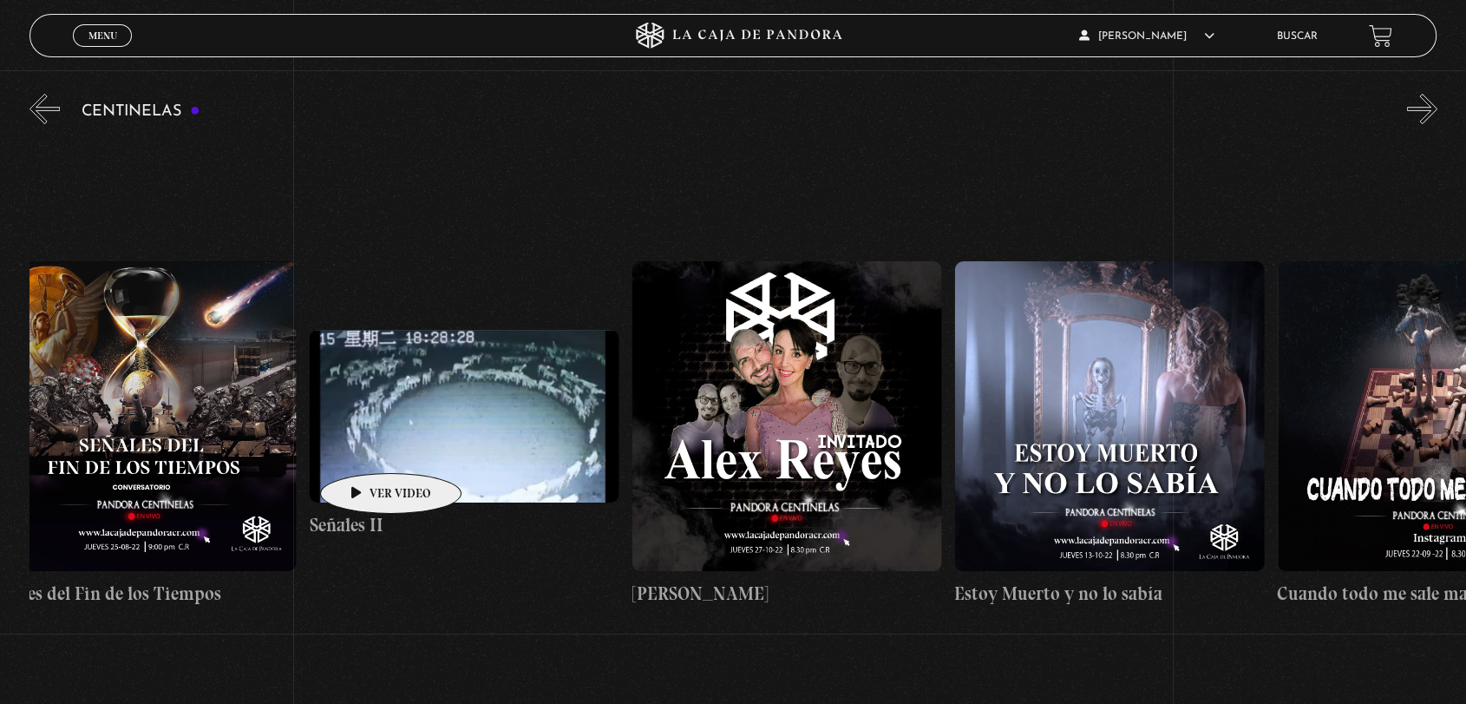
drag, startPoint x: 1375, startPoint y: 335, endPoint x: 364, endPoint y: 447, distance: 1017.8
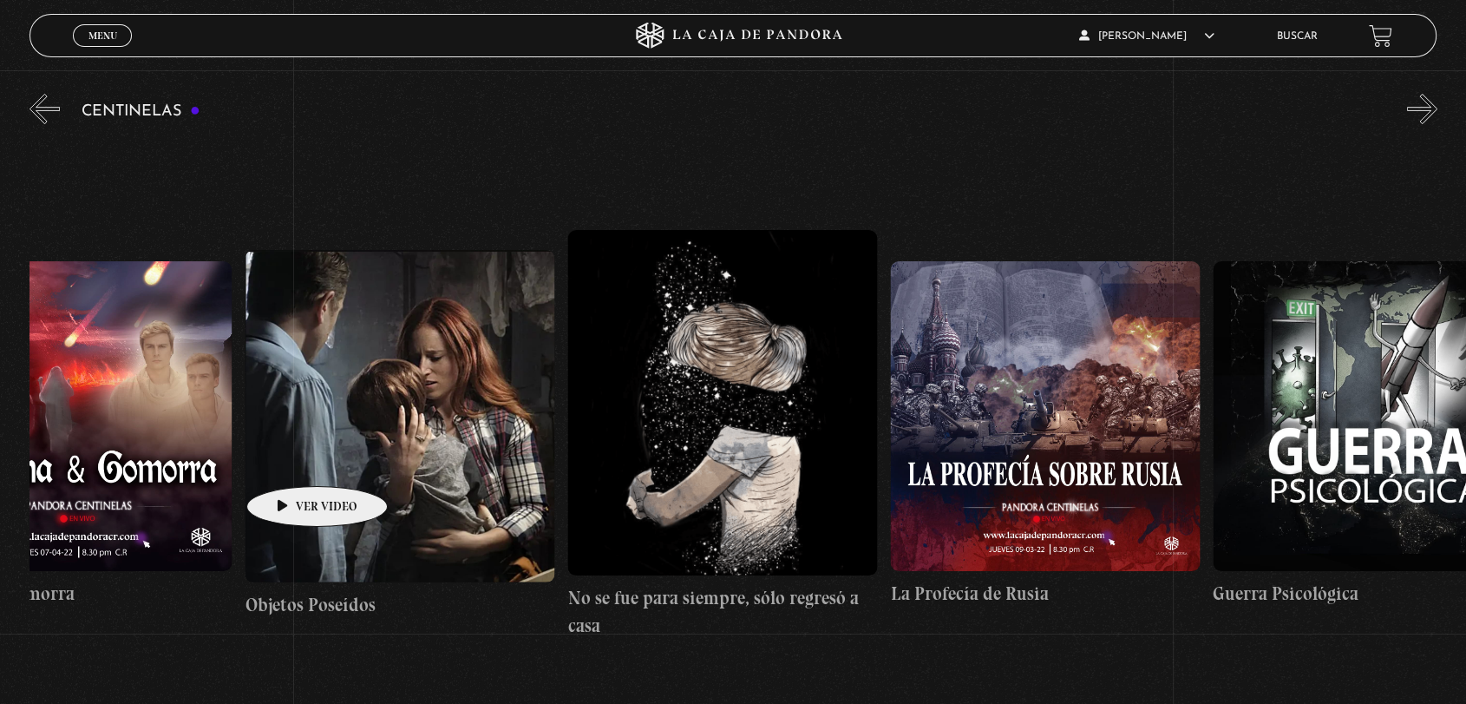
scroll to position [0, 22420]
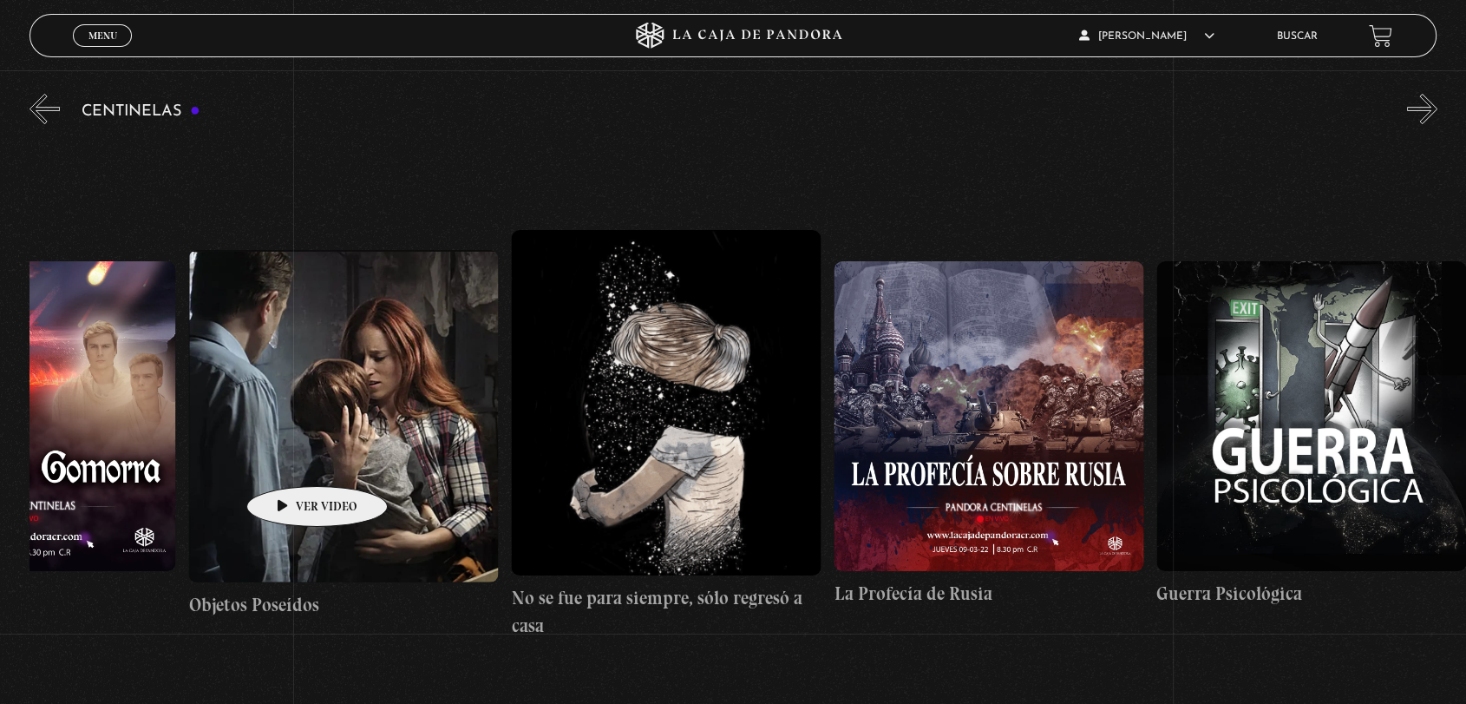
drag, startPoint x: 1408, startPoint y: 345, endPoint x: 290, endPoint y: 460, distance: 1124.2
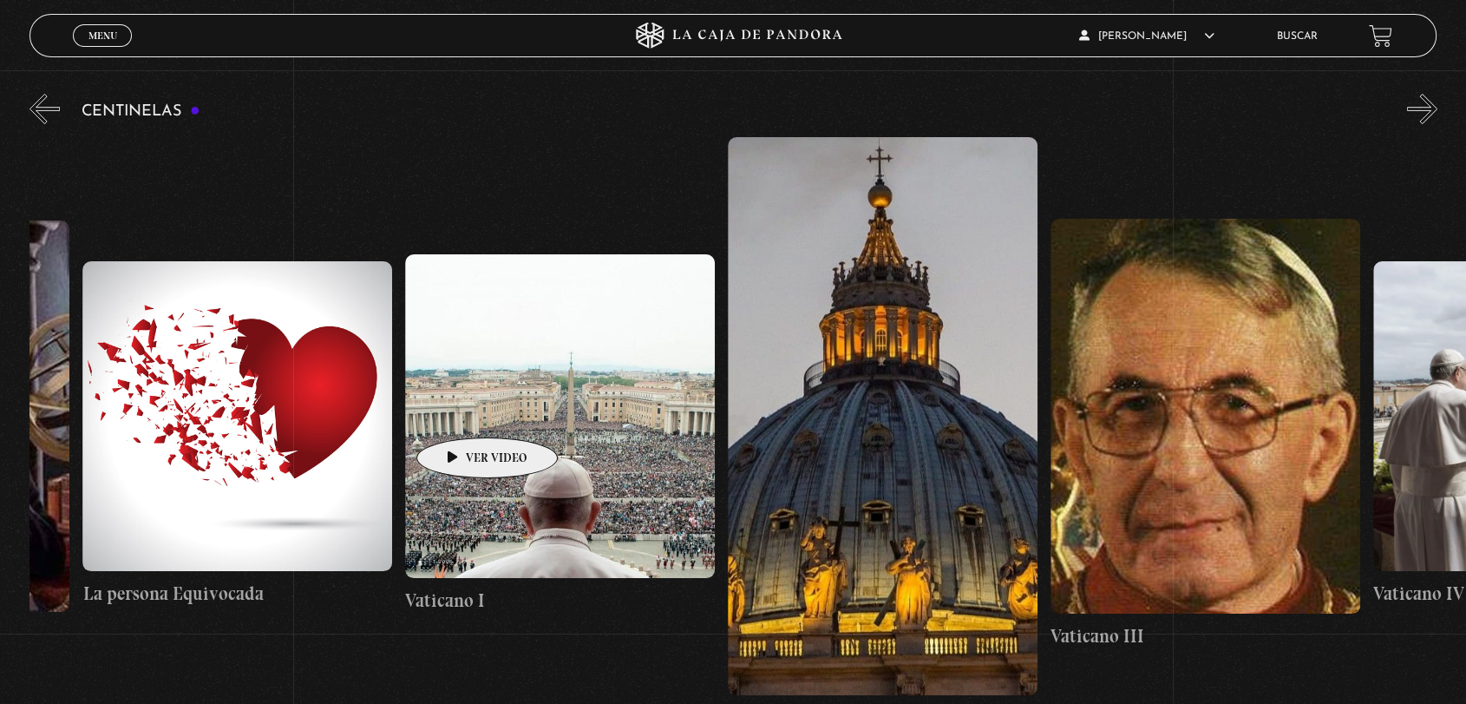
scroll to position [0, 27055]
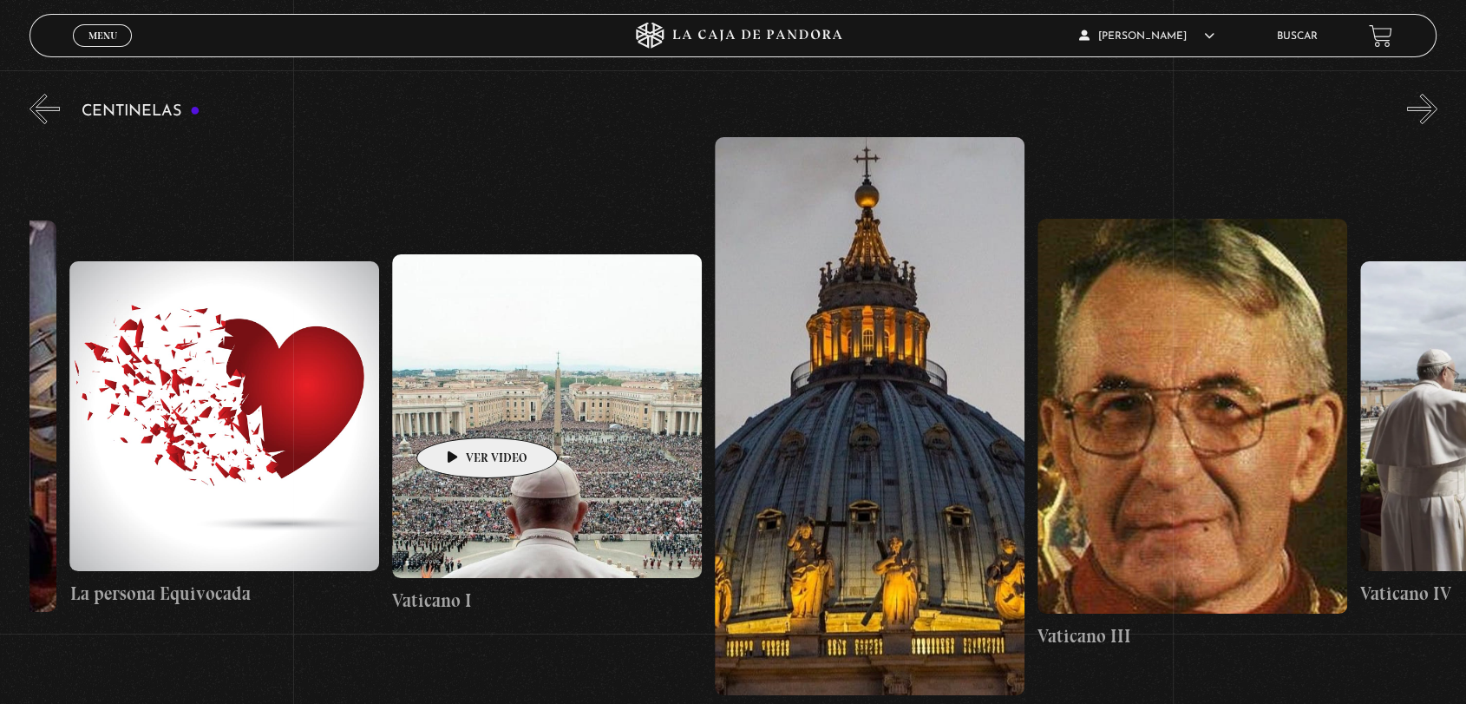
drag, startPoint x: 1386, startPoint y: 353, endPoint x: 460, endPoint y: 411, distance: 928.5
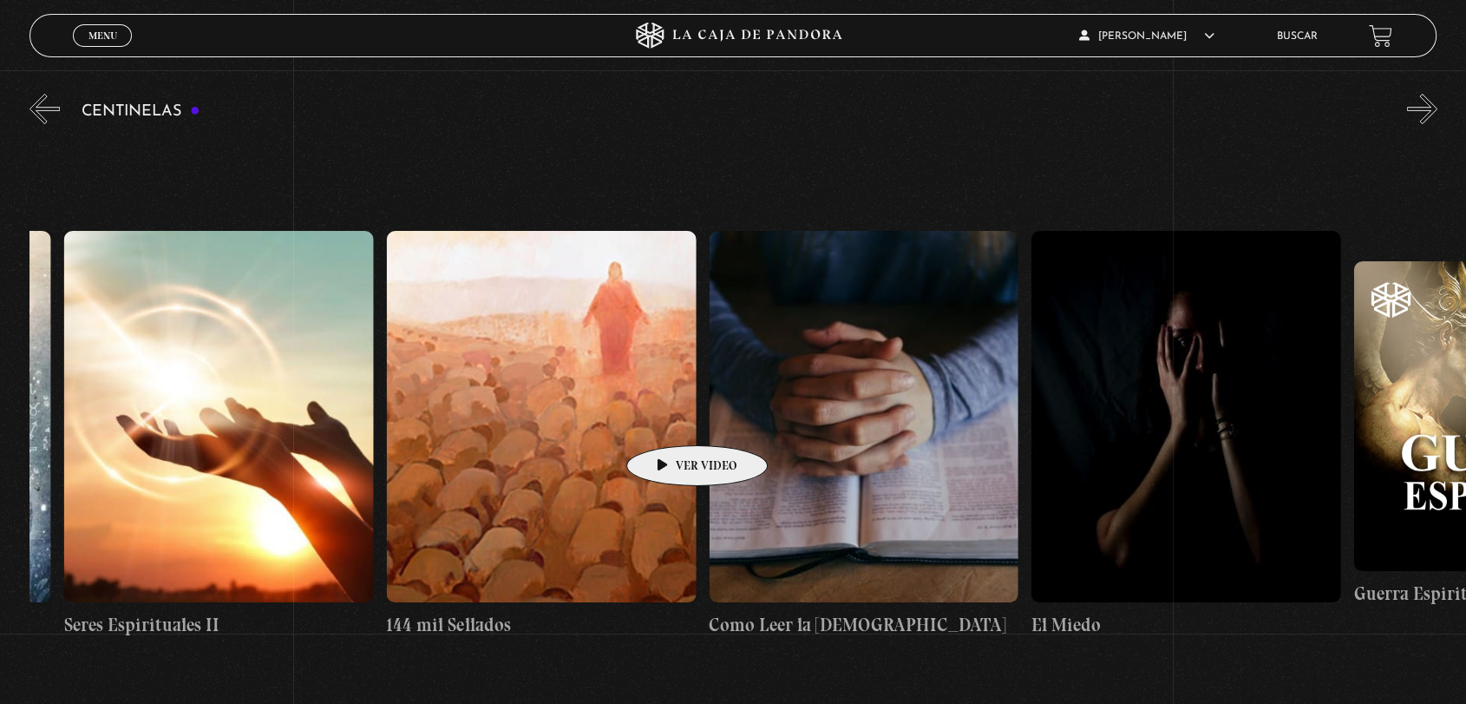
scroll to position [0, 30631]
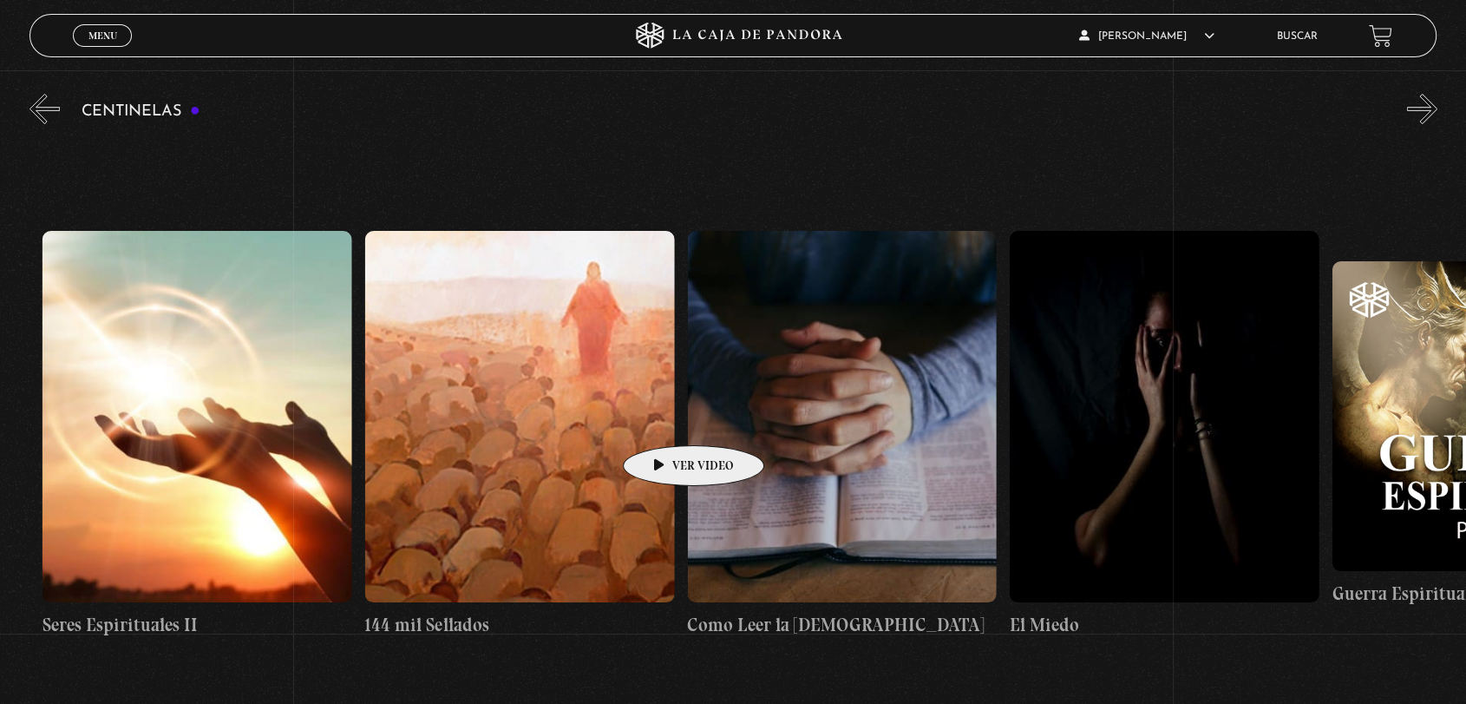
drag, startPoint x: 1381, startPoint y: 394, endPoint x: 666, endPoint y: 419, distance: 715.4
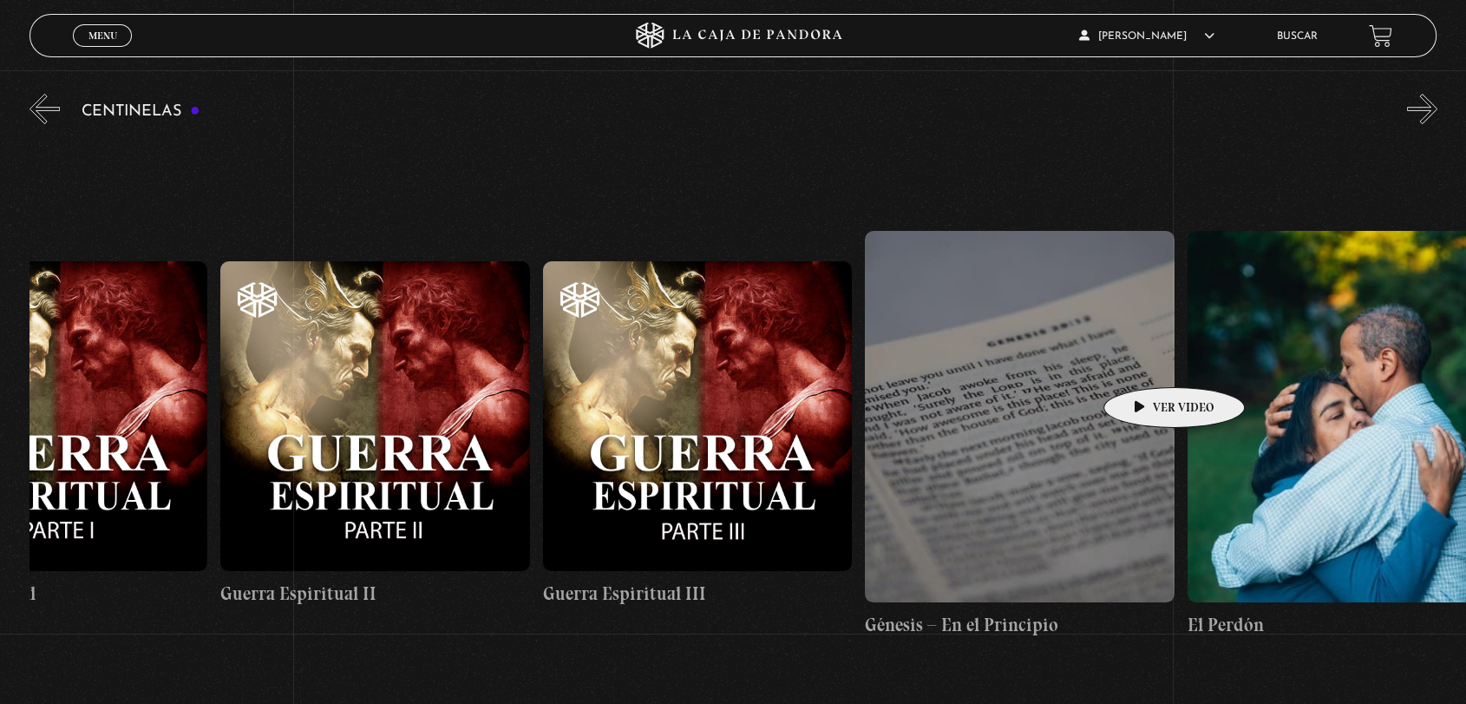
scroll to position [0, 31931]
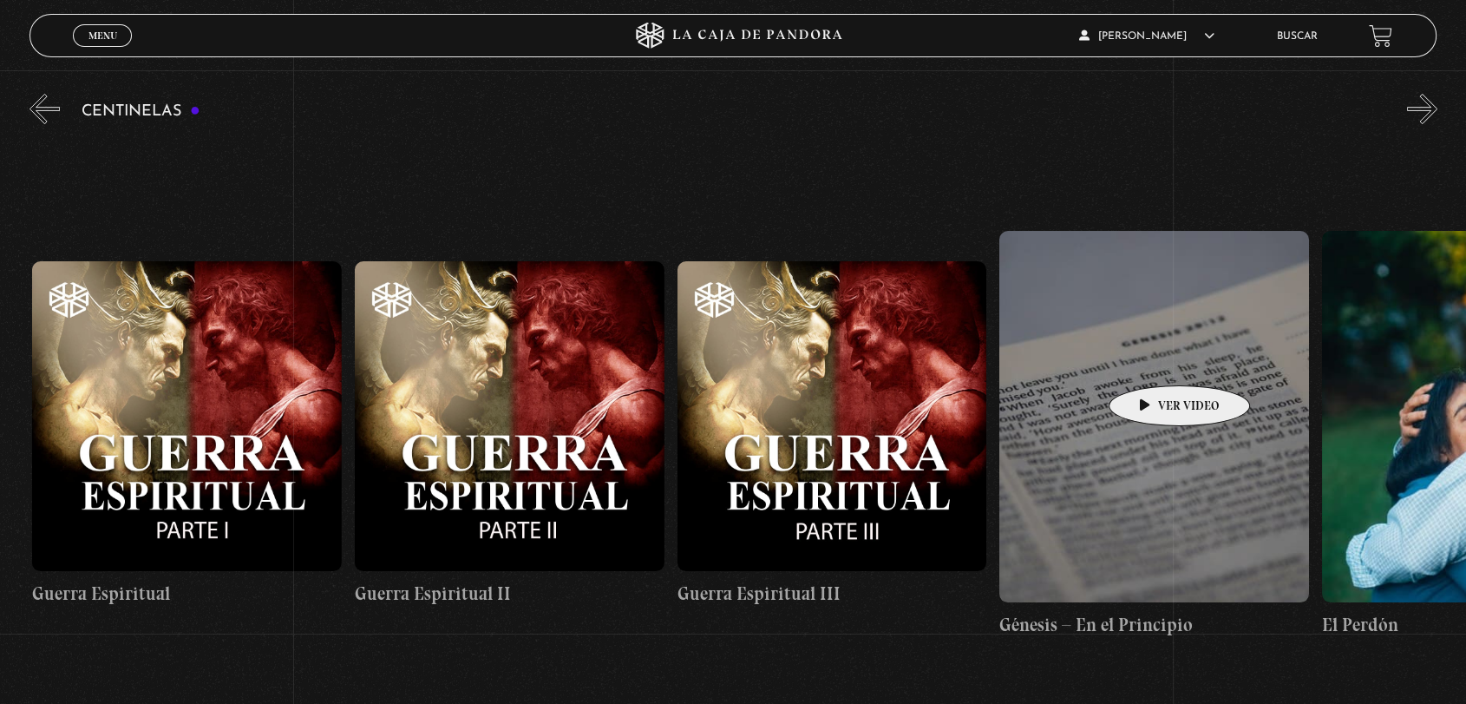
drag, startPoint x: 1411, startPoint y: 360, endPoint x: 1152, endPoint y: 359, distance: 258.6
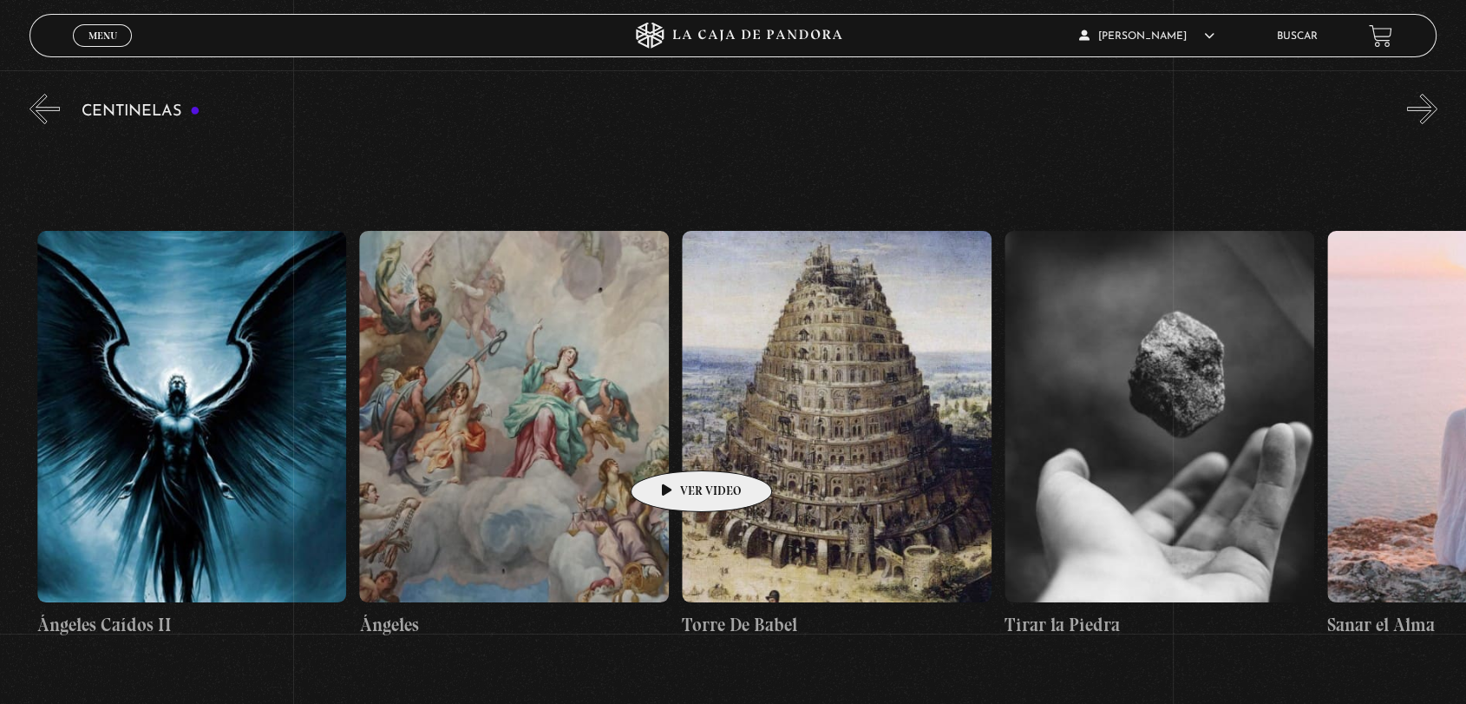
scroll to position [0, 36288]
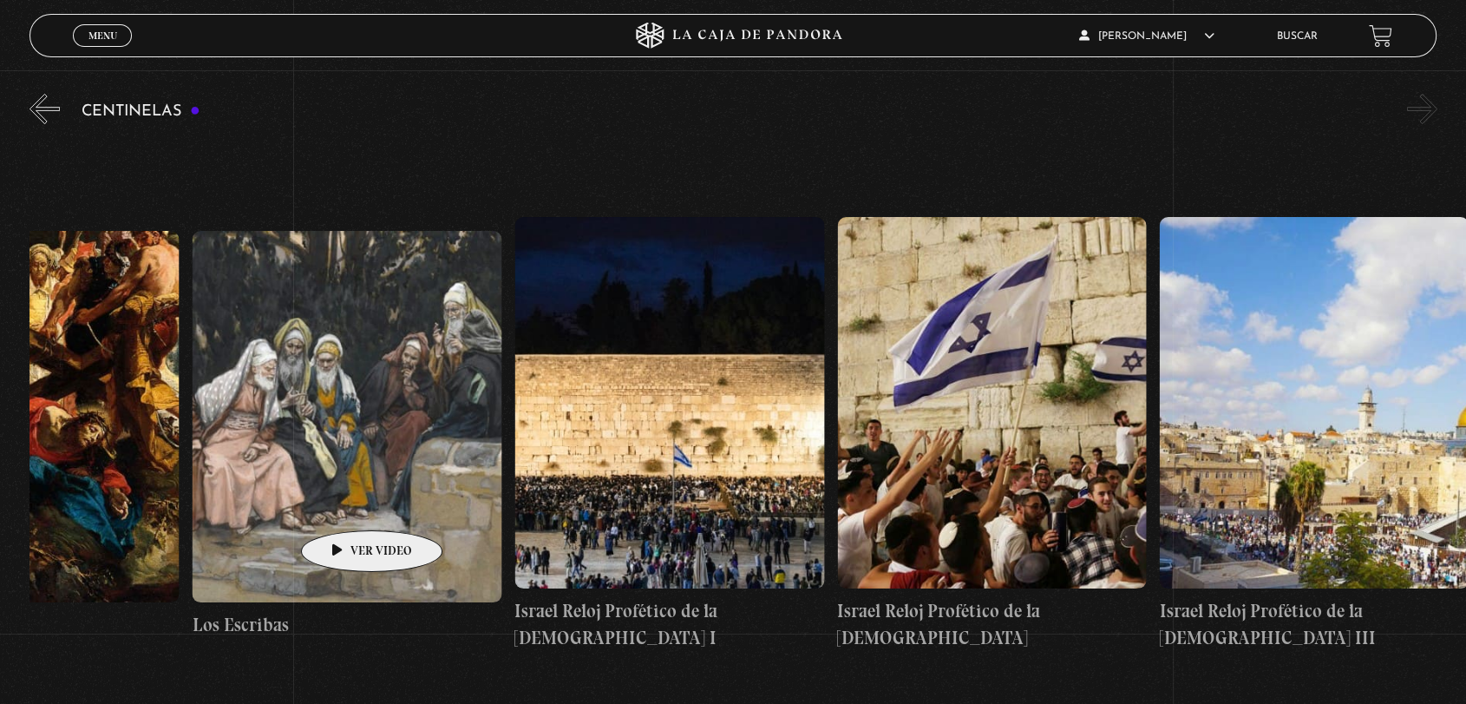
drag, startPoint x: 1427, startPoint y: 381, endPoint x: 344, endPoint y: 504, distance: 1089.8
drag, startPoint x: 1367, startPoint y: 363, endPoint x: 956, endPoint y: 390, distance: 412.1
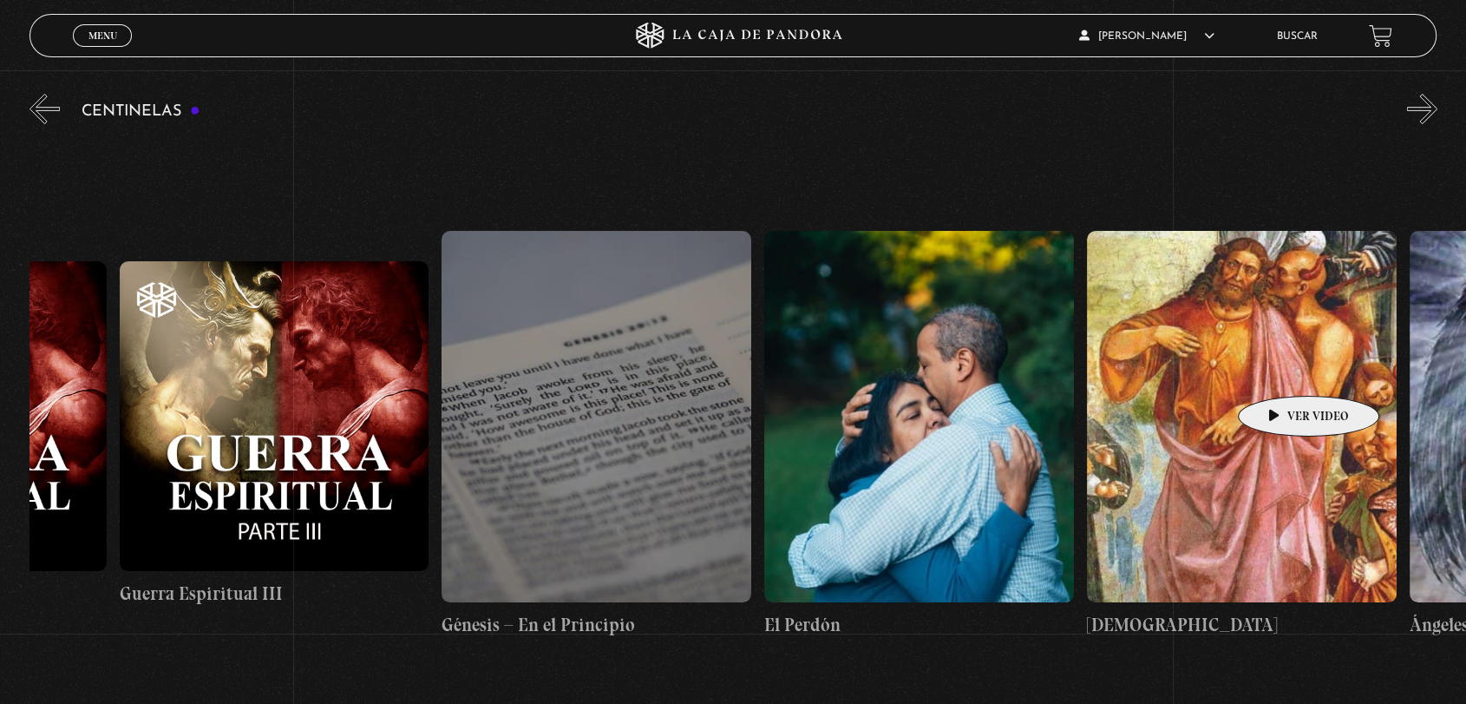
scroll to position [0, 32481]
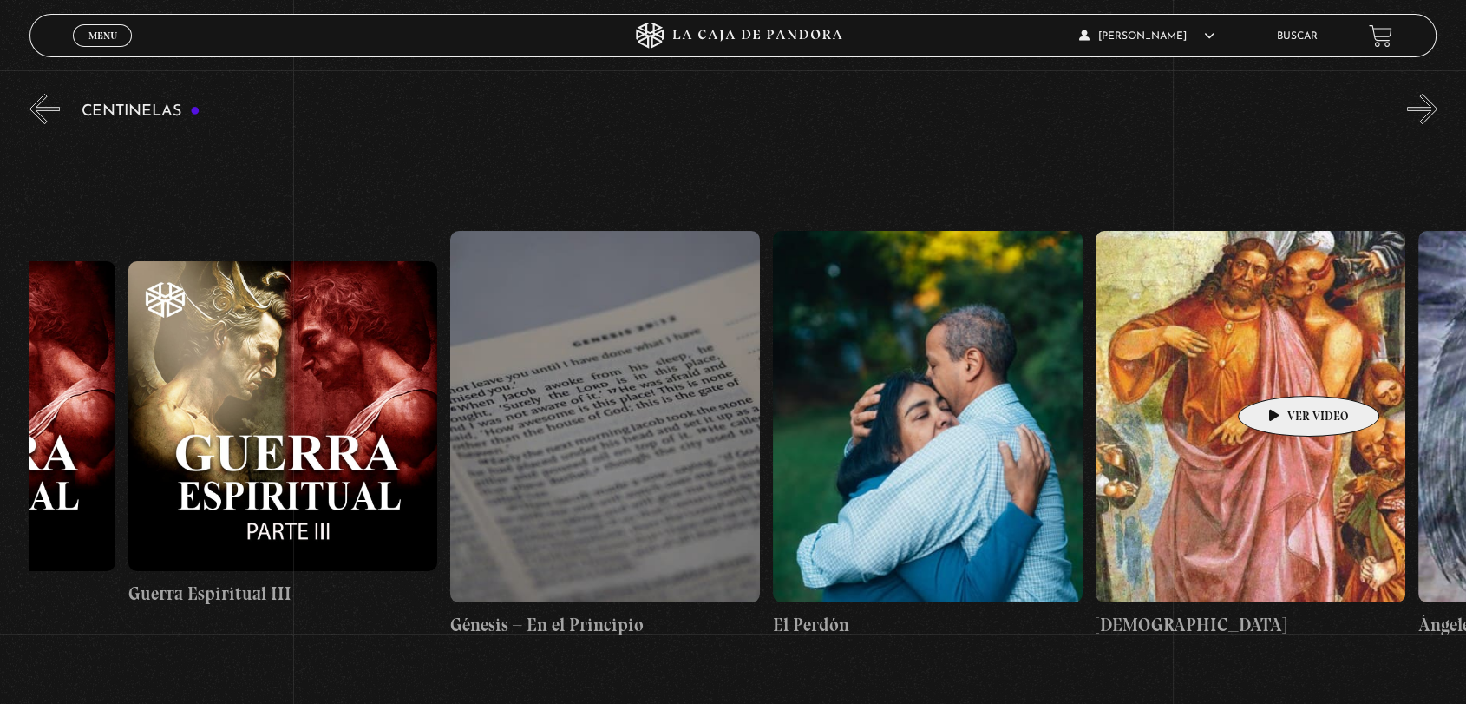
drag, startPoint x: 523, startPoint y: 417, endPoint x: 1281, endPoint y: 370, distance: 759.8
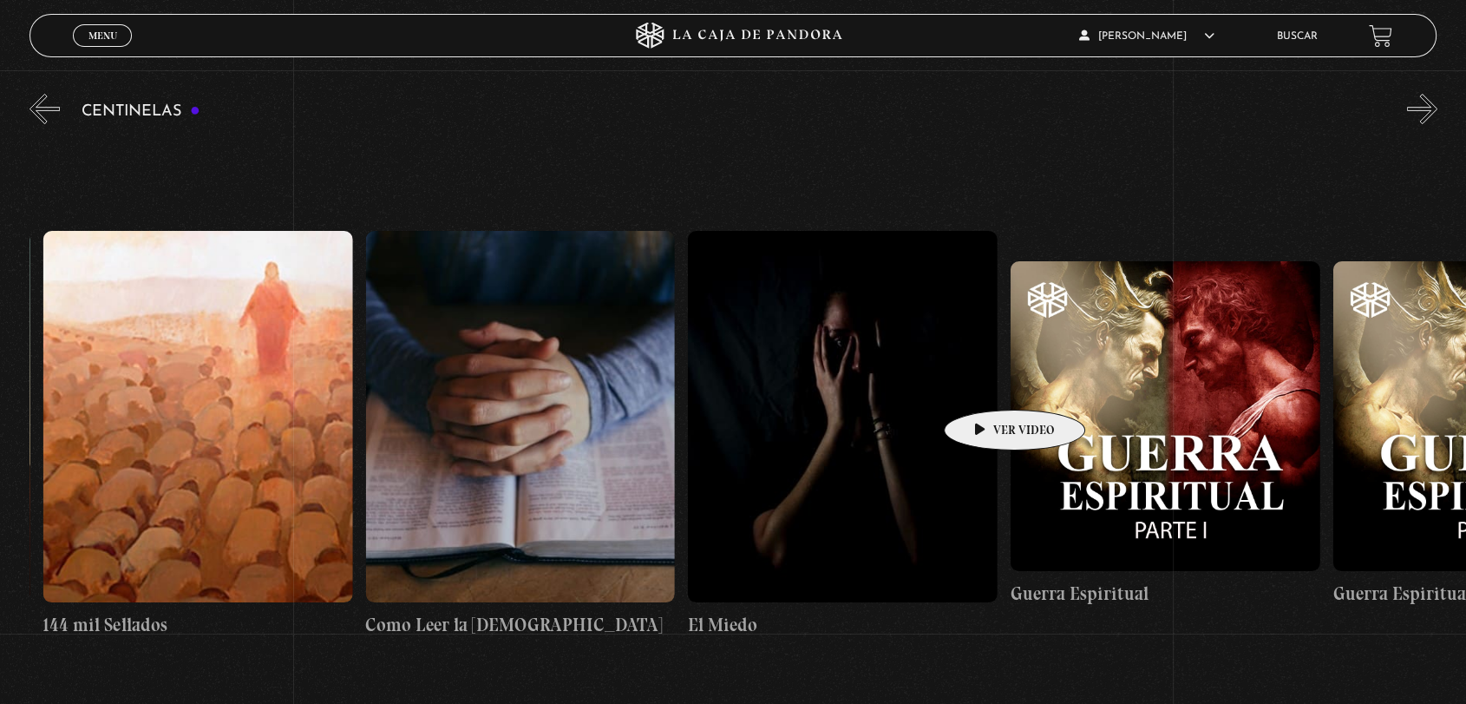
scroll to position [0, 30943]
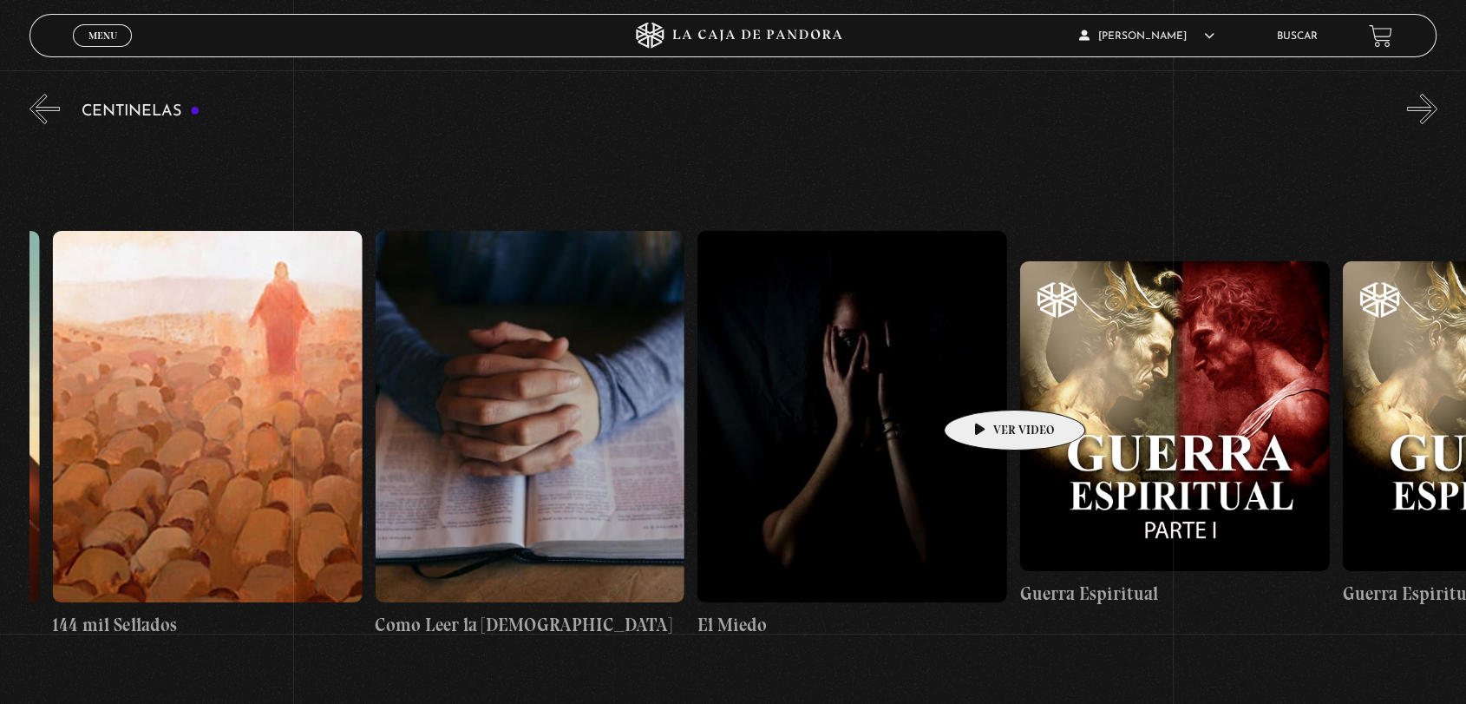
drag, startPoint x: 679, startPoint y: 406, endPoint x: 987, endPoint y: 383, distance: 308.8
click at [1304, 34] on link "Buscar" at bounding box center [1296, 36] width 41 height 10
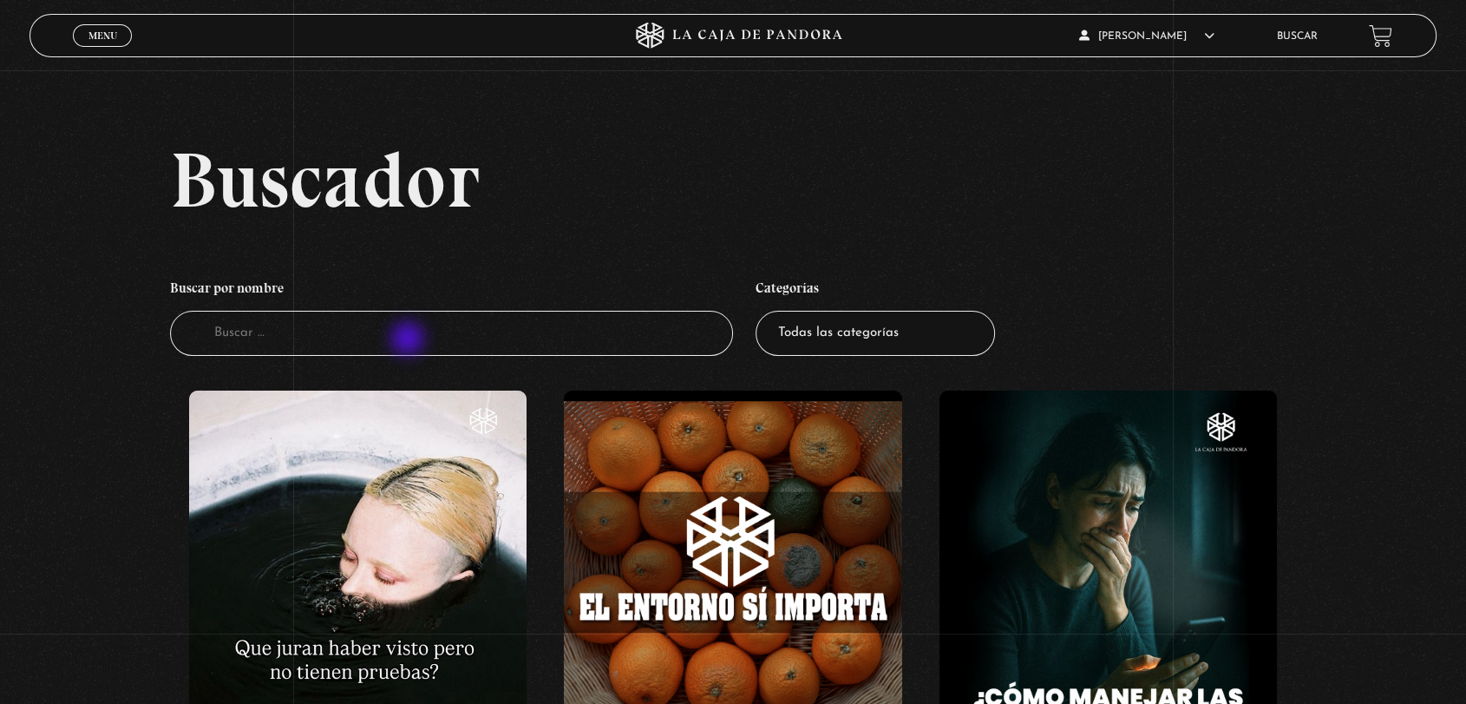
click at [410, 340] on input "Buscador" at bounding box center [451, 334] width 563 height 46
type input "clar"
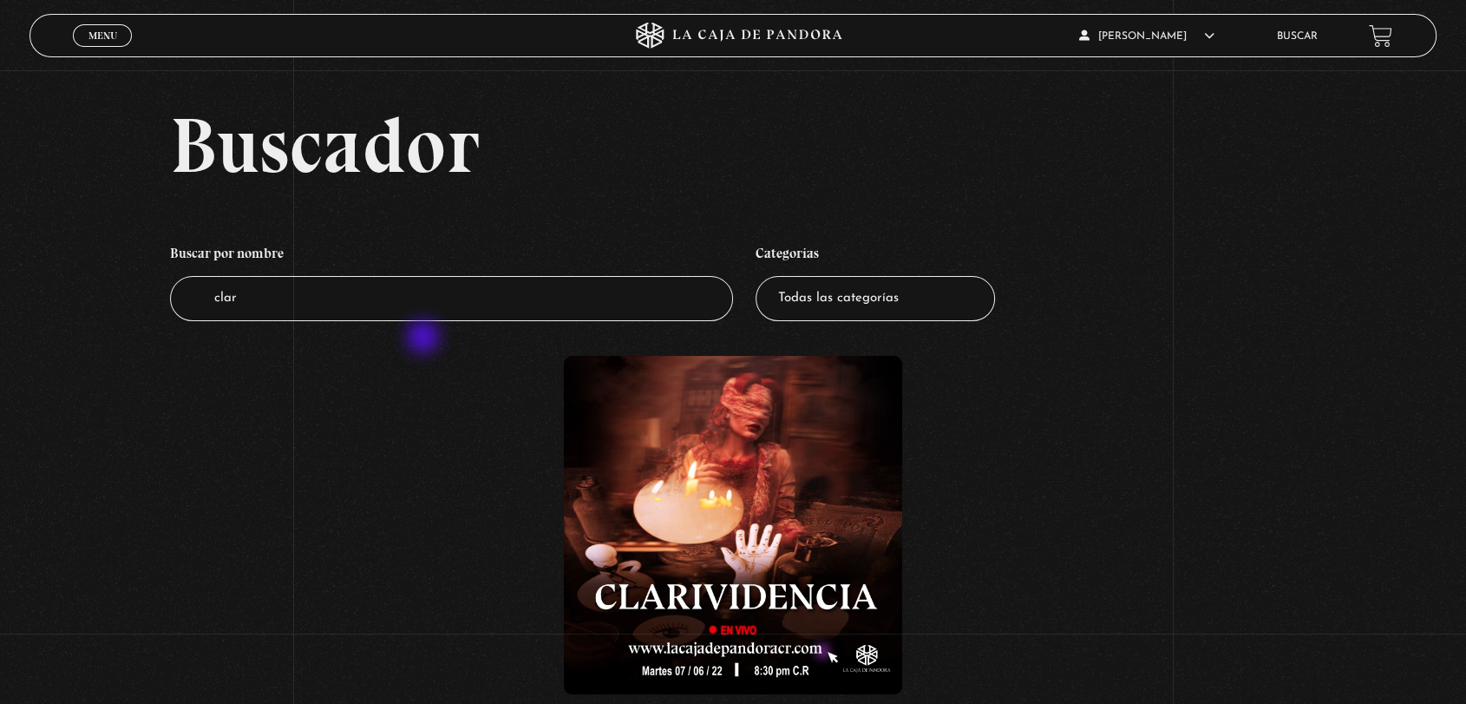
scroll to position [96, 0]
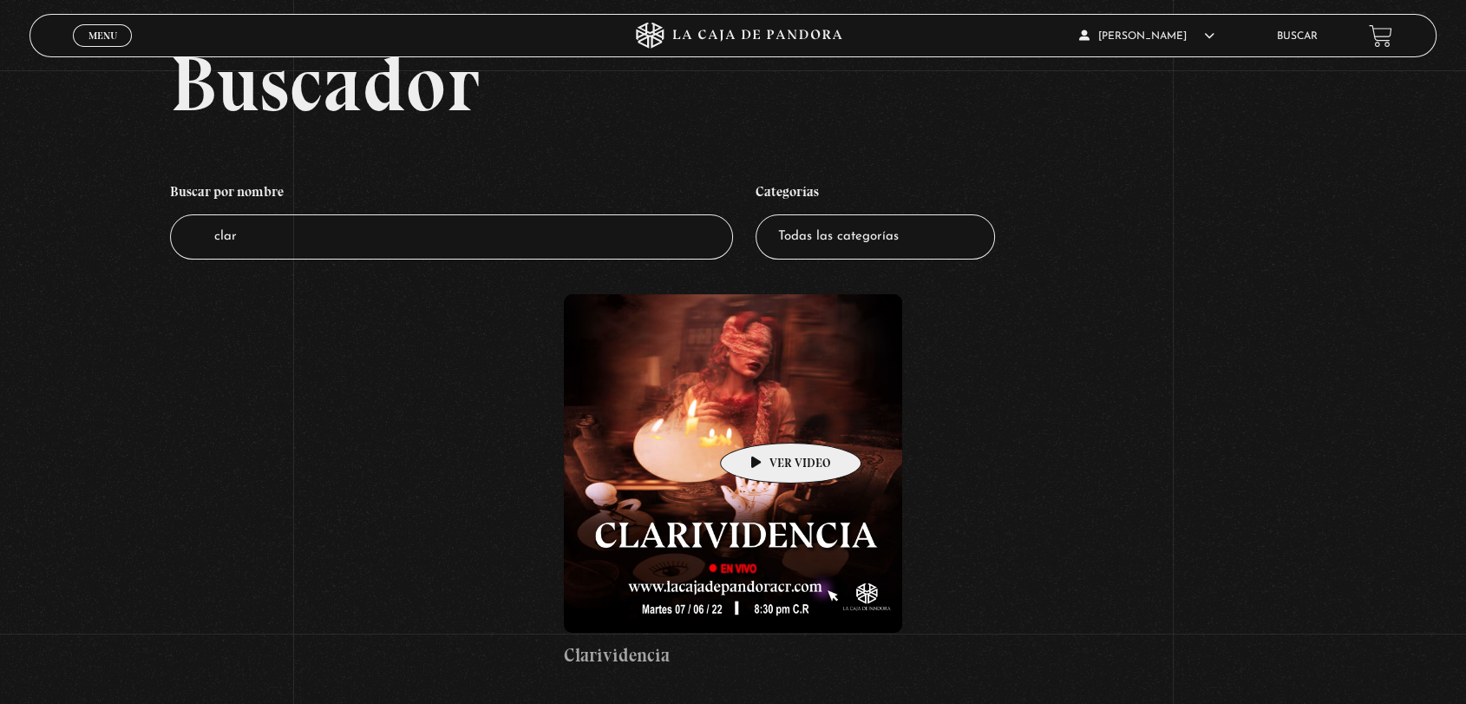
click at [767, 407] on figure at bounding box center [733, 463] width 338 height 338
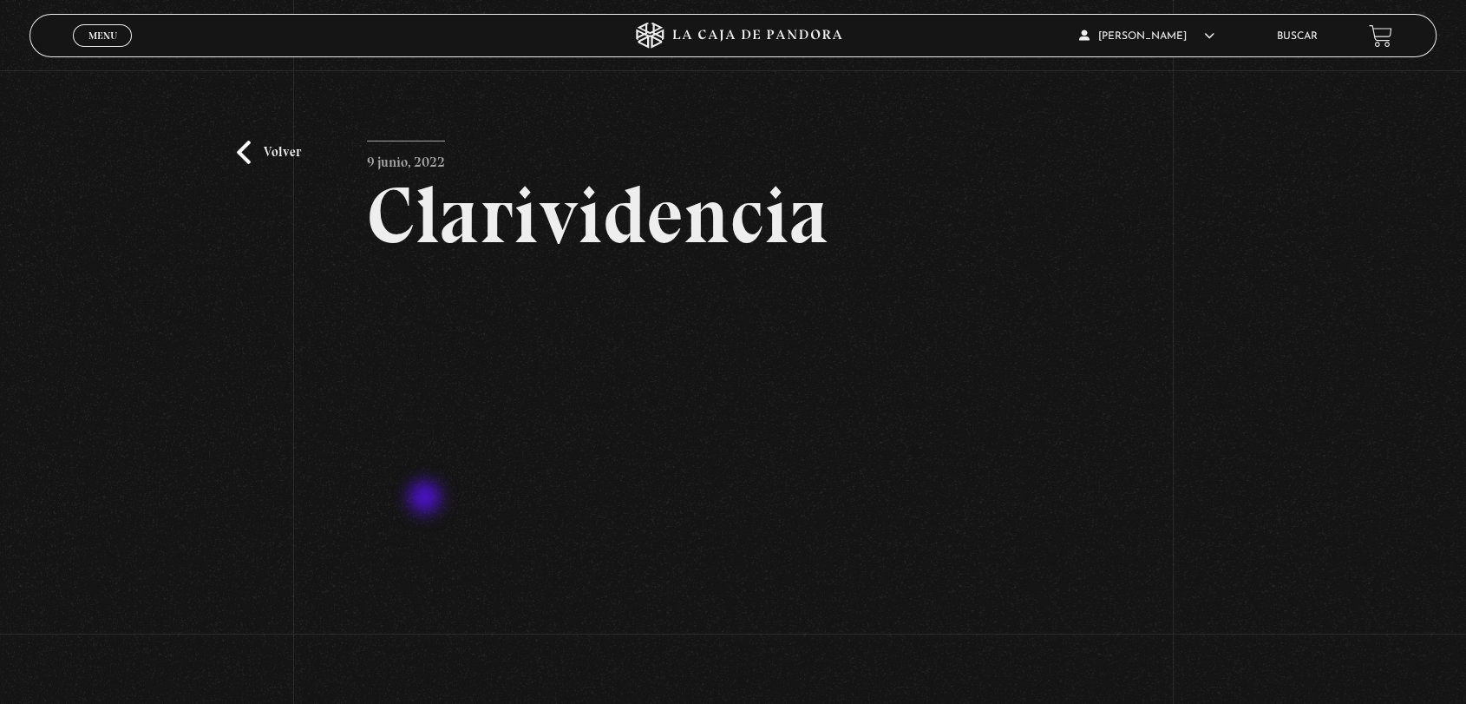
scroll to position [193, 0]
